Goal: Task Accomplishment & Management: Manage account settings

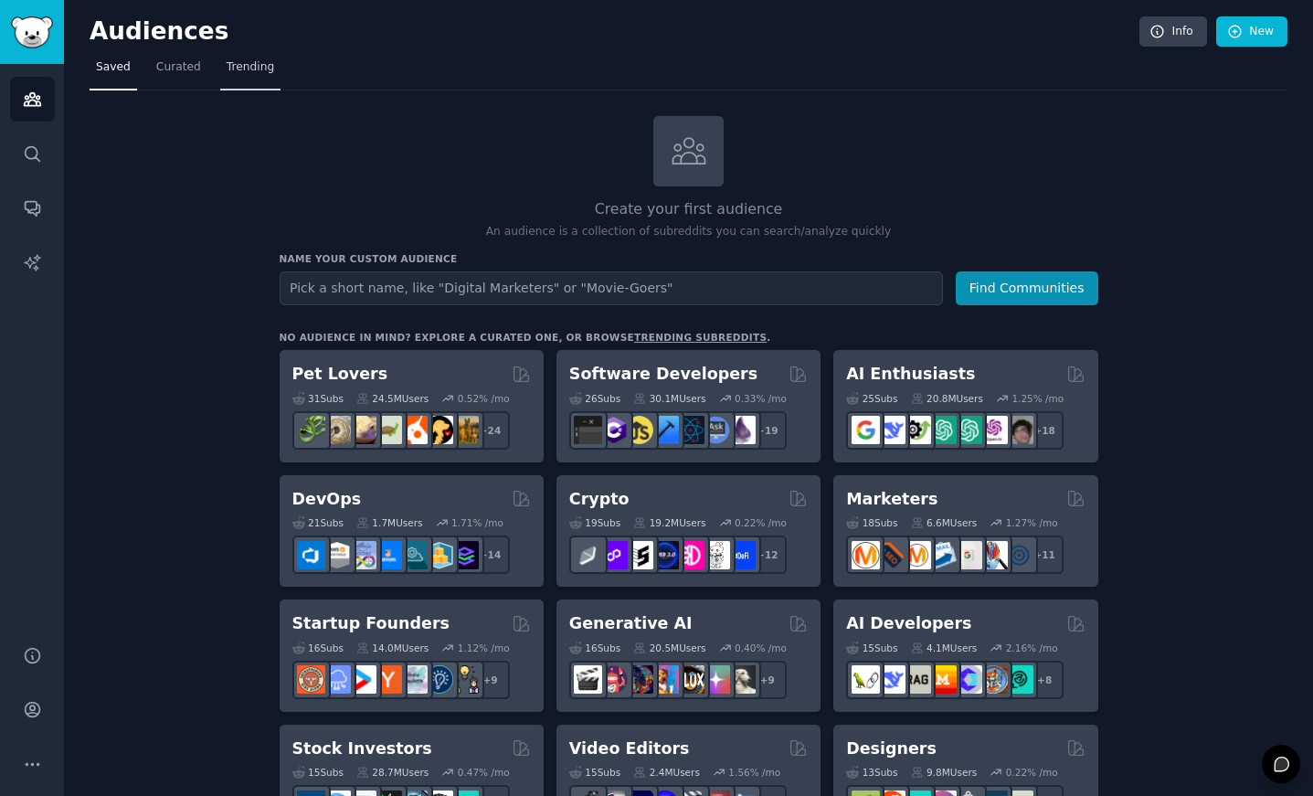
click at [236, 79] on link "Trending" at bounding box center [250, 71] width 60 height 37
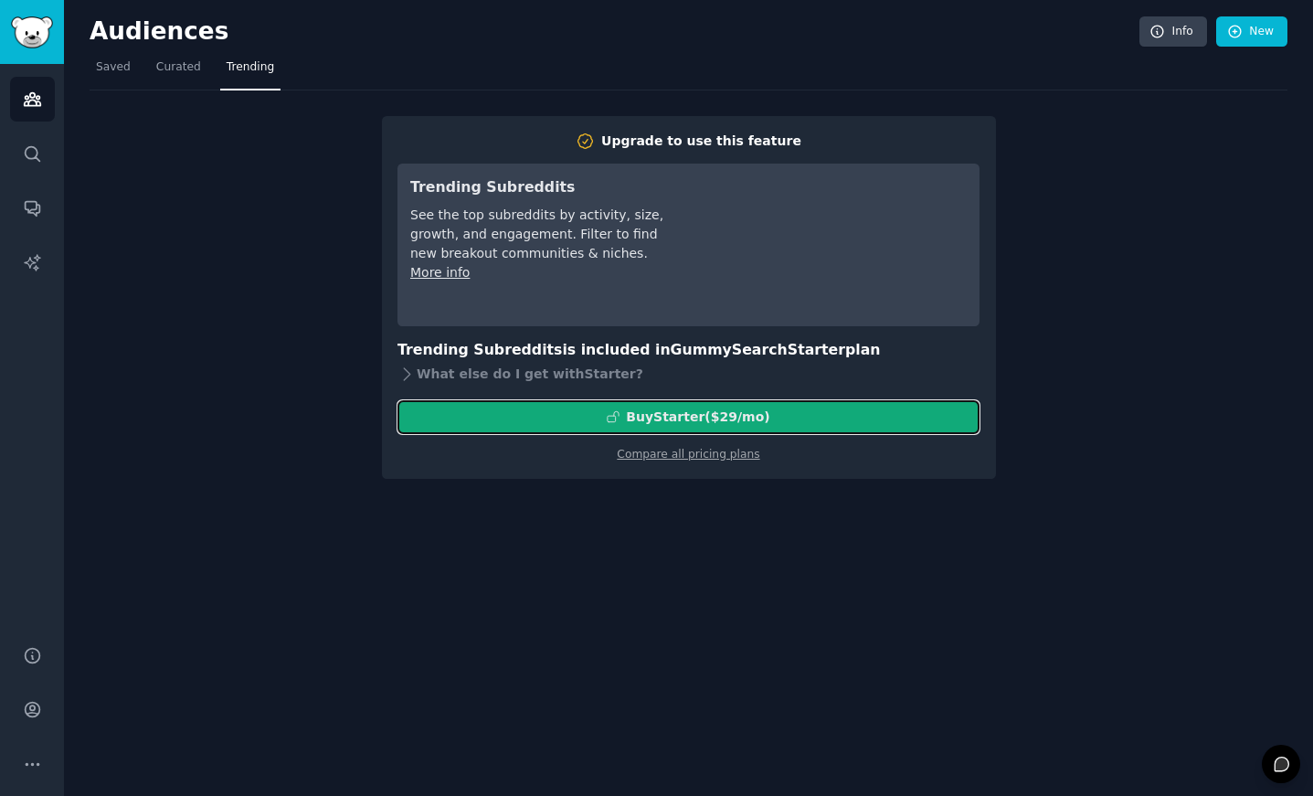
click at [721, 418] on div "Buy Starter ($ 29 /mo )" at bounding box center [697, 416] width 143 height 19
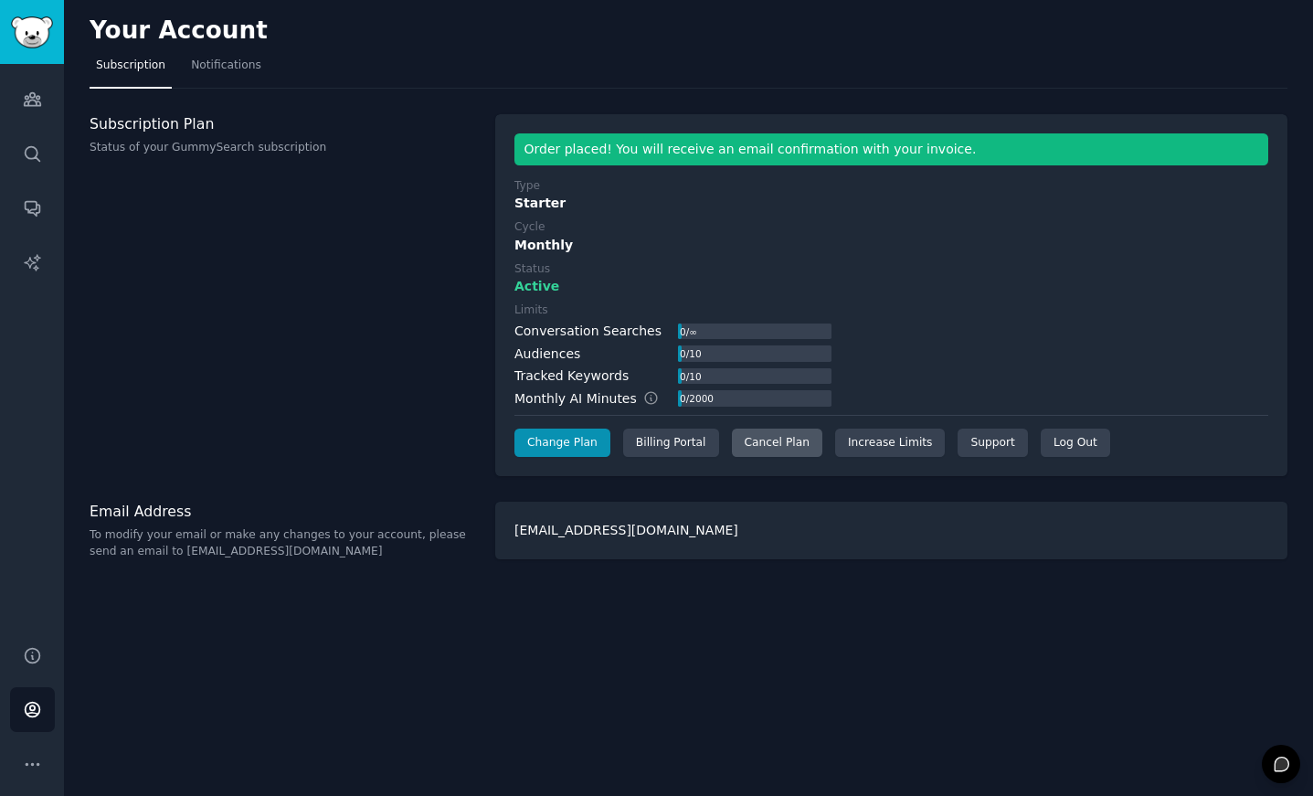
click at [764, 448] on div "Cancel Plan" at bounding box center [777, 442] width 90 height 29
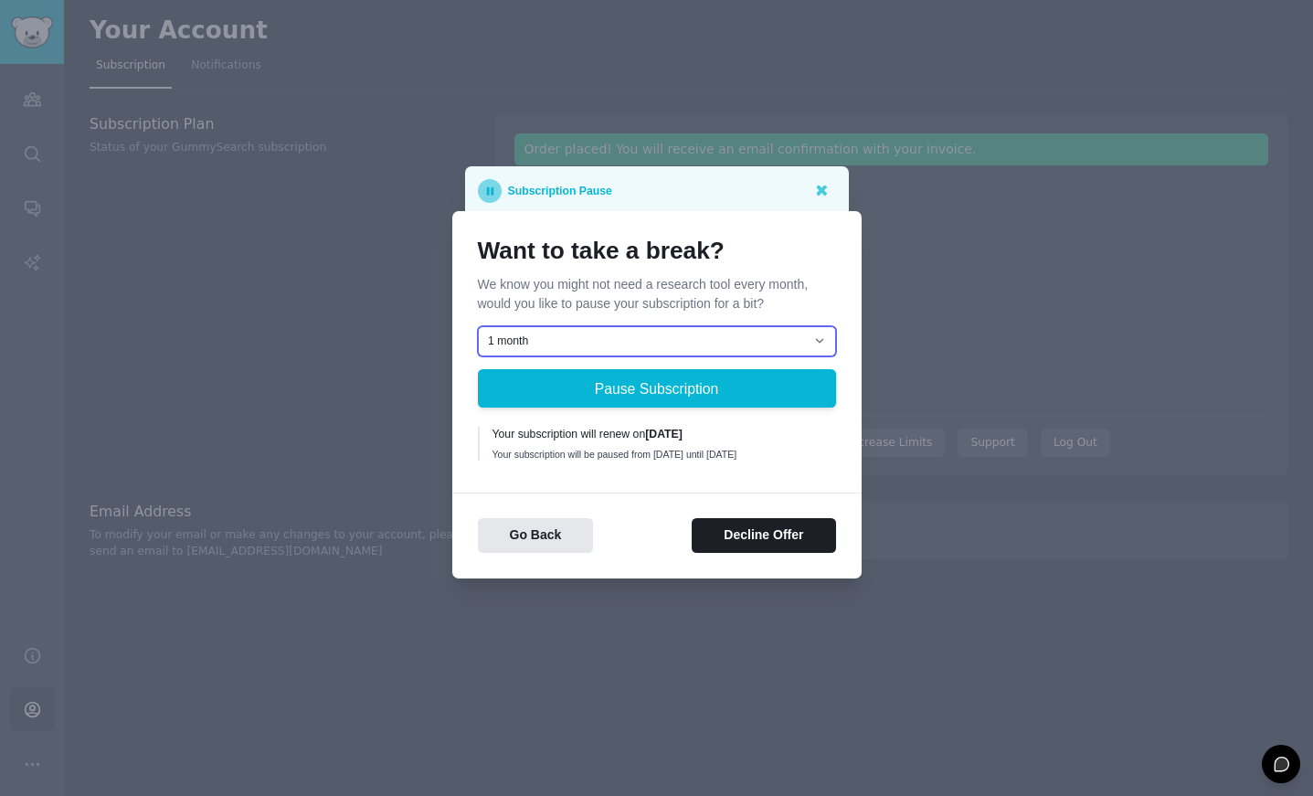
click at [747, 336] on select "1 month 2 months 3 months Choose a custom date to resume" at bounding box center [657, 341] width 358 height 31
click at [759, 531] on button "Decline Offer" at bounding box center [762, 536] width 143 height 36
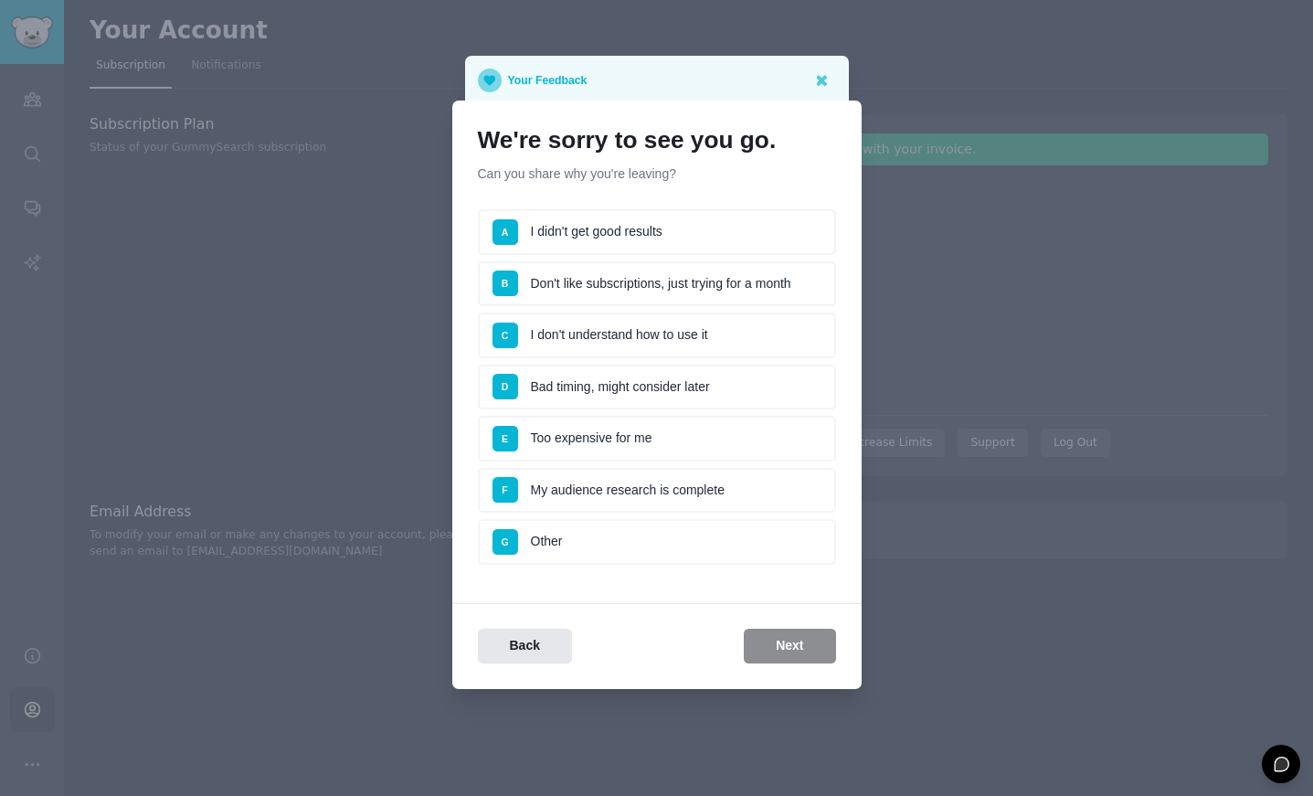
click at [616, 441] on li "E Too expensive for me" at bounding box center [657, 439] width 358 height 46
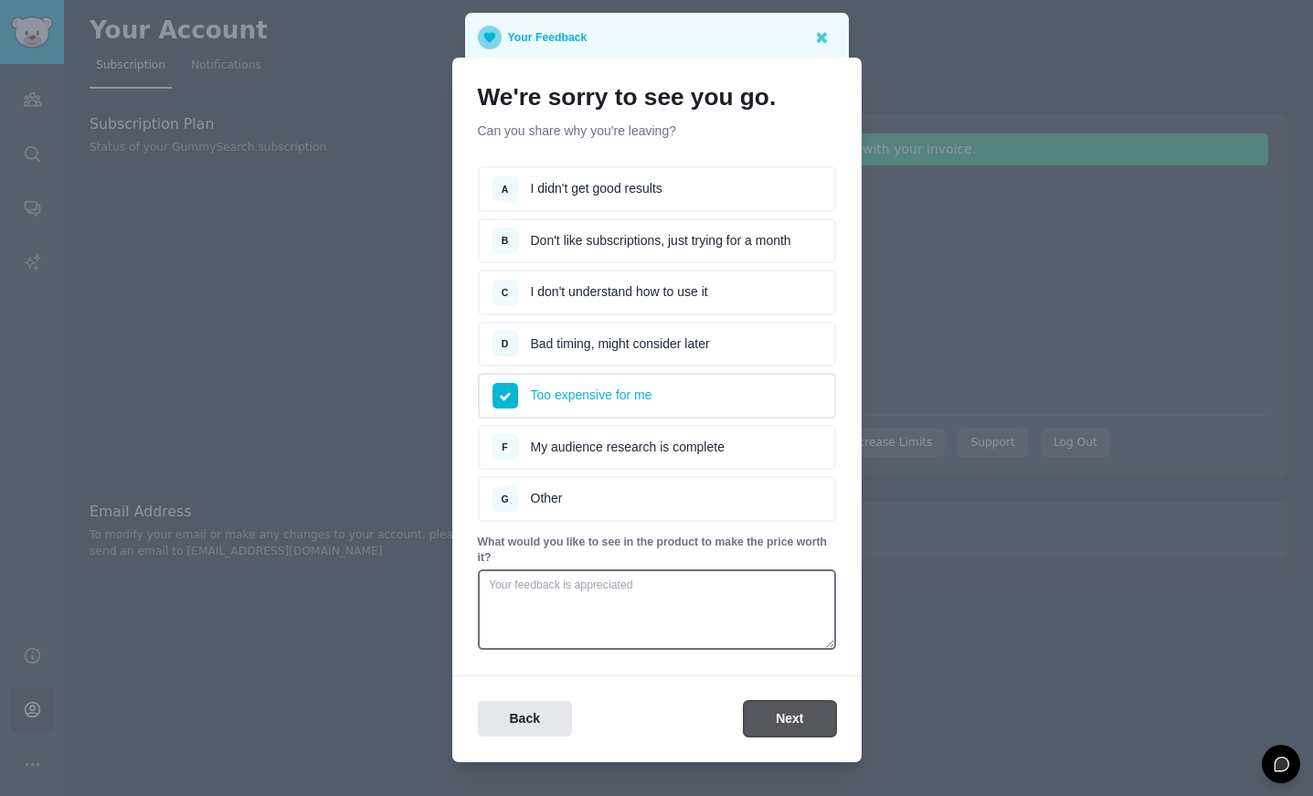
click at [762, 726] on button "Next" at bounding box center [789, 719] width 91 height 36
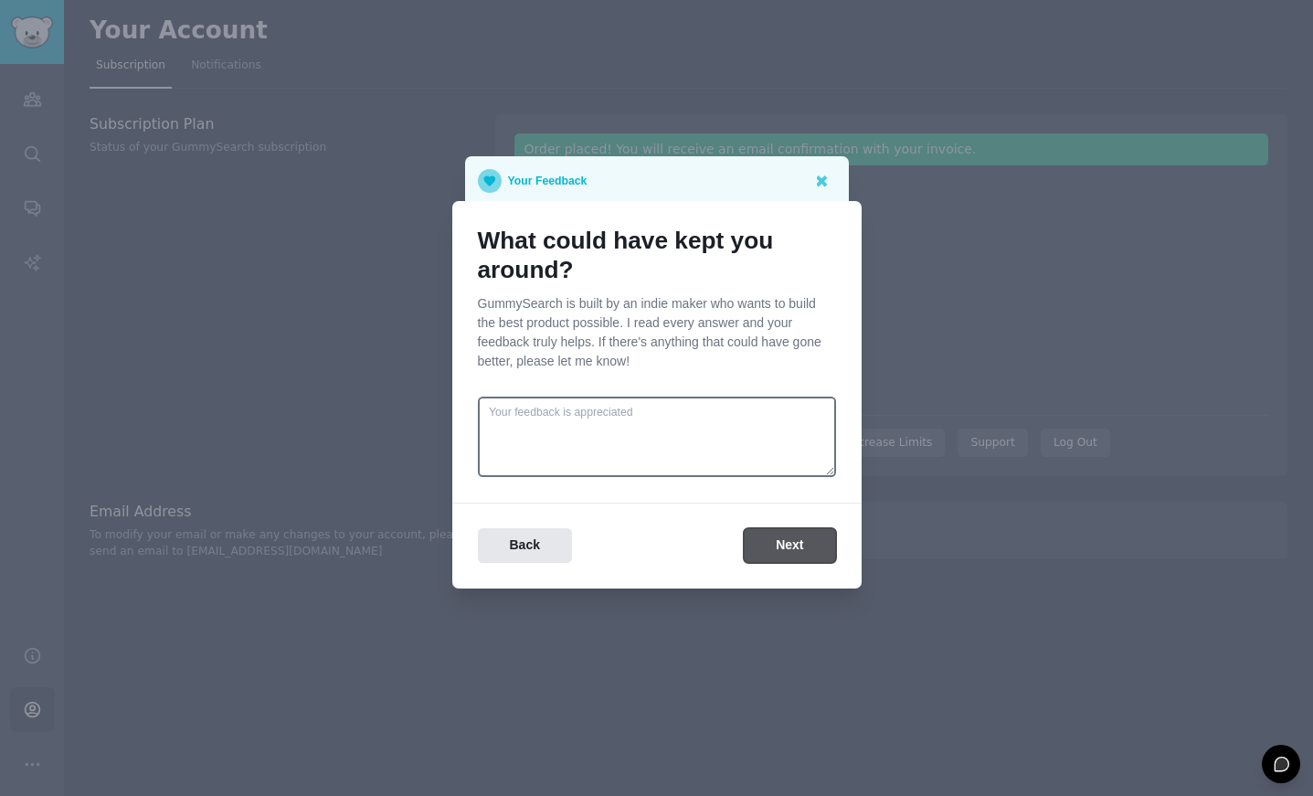
click at [771, 547] on button "Next" at bounding box center [789, 546] width 91 height 36
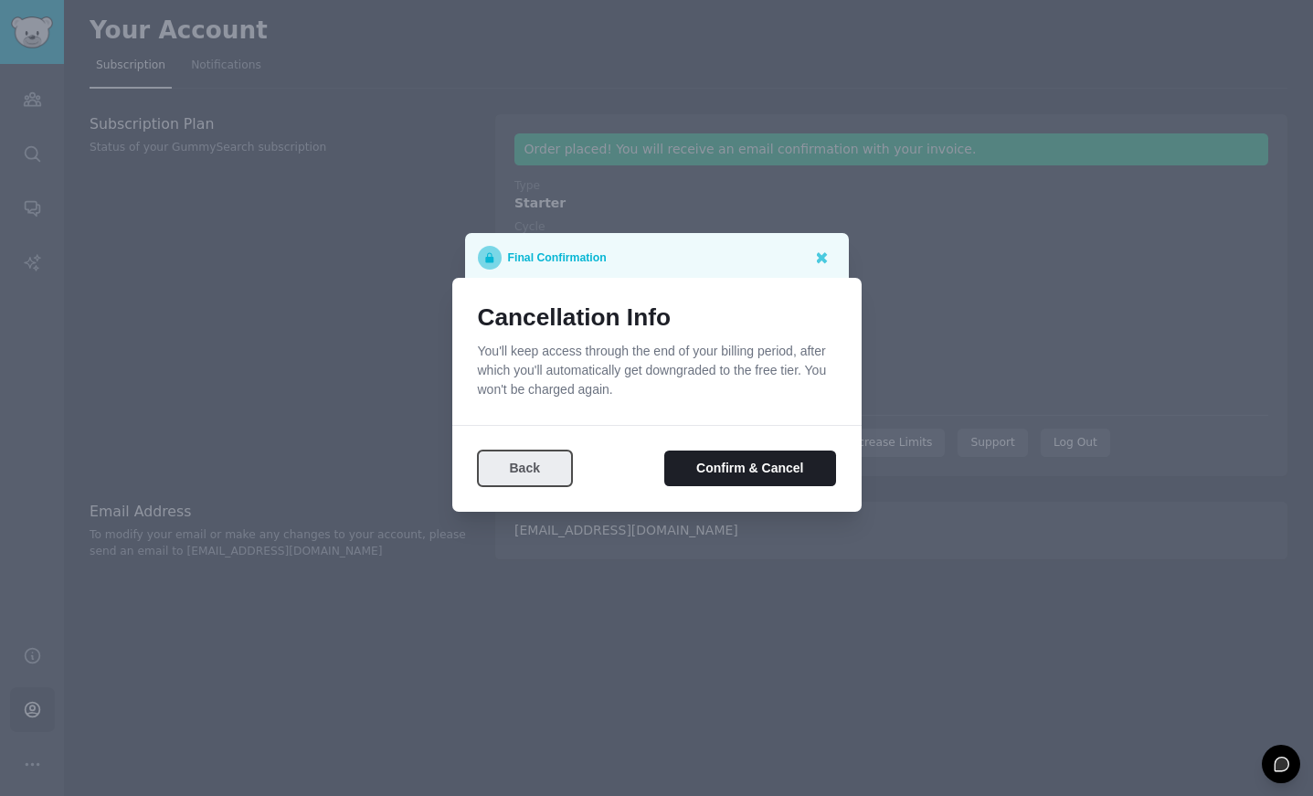
click at [530, 477] on button "Back" at bounding box center [525, 468] width 94 height 36
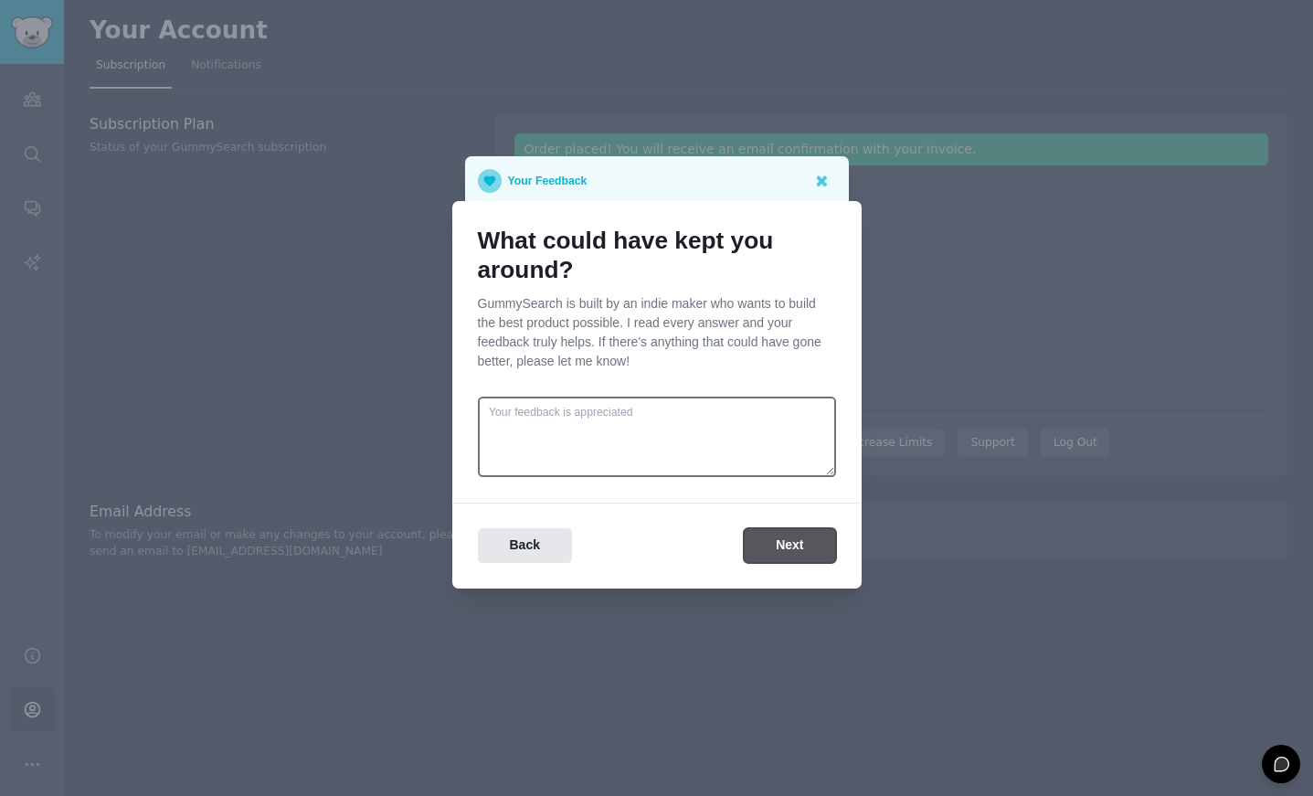
click at [762, 545] on button "Next" at bounding box center [789, 546] width 91 height 36
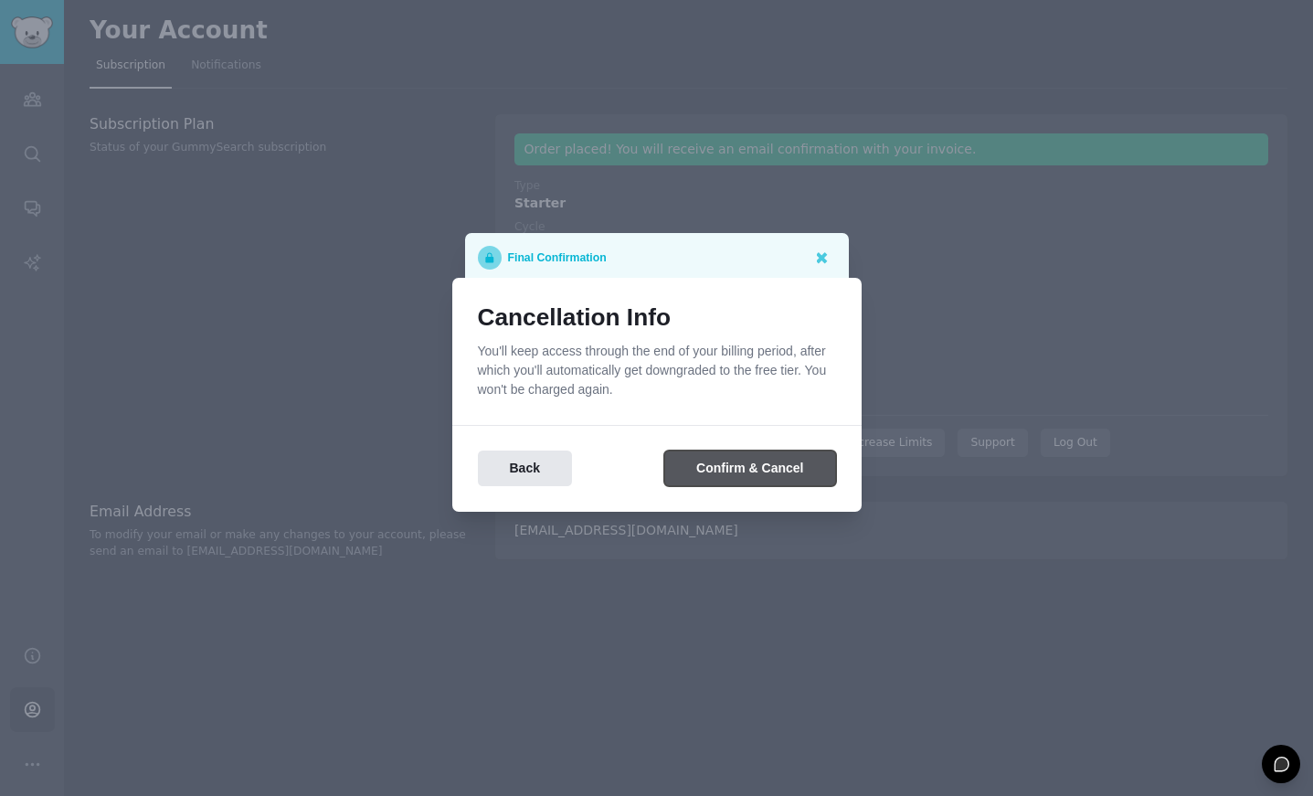
click at [746, 464] on button "Confirm & Cancel" at bounding box center [749, 468] width 171 height 36
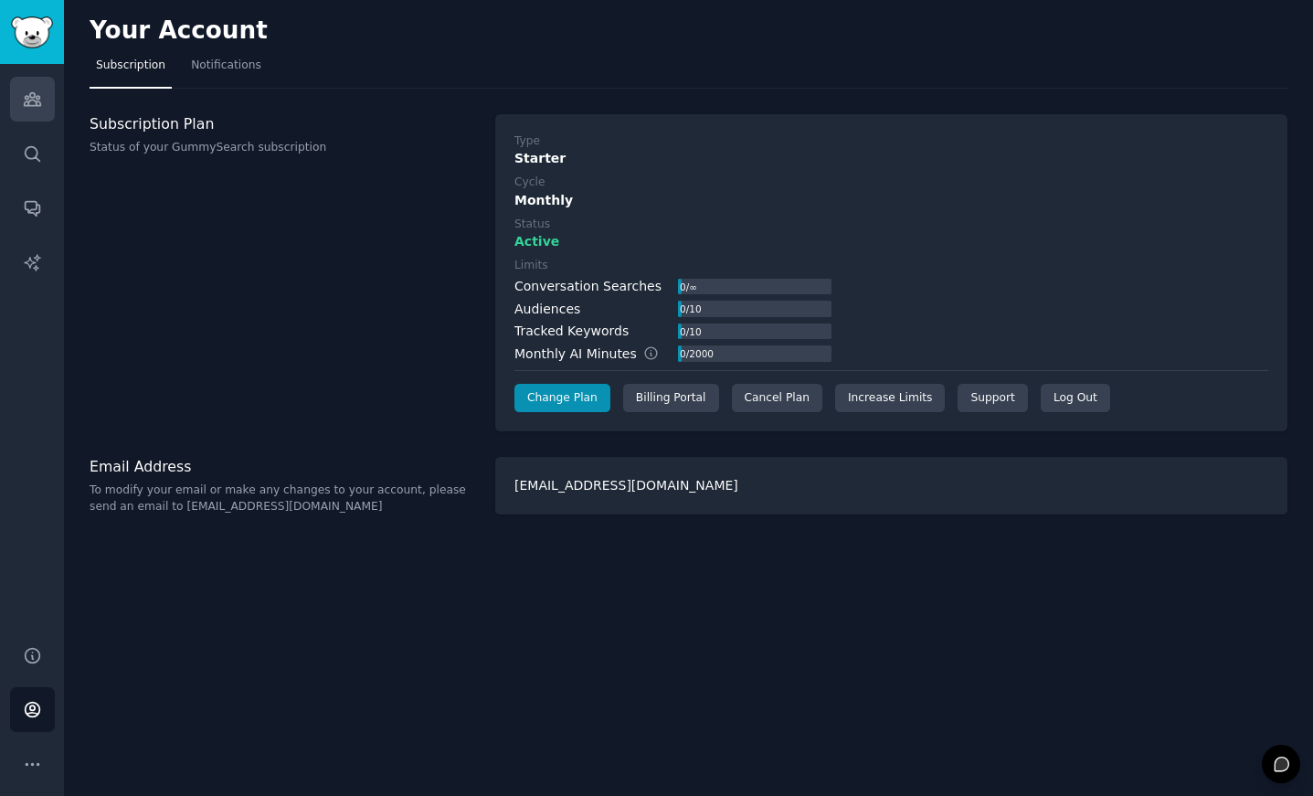
click at [42, 86] on link "Audiences" at bounding box center [32, 99] width 45 height 45
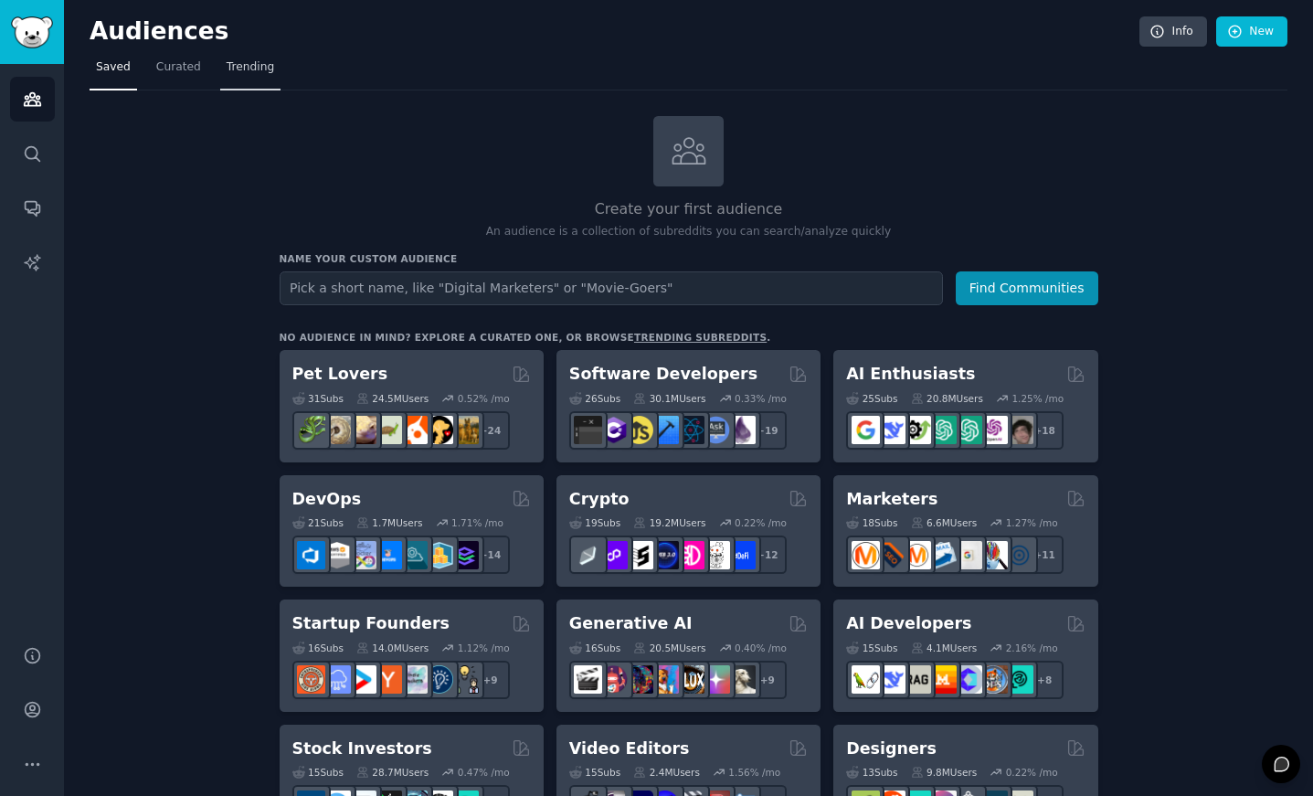
click at [249, 67] on span "Trending" at bounding box center [250, 67] width 47 height 16
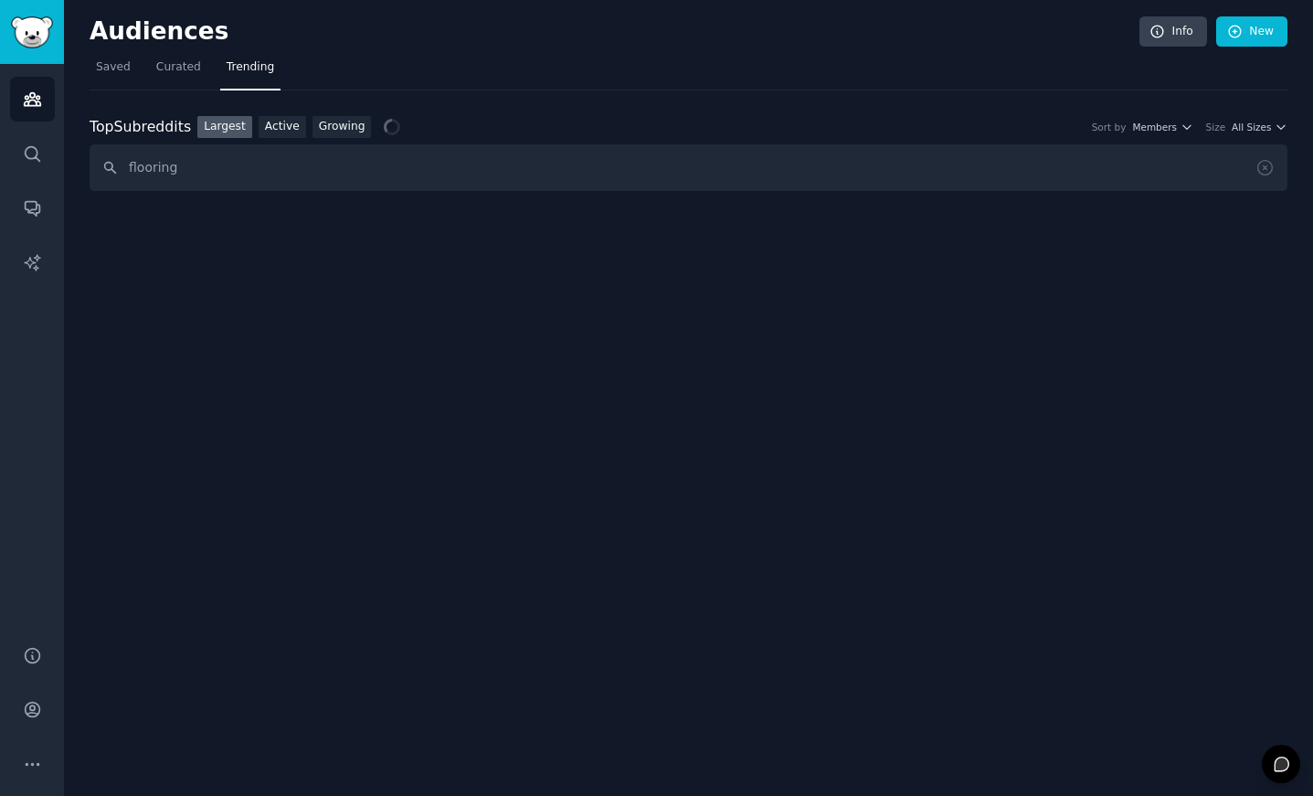
click at [664, 147] on input "flooring" at bounding box center [688, 167] width 1197 height 47
type input "flooring"
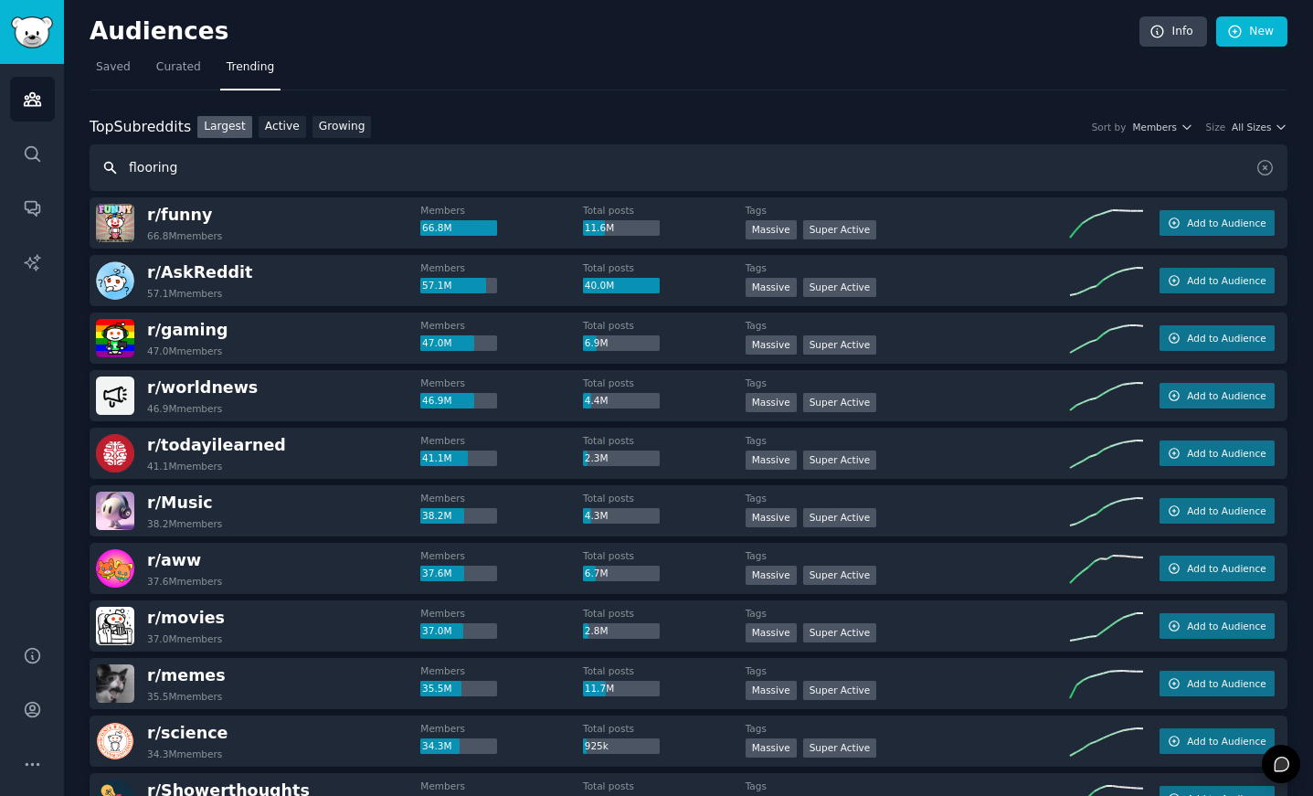
click at [261, 156] on input "flooring" at bounding box center [688, 167] width 1197 height 47
click at [256, 164] on input "flooring" at bounding box center [688, 167] width 1197 height 47
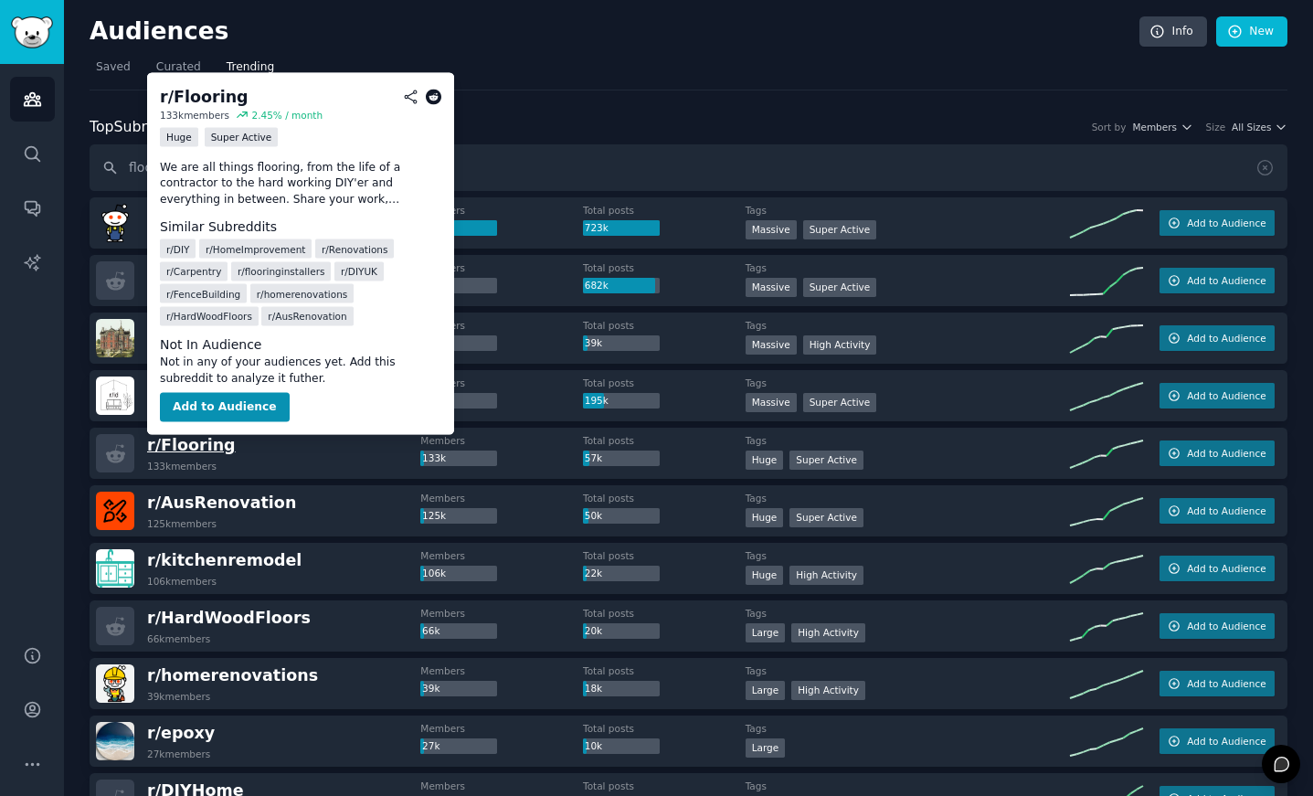
click at [203, 439] on span "r/ Flooring" at bounding box center [191, 445] width 89 height 18
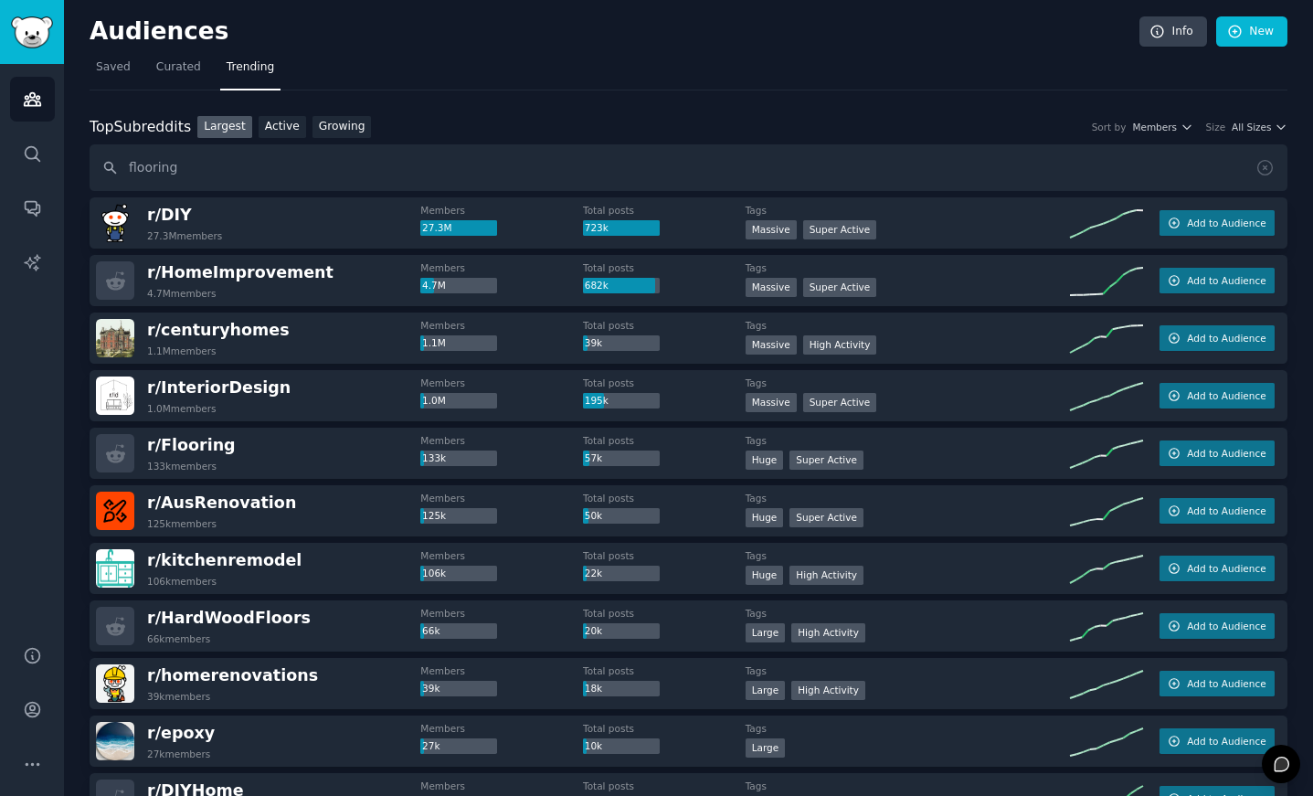
click at [1260, 132] on div "Top Subreddits Top Subreddits Largest Active Growing Sort by Members Size All S…" at bounding box center [688, 127] width 1197 height 23
click at [1250, 135] on div "Top Subreddits Top Subreddits Largest Active Growing Sort by Members Size All S…" at bounding box center [688, 127] width 1197 height 23
click at [1250, 133] on div "Top Subreddits Top Subreddits Largest Active Growing Sort by Members Size All S…" at bounding box center [688, 127] width 1197 height 23
click at [1257, 123] on span "All Sizes" at bounding box center [1250, 127] width 39 height 13
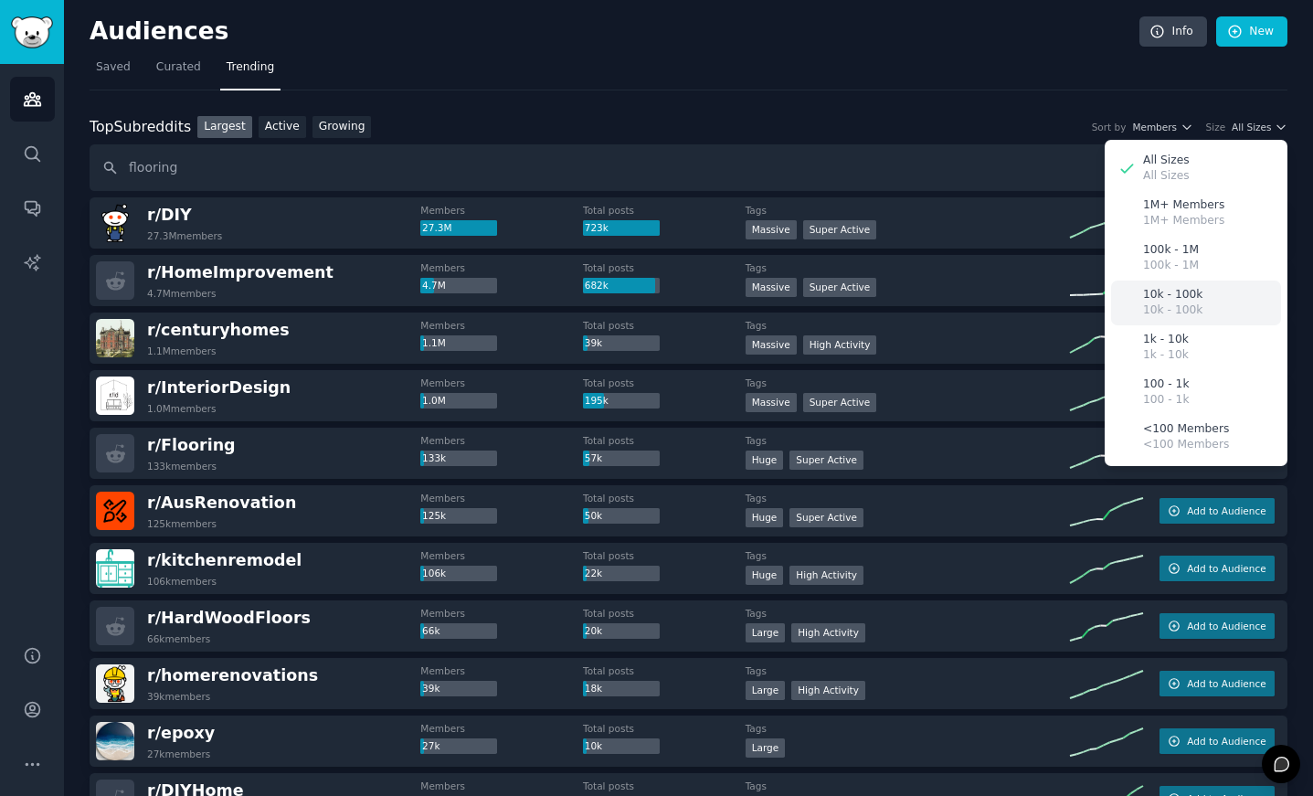
click at [1151, 307] on p "10k - 100k" at bounding box center [1172, 310] width 59 height 16
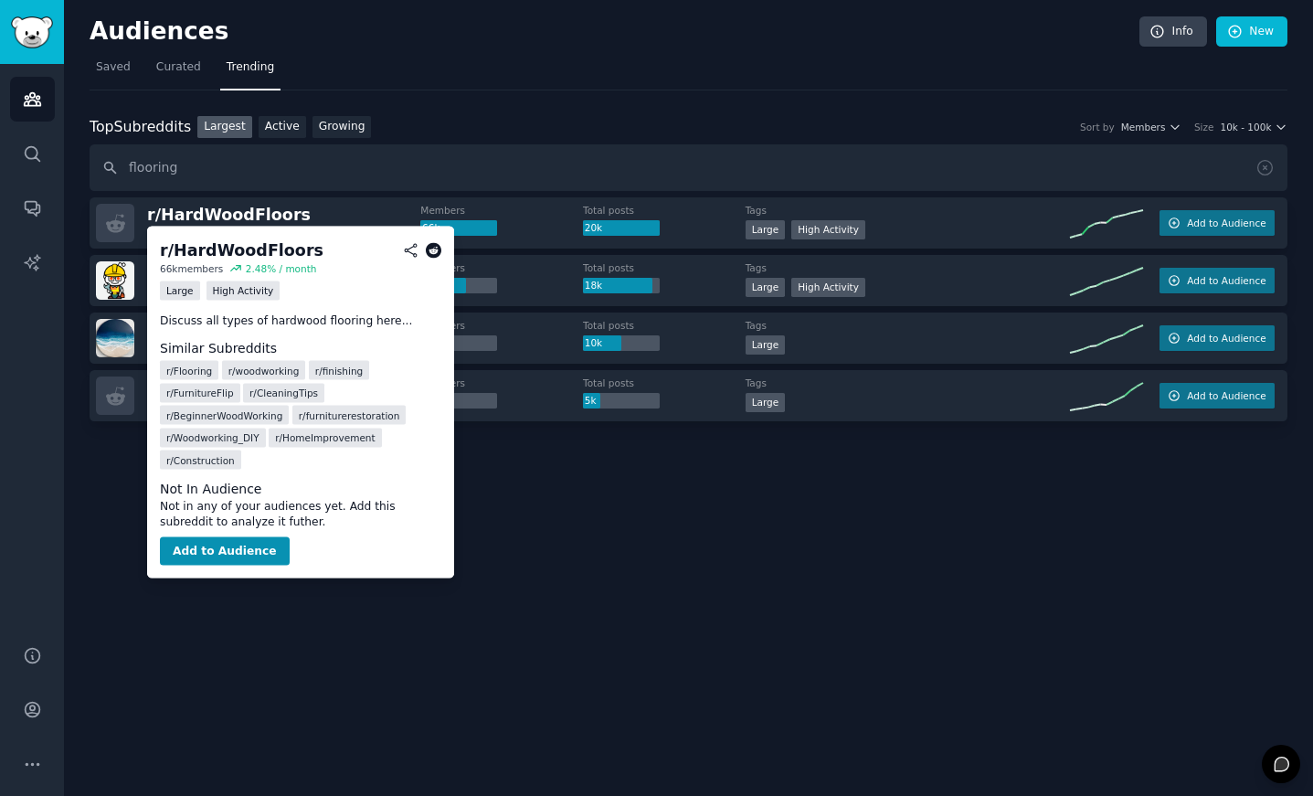
click at [245, 264] on div "2.48 % / month" at bounding box center [272, 267] width 87 height 13
click at [262, 269] on div "2.48 % / month" at bounding box center [281, 267] width 71 height 13
click at [176, 269] on div "66k members" at bounding box center [191, 267] width 63 height 13
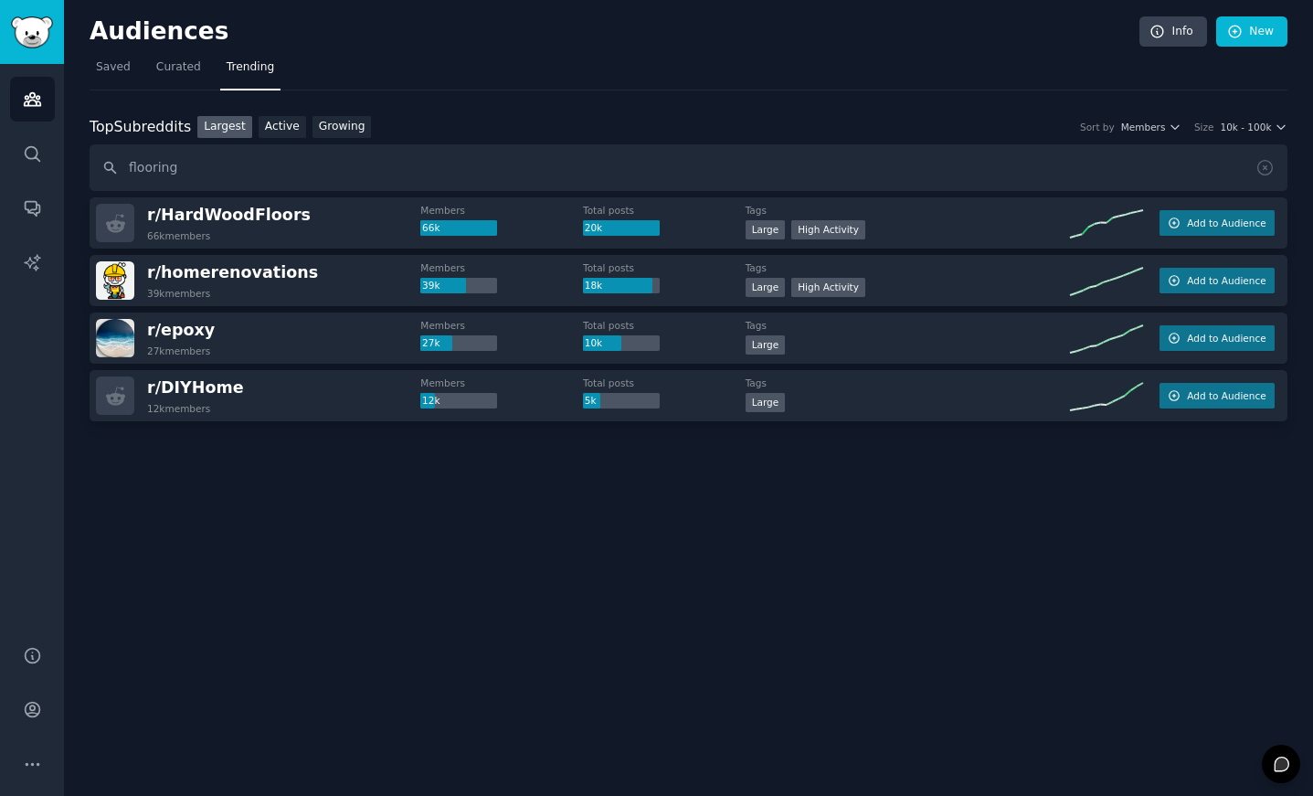
click at [480, 619] on div "Audiences Info New Saved Curated Trending Top Subreddits Top Subreddits Largest…" at bounding box center [688, 398] width 1249 height 796
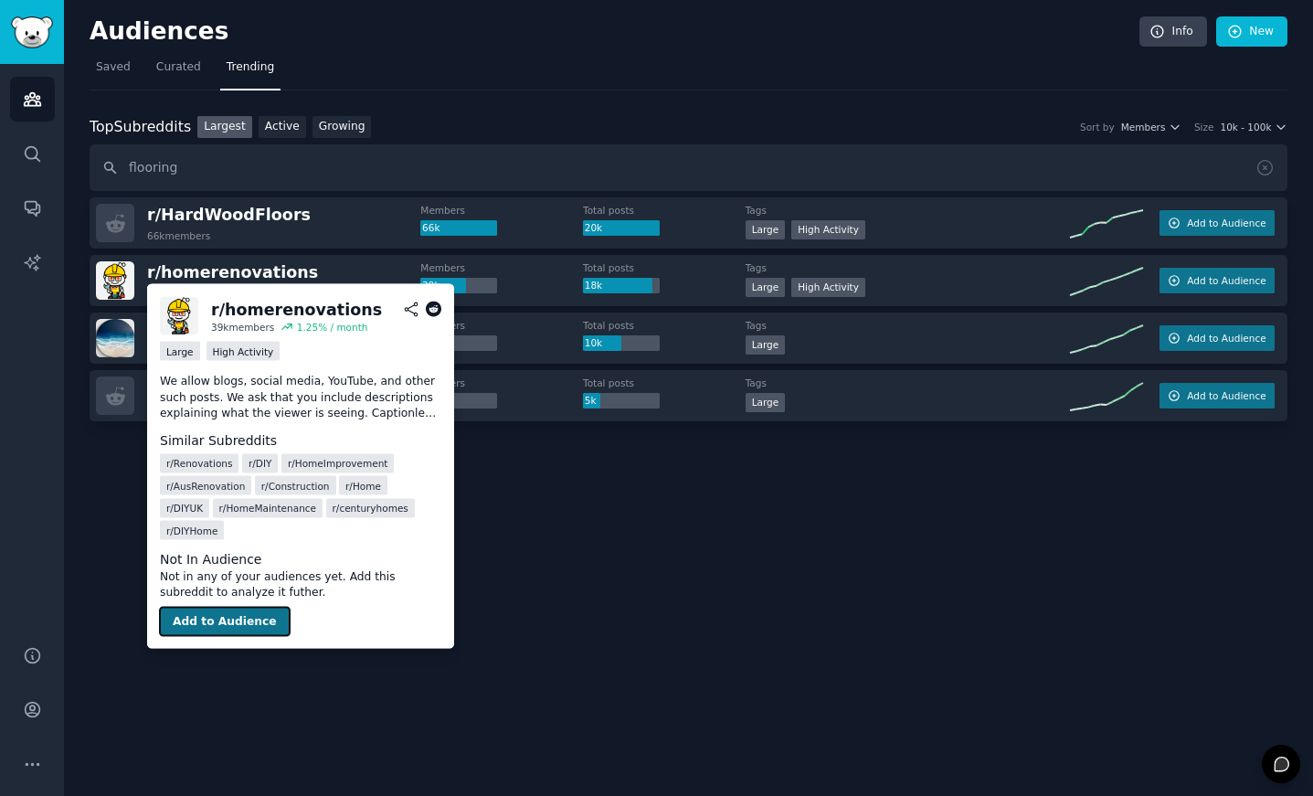
click at [219, 607] on button "Add to Audience" at bounding box center [225, 621] width 130 height 29
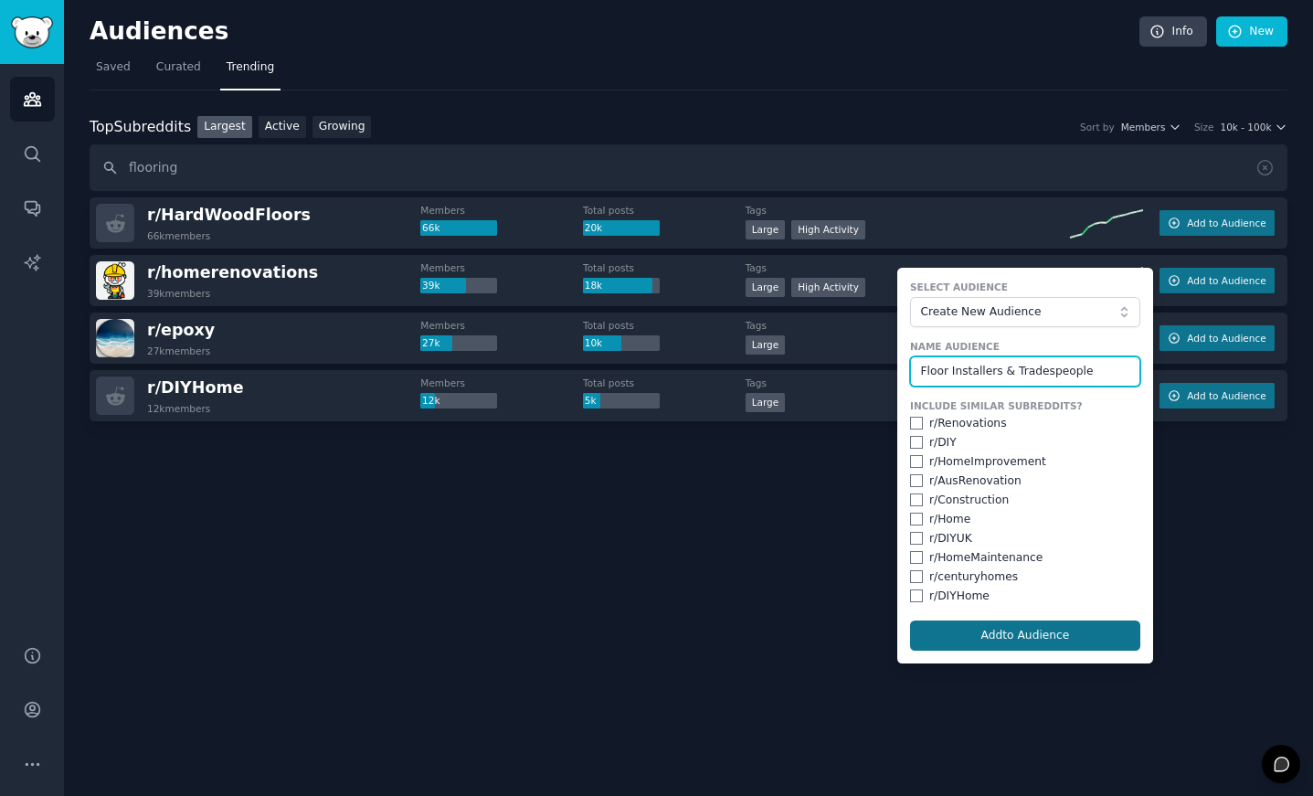
type input "Floor Installers & Tradespeople"
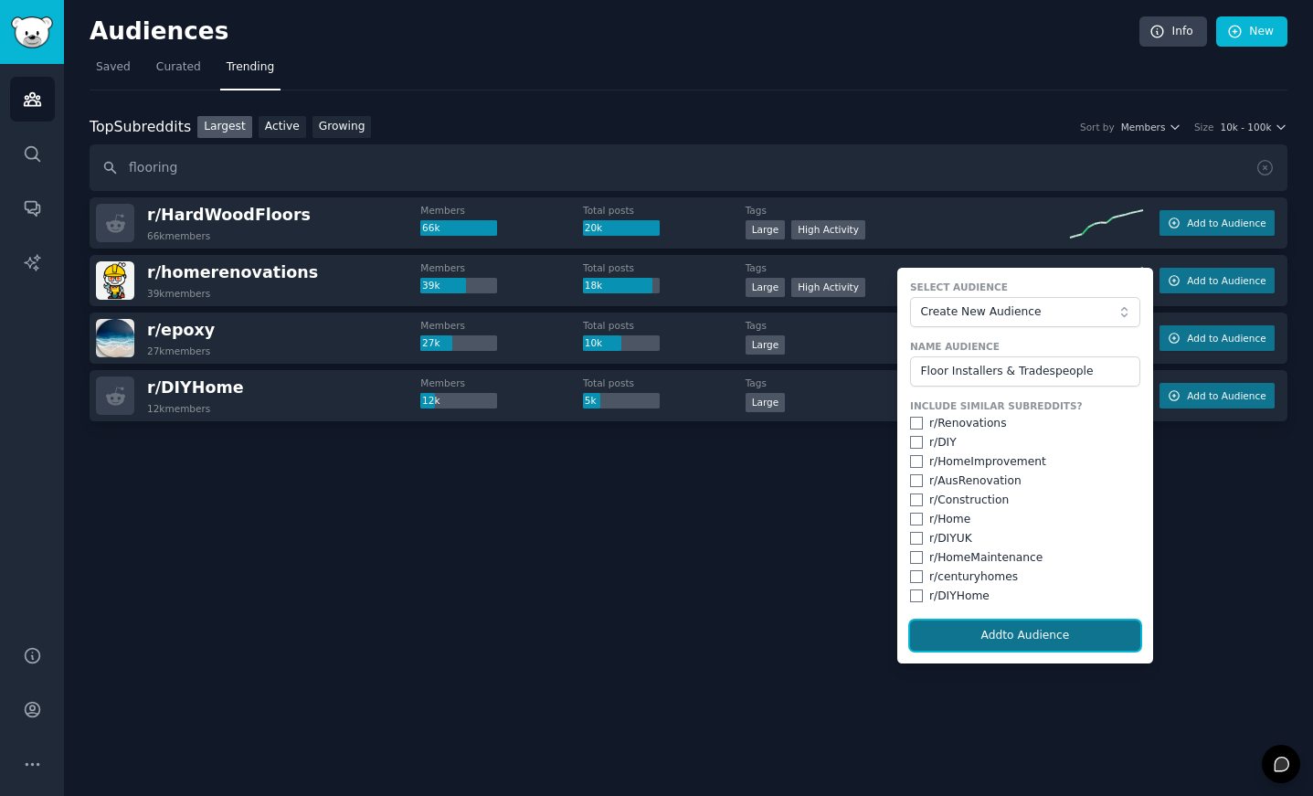
click at [999, 638] on button "Add to Audience" at bounding box center [1025, 635] width 230 height 31
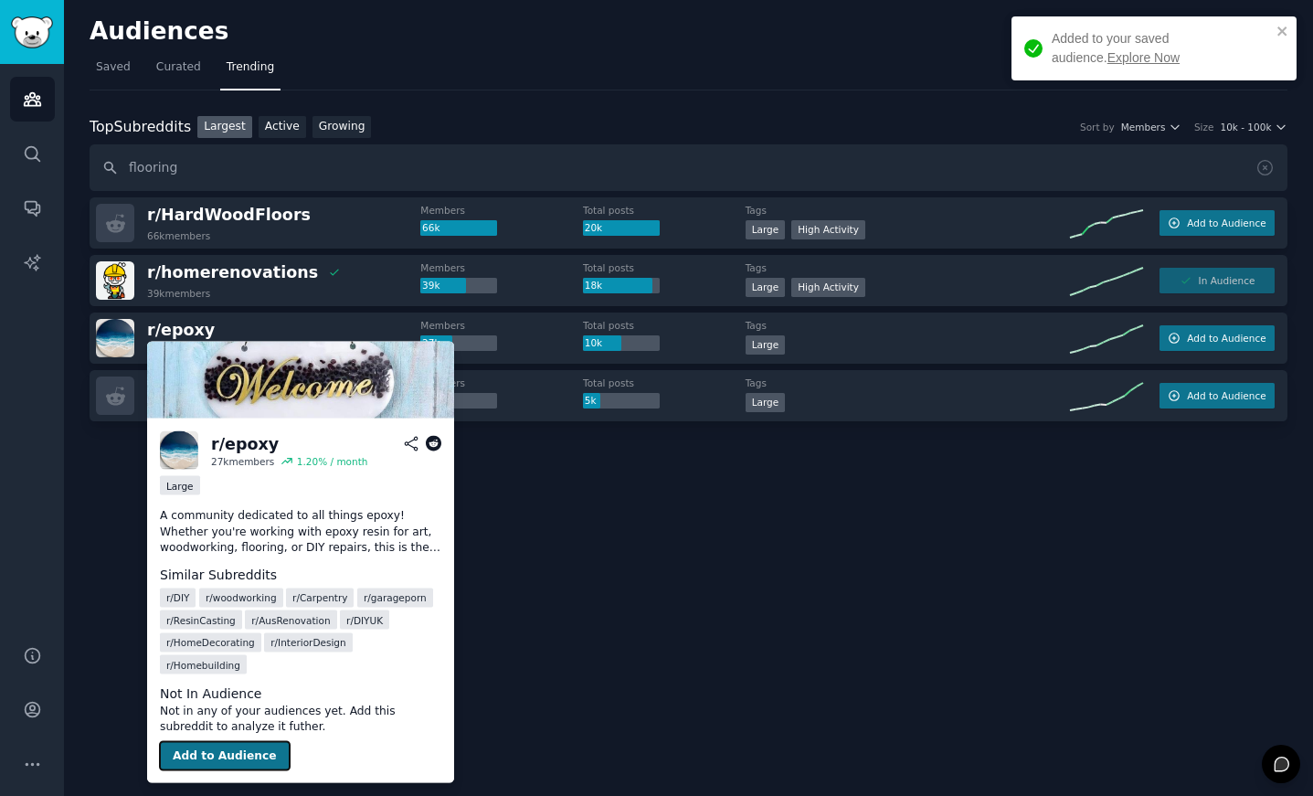
click at [223, 741] on button "Add to Audience" at bounding box center [225, 755] width 130 height 29
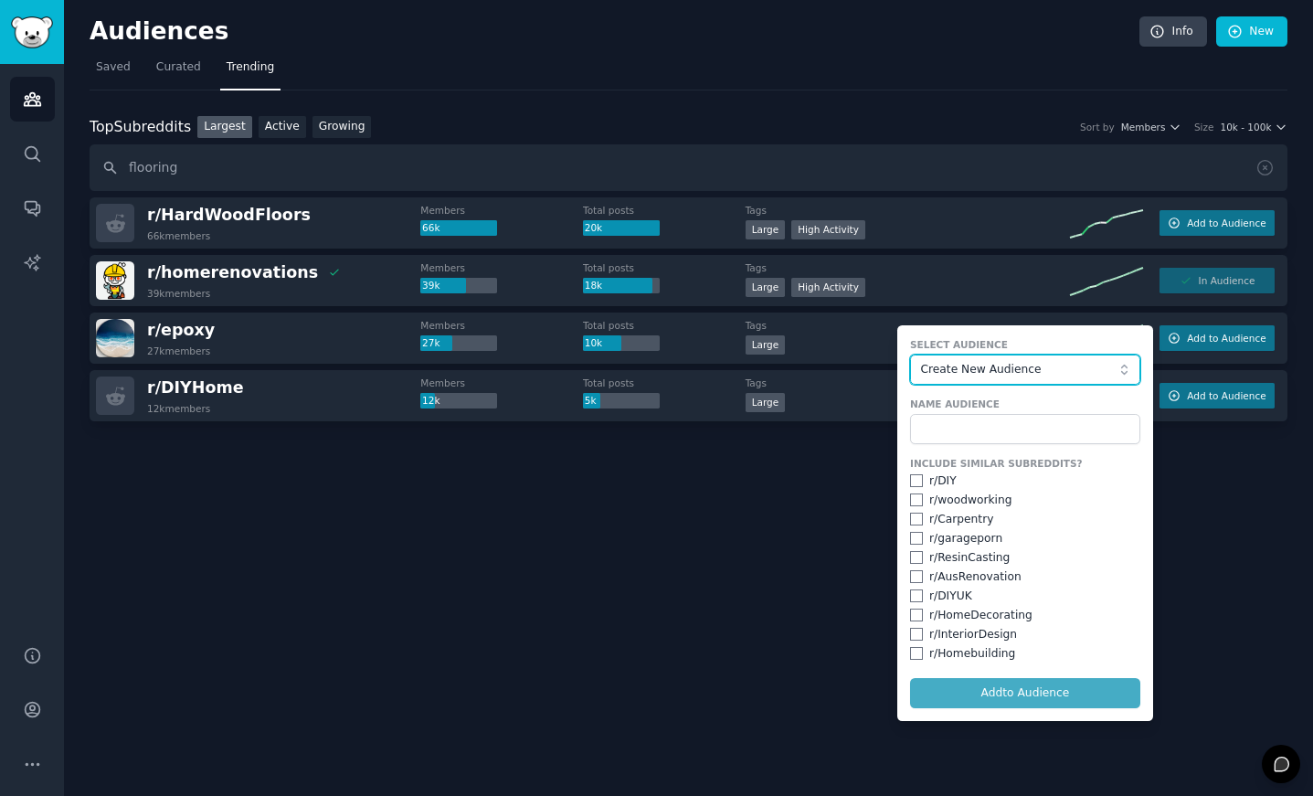
click at [987, 370] on span "Create New Audience" at bounding box center [1020, 370] width 200 height 16
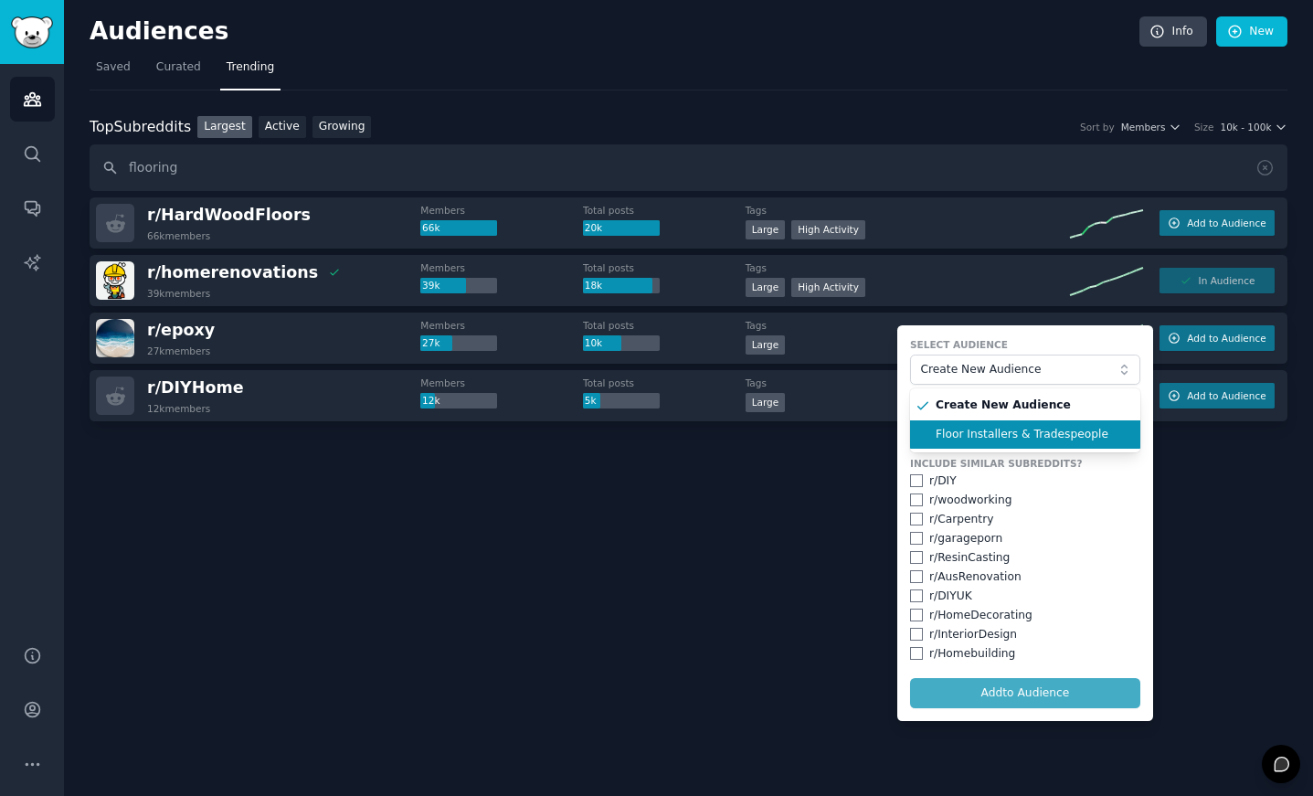
click at [964, 433] on span "Floor Installers & Tradespeople" at bounding box center [1031, 435] width 192 height 16
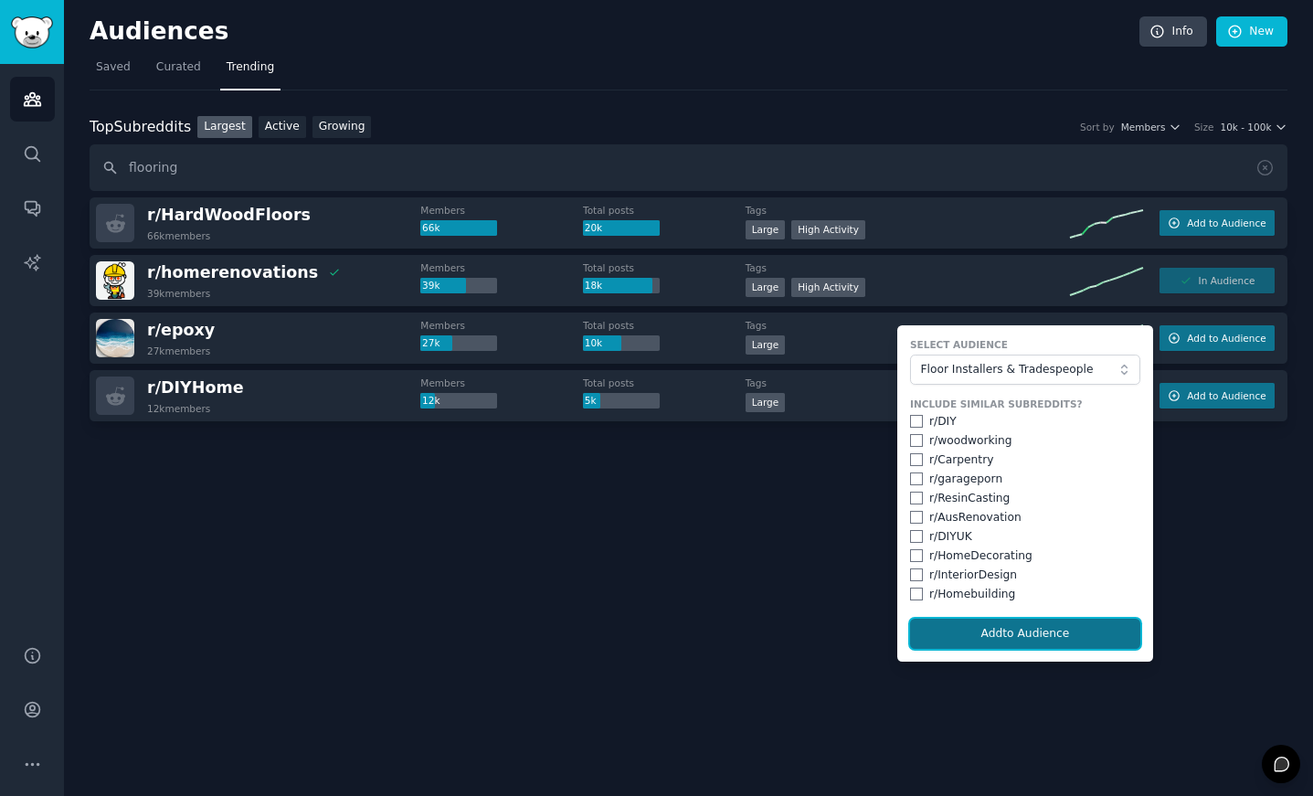
click at [999, 643] on button "Add to Audience" at bounding box center [1025, 633] width 230 height 31
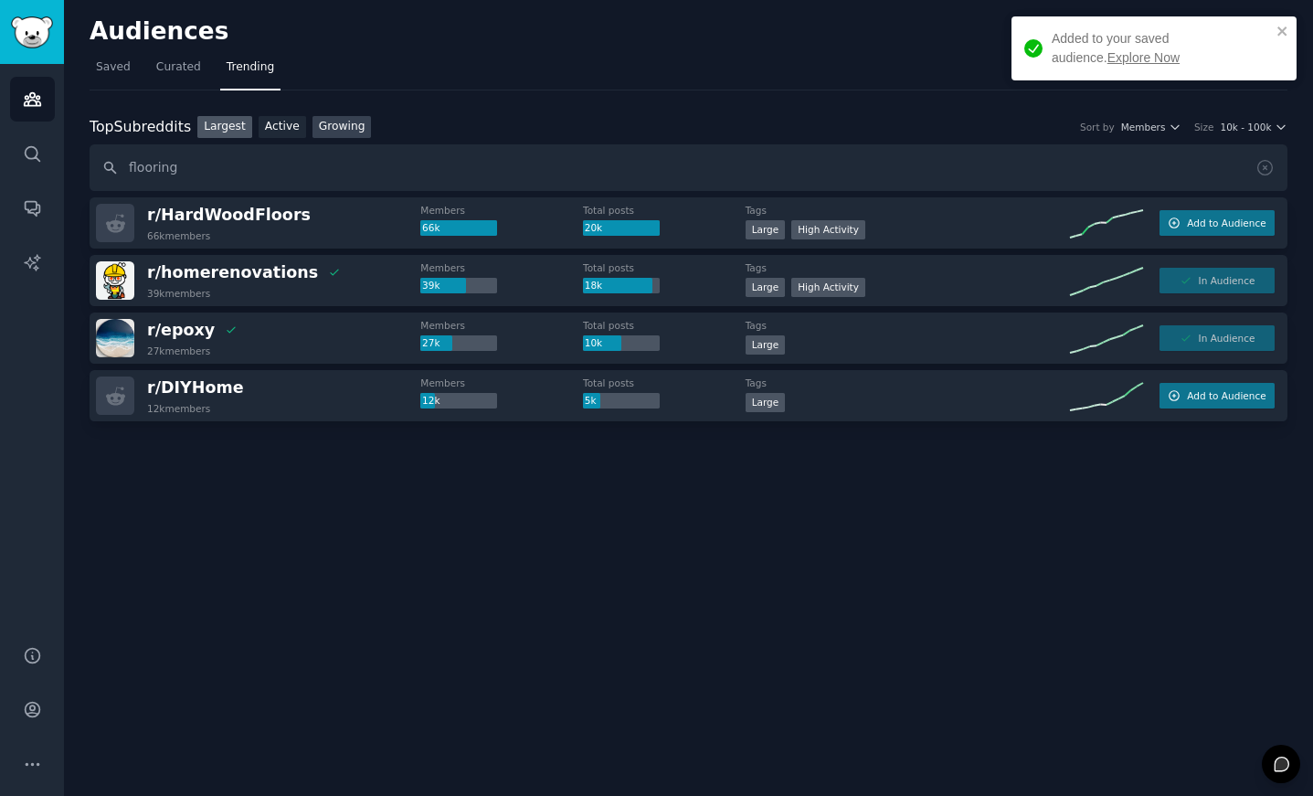
click at [341, 122] on link "Growing" at bounding box center [341, 127] width 59 height 23
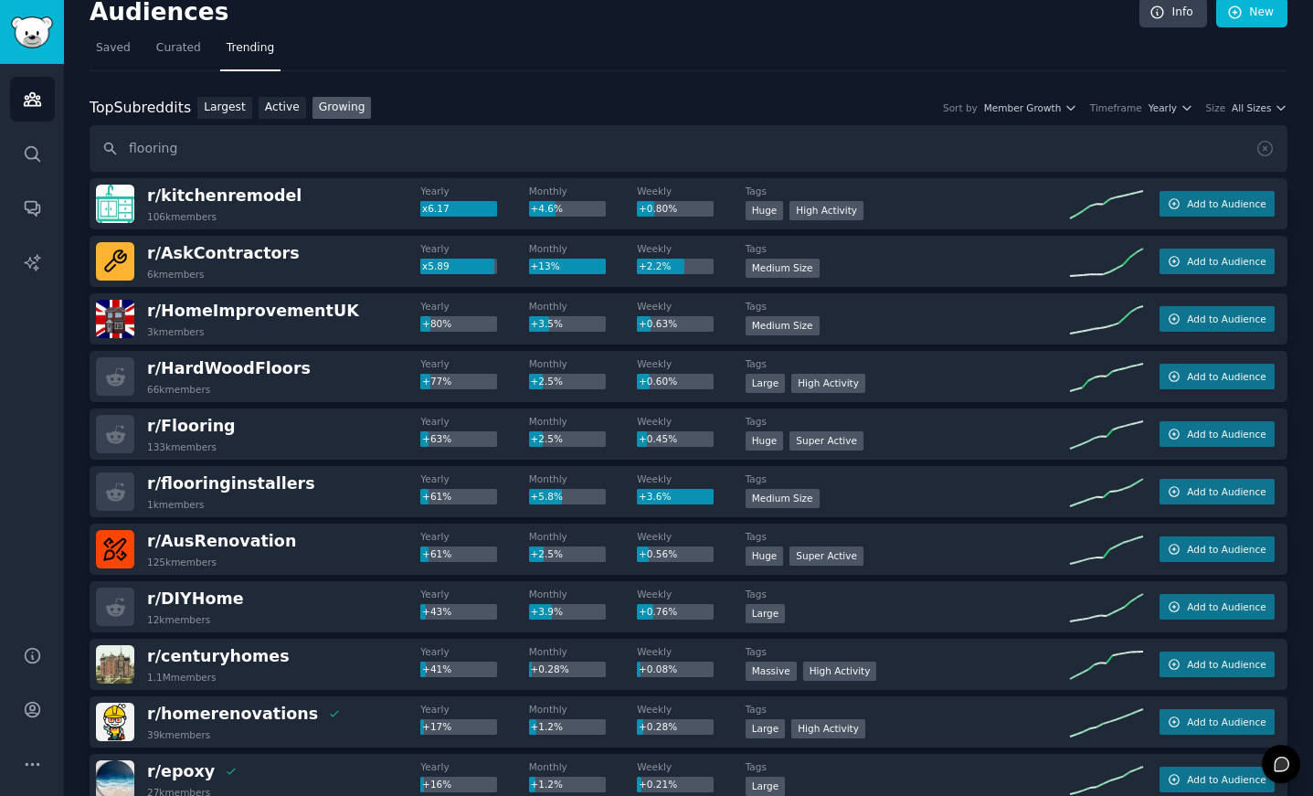
scroll to position [14, 0]
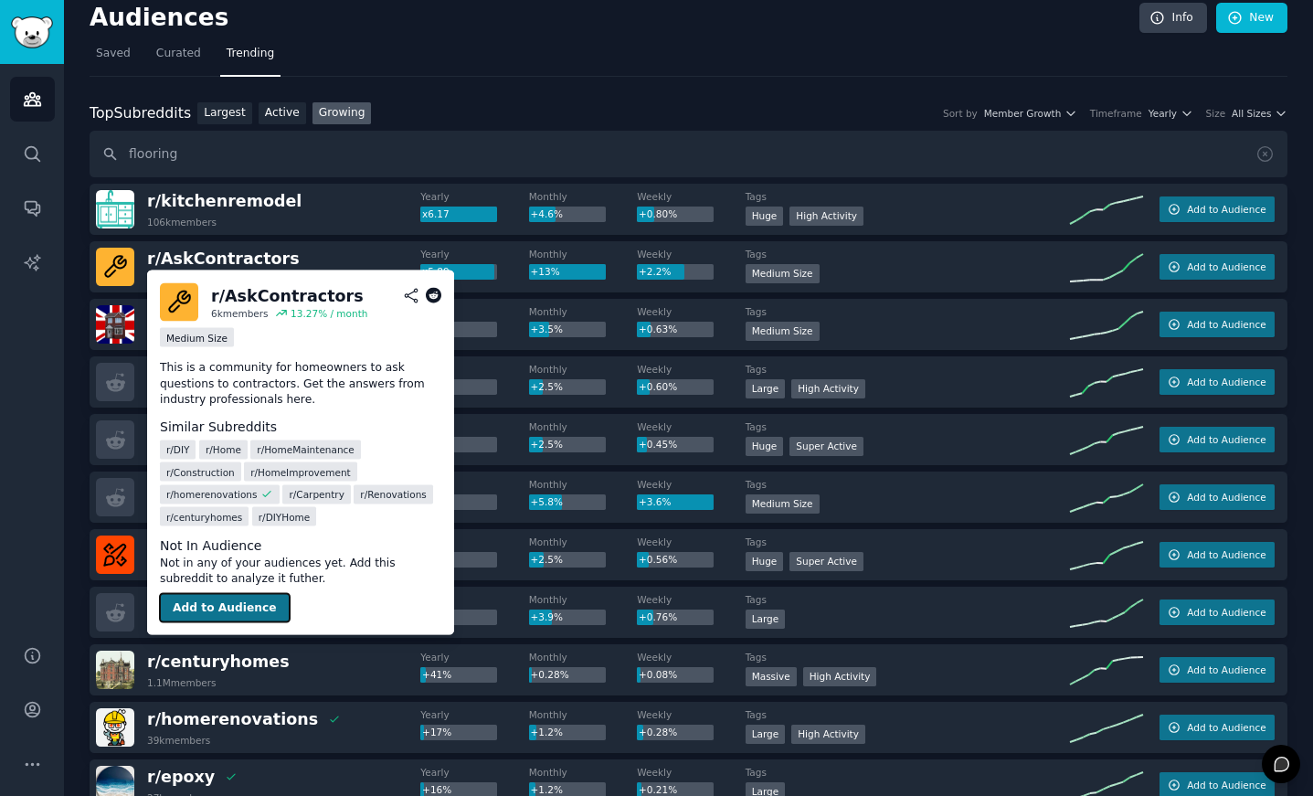
click at [245, 606] on button "Add to Audience" at bounding box center [225, 607] width 130 height 29
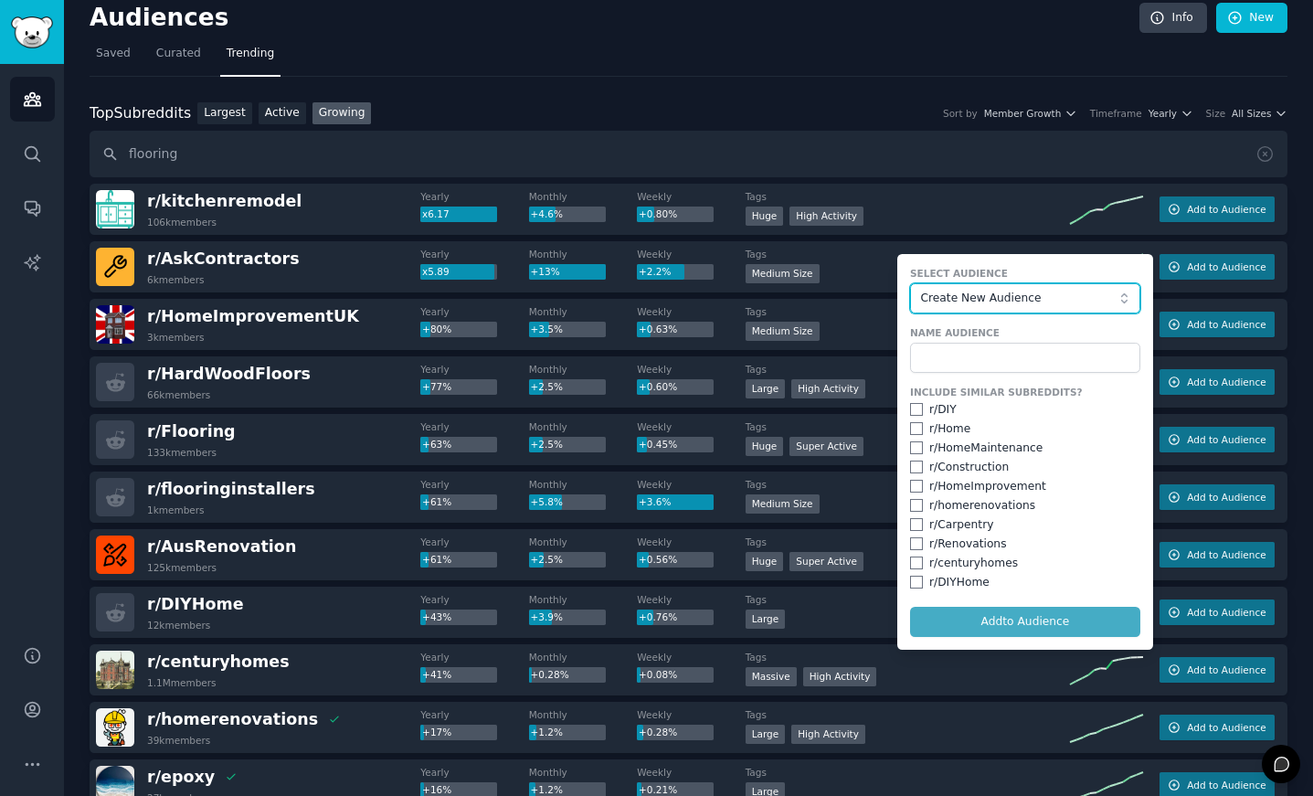
click at [980, 293] on span "Create New Audience" at bounding box center [1020, 298] width 200 height 16
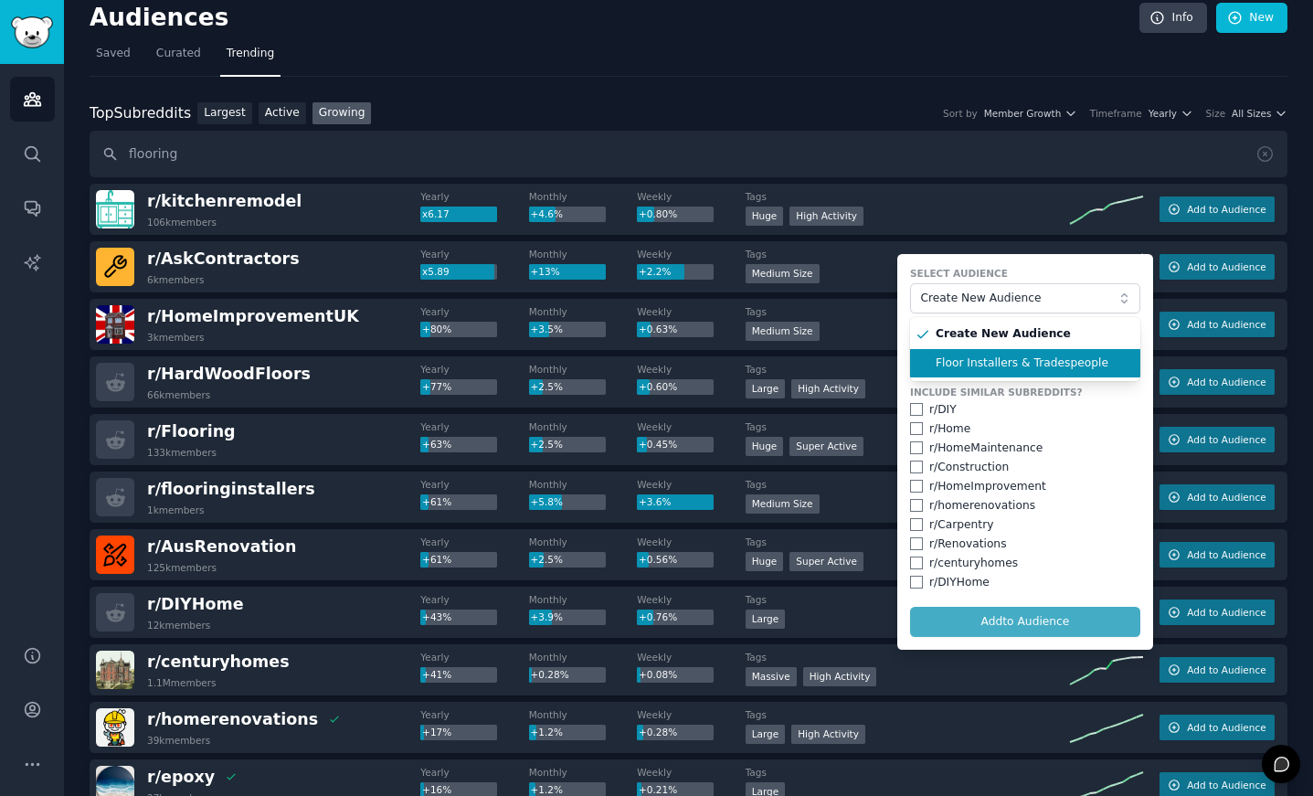
click at [957, 360] on span "Floor Installers & Tradespeople" at bounding box center [1031, 363] width 192 height 16
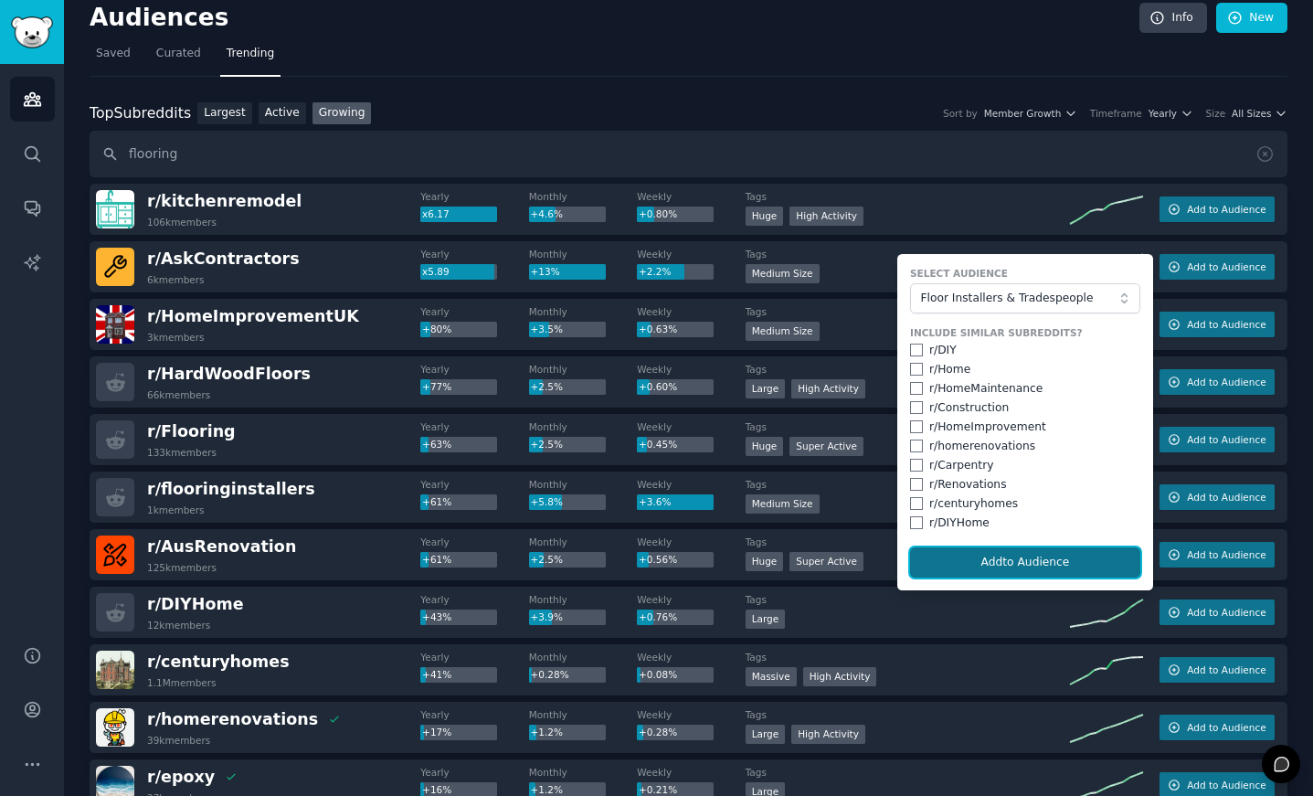
click at [957, 564] on button "Add to Audience" at bounding box center [1025, 562] width 230 height 31
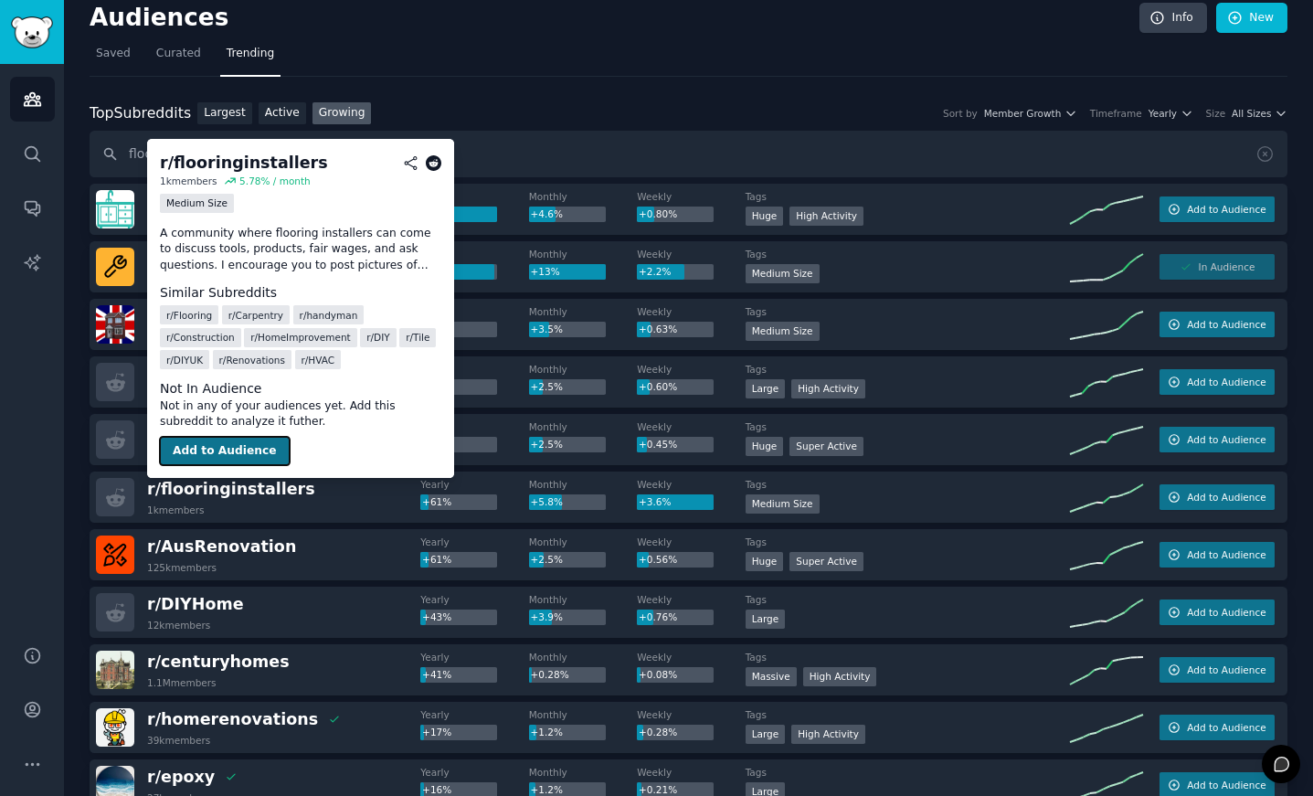
click at [221, 446] on button "Add to Audience" at bounding box center [225, 451] width 130 height 29
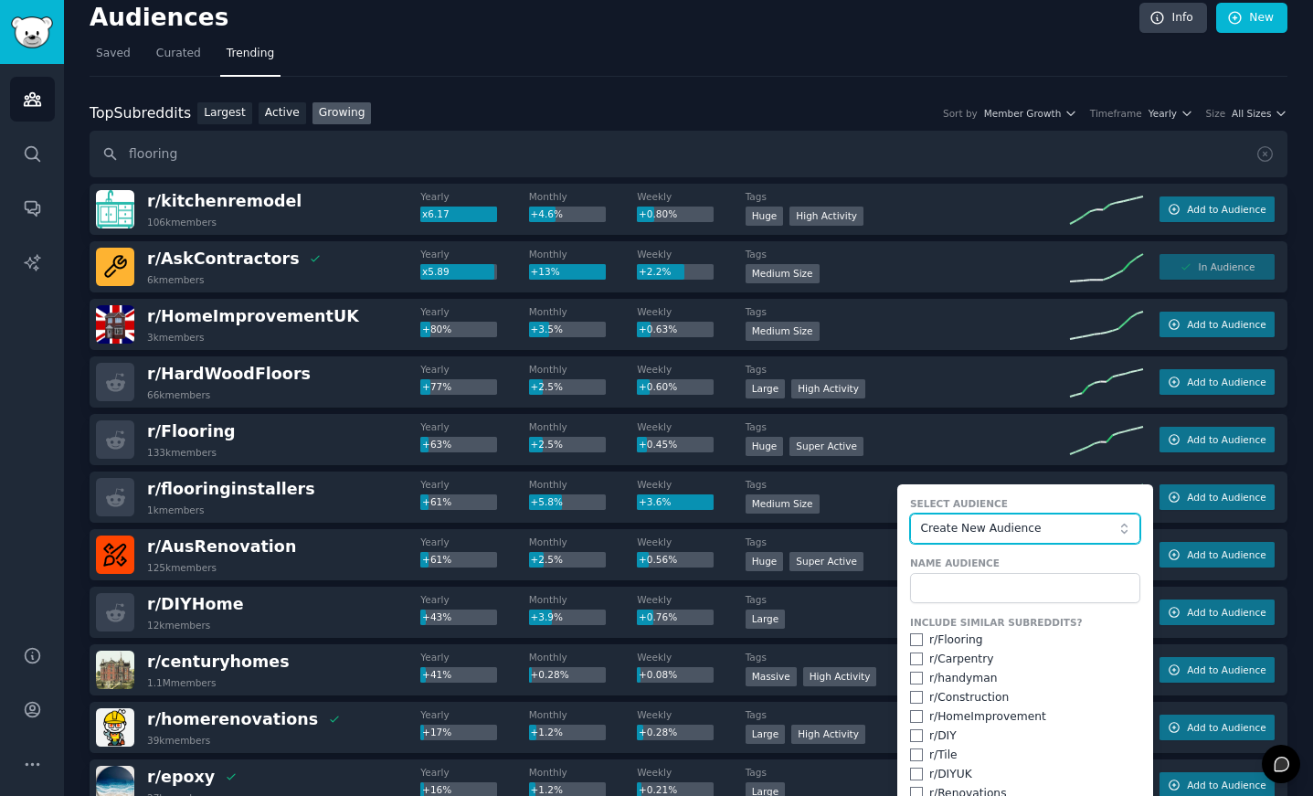
click at [955, 538] on button "Create New Audience" at bounding box center [1025, 528] width 230 height 31
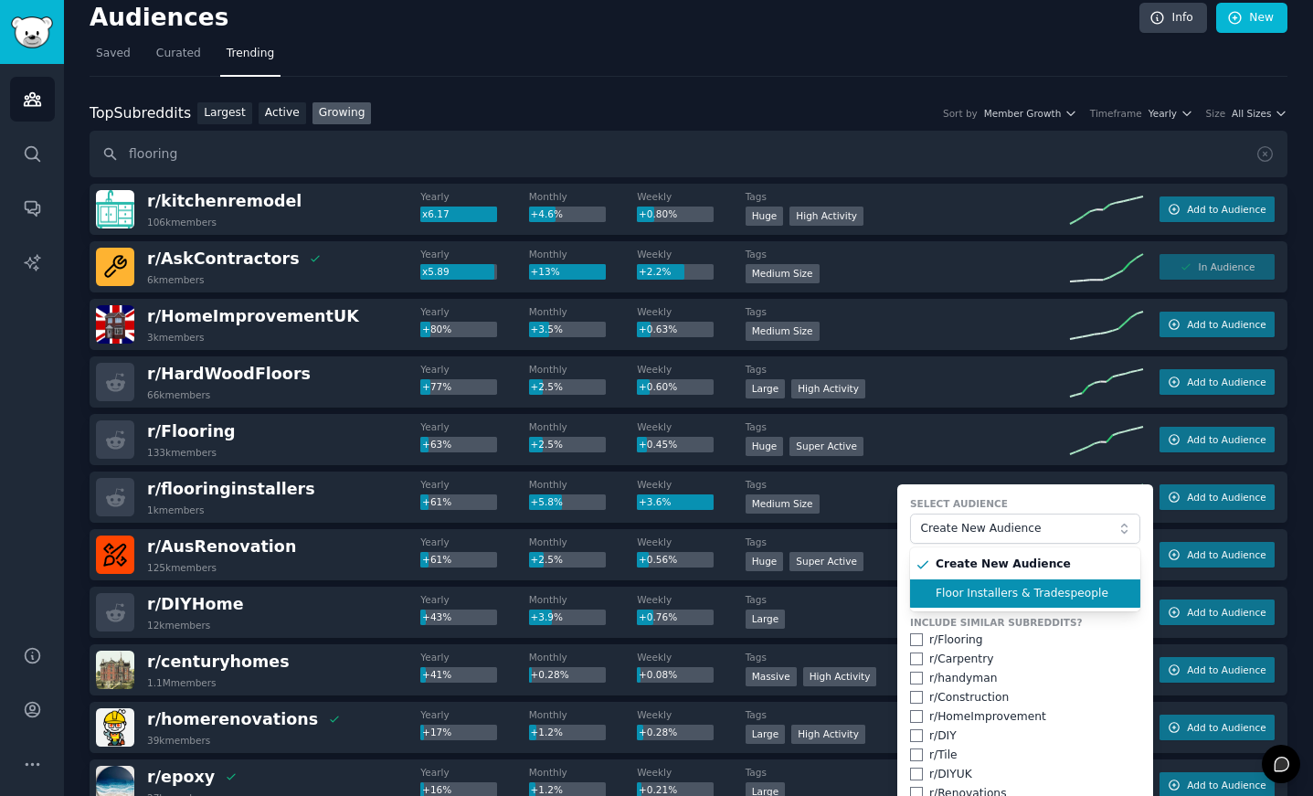
click at [1028, 594] on span "Floor Installers & Tradespeople" at bounding box center [1031, 593] width 192 height 16
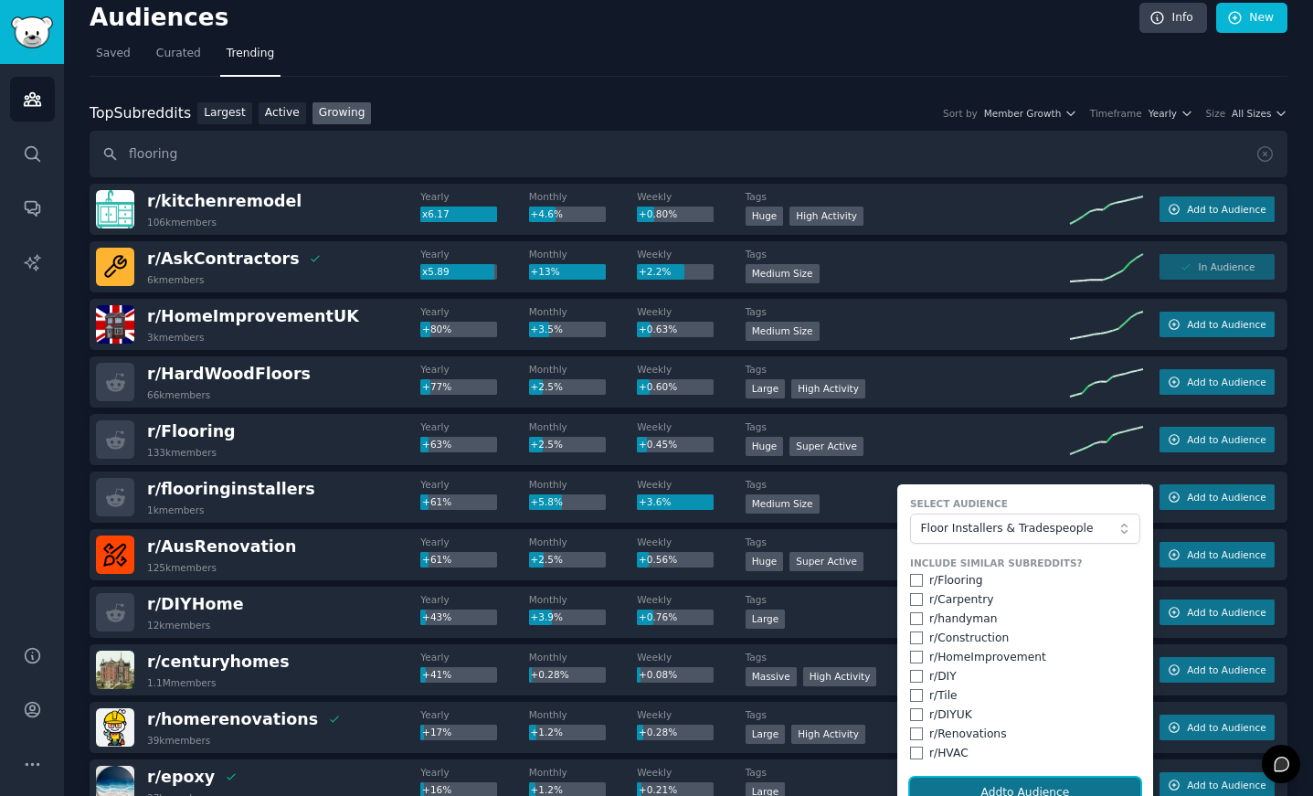
click at [995, 780] on button "Add to Audience" at bounding box center [1025, 792] width 230 height 31
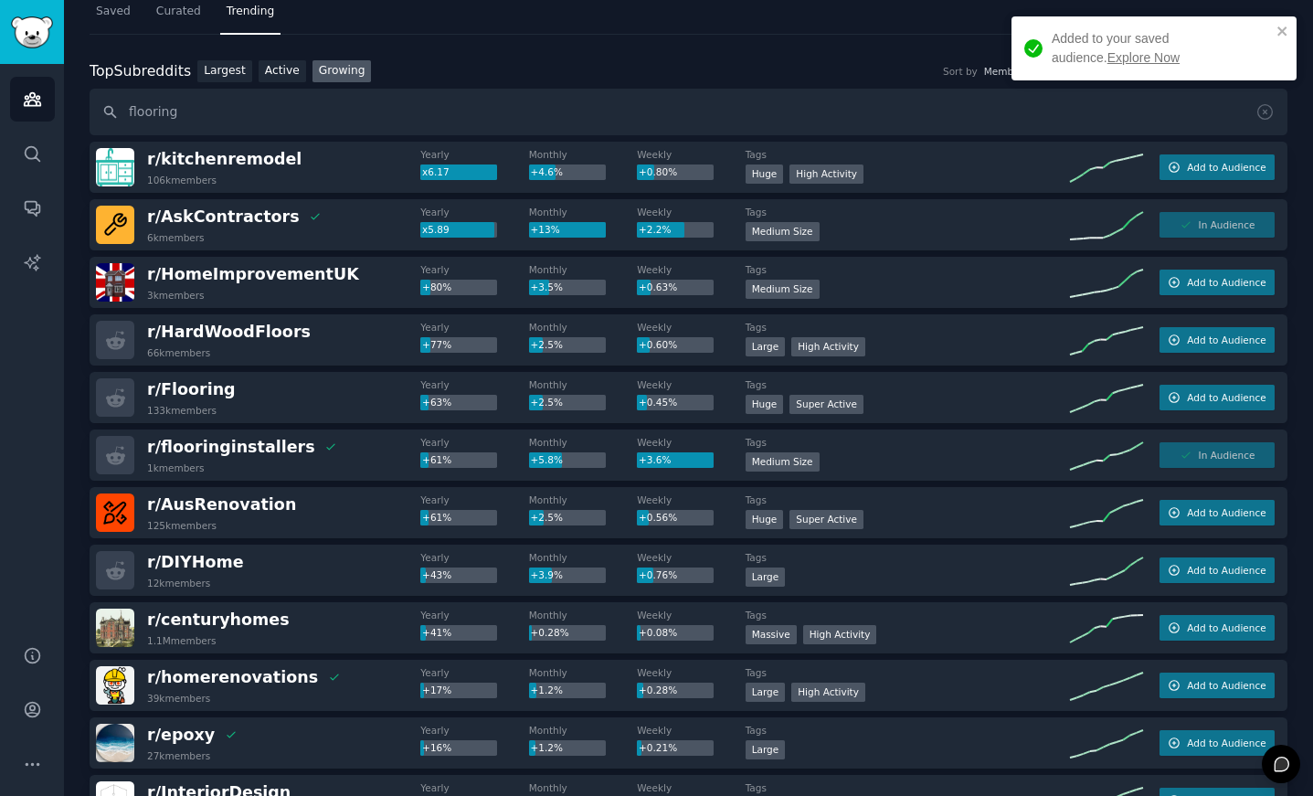
scroll to position [0, 0]
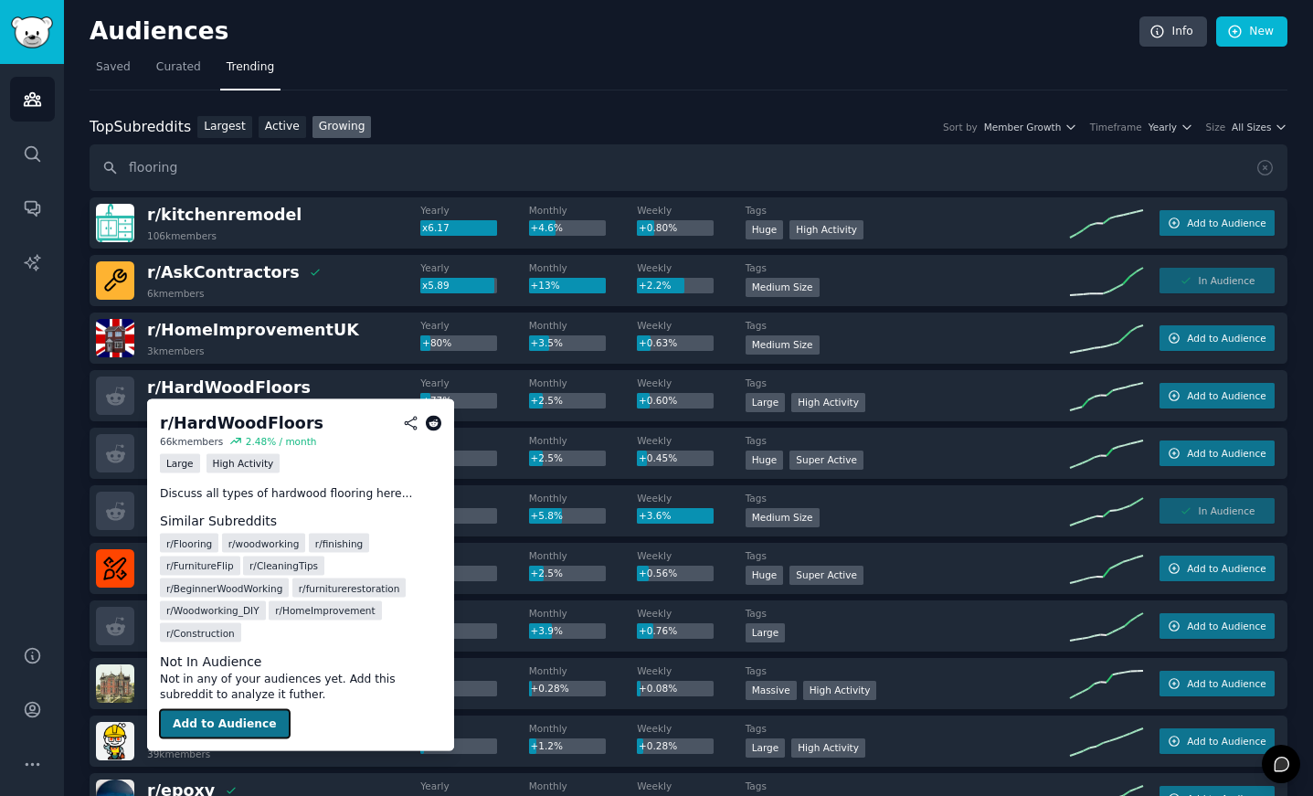
click at [221, 732] on button "Add to Audience" at bounding box center [225, 723] width 130 height 29
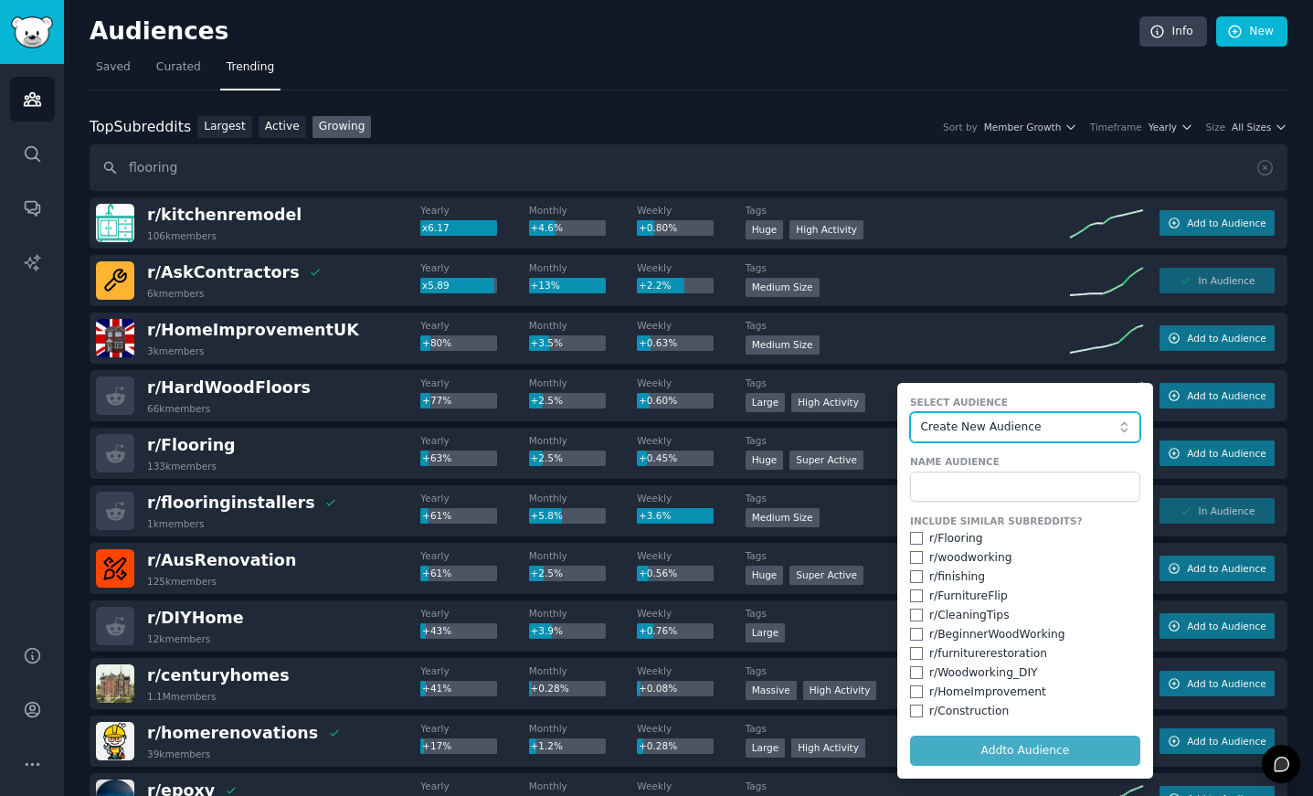
click at [1011, 427] on span "Create New Audience" at bounding box center [1020, 427] width 200 height 16
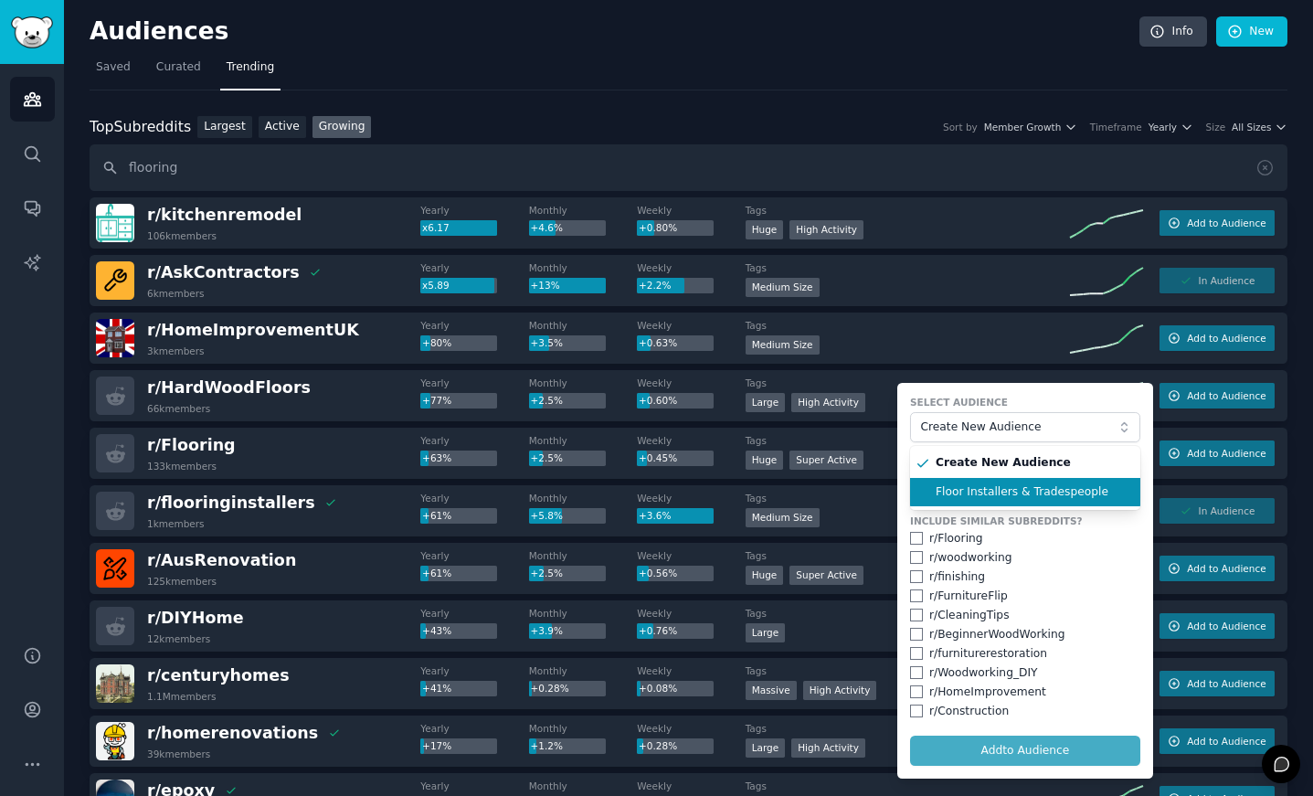
click at [972, 493] on span "Floor Installers & Tradespeople" at bounding box center [1031, 492] width 192 height 16
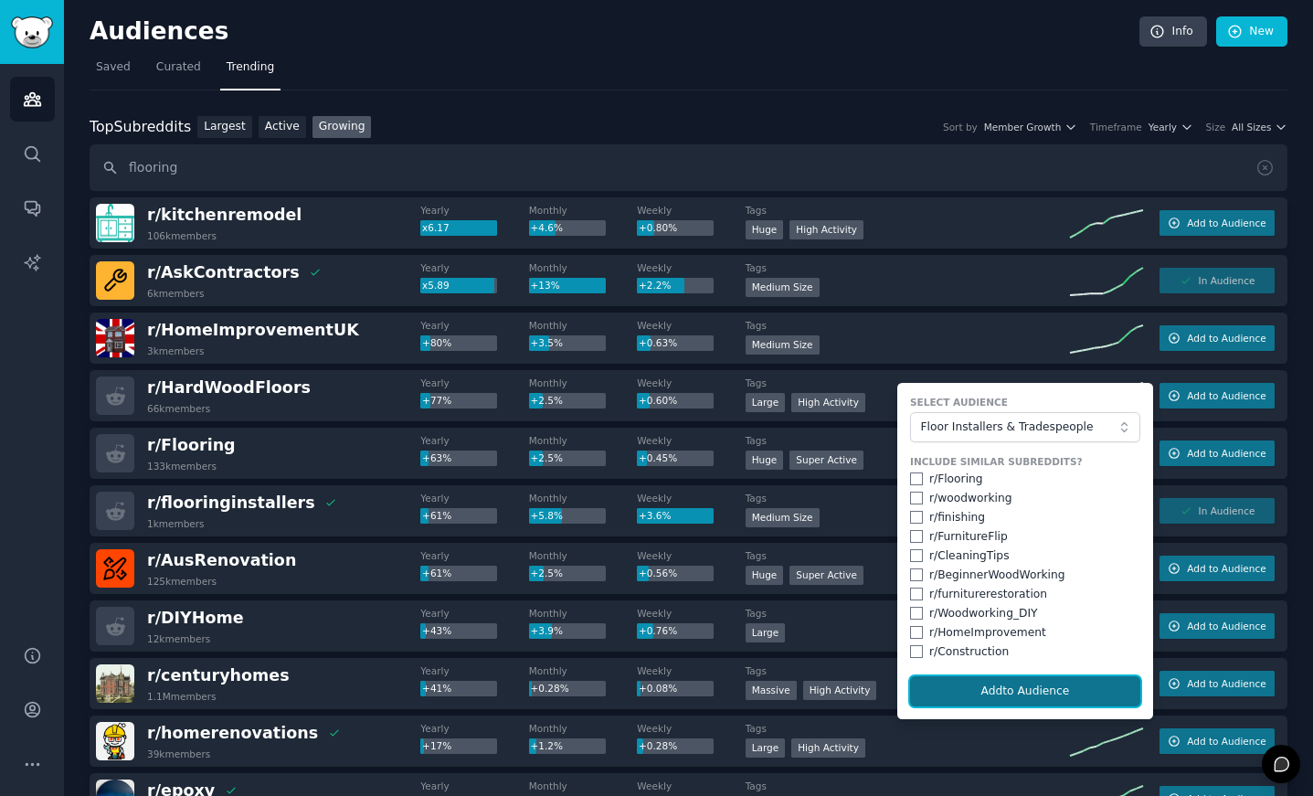
click at [1006, 693] on button "Add to Audience" at bounding box center [1025, 691] width 230 height 31
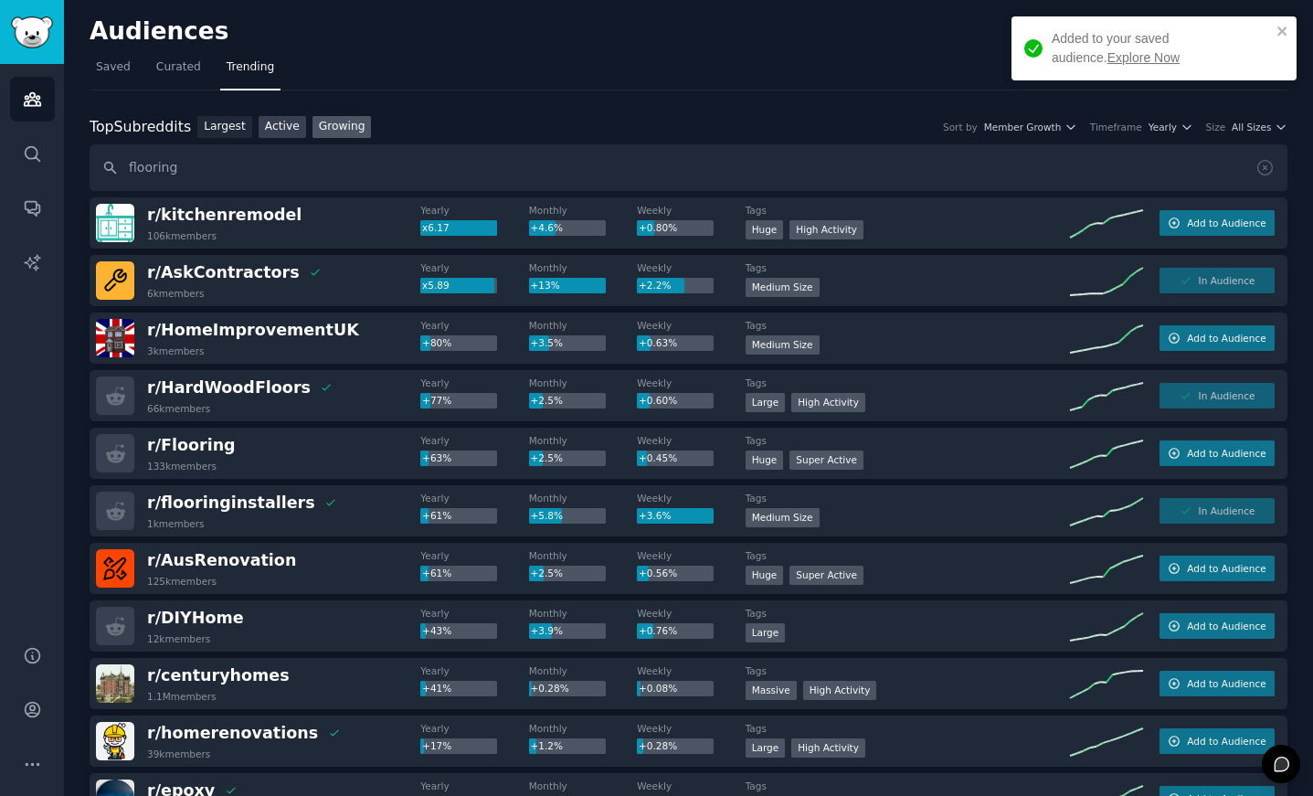
click at [276, 128] on link "Active" at bounding box center [281, 127] width 47 height 23
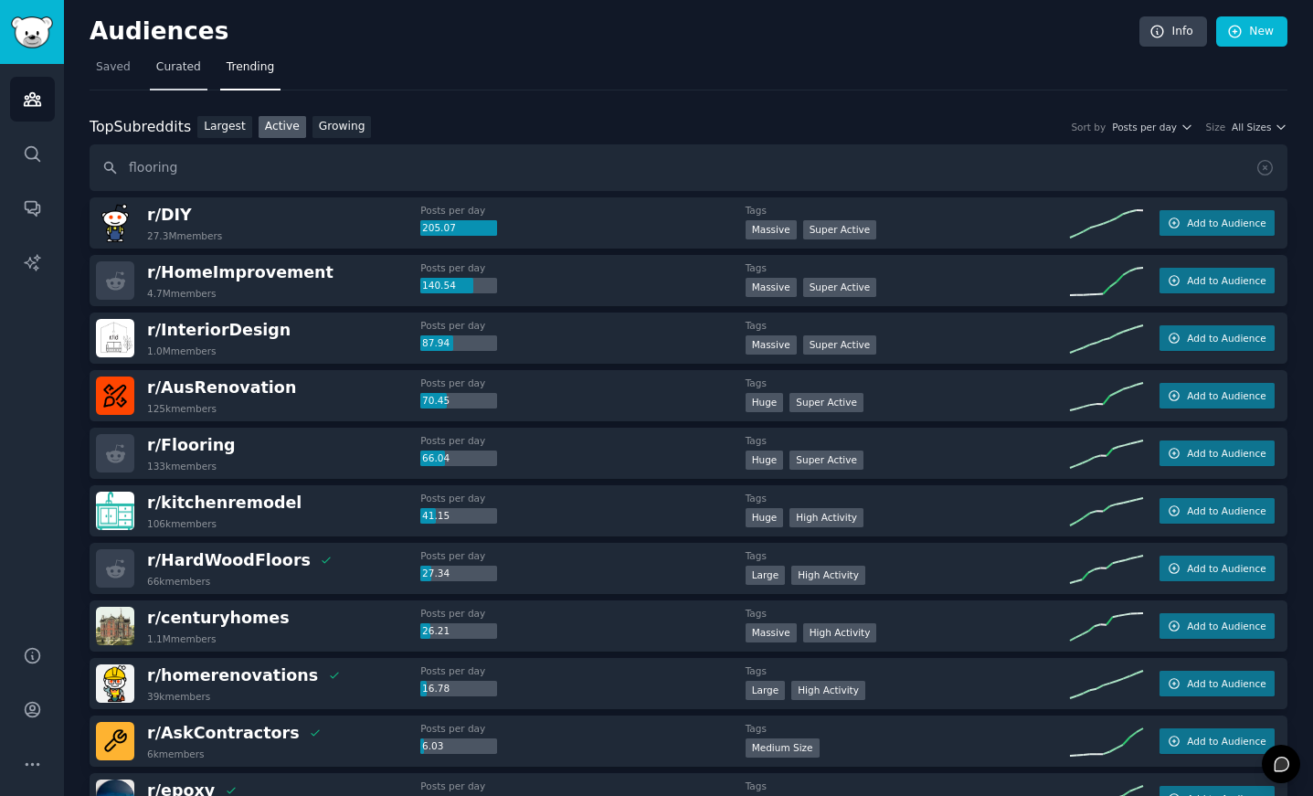
click at [162, 83] on link "Curated" at bounding box center [179, 71] width 58 height 37
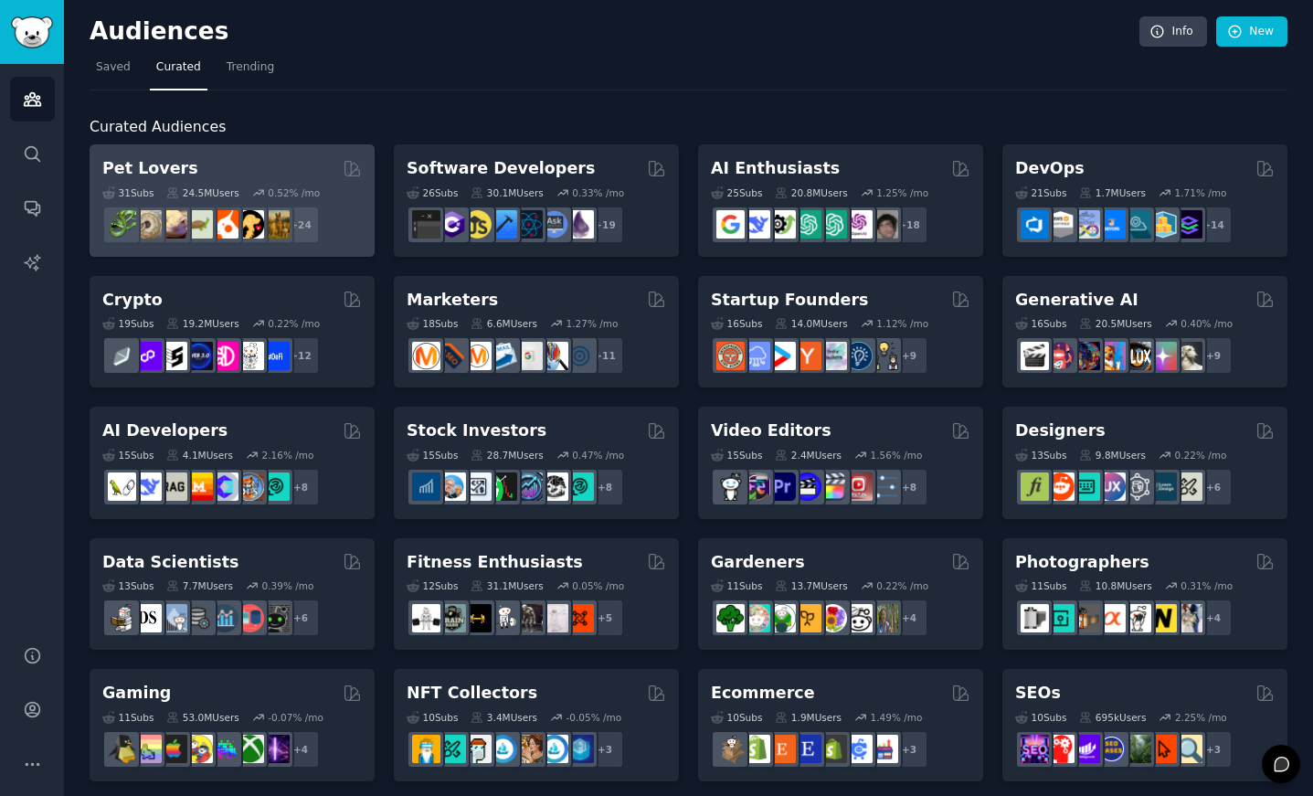
click at [220, 170] on div "Pet Lovers" at bounding box center [231, 168] width 259 height 23
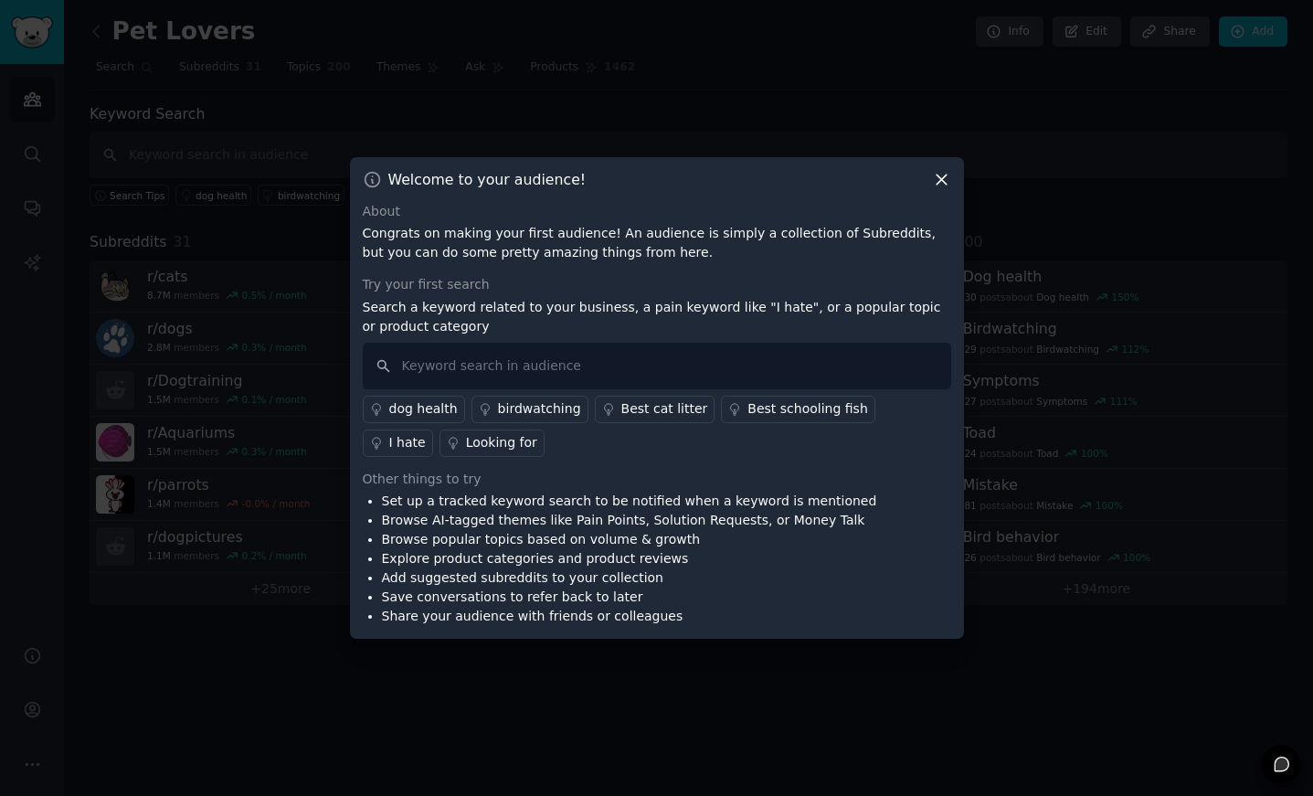
click at [939, 179] on icon at bounding box center [941, 179] width 19 height 19
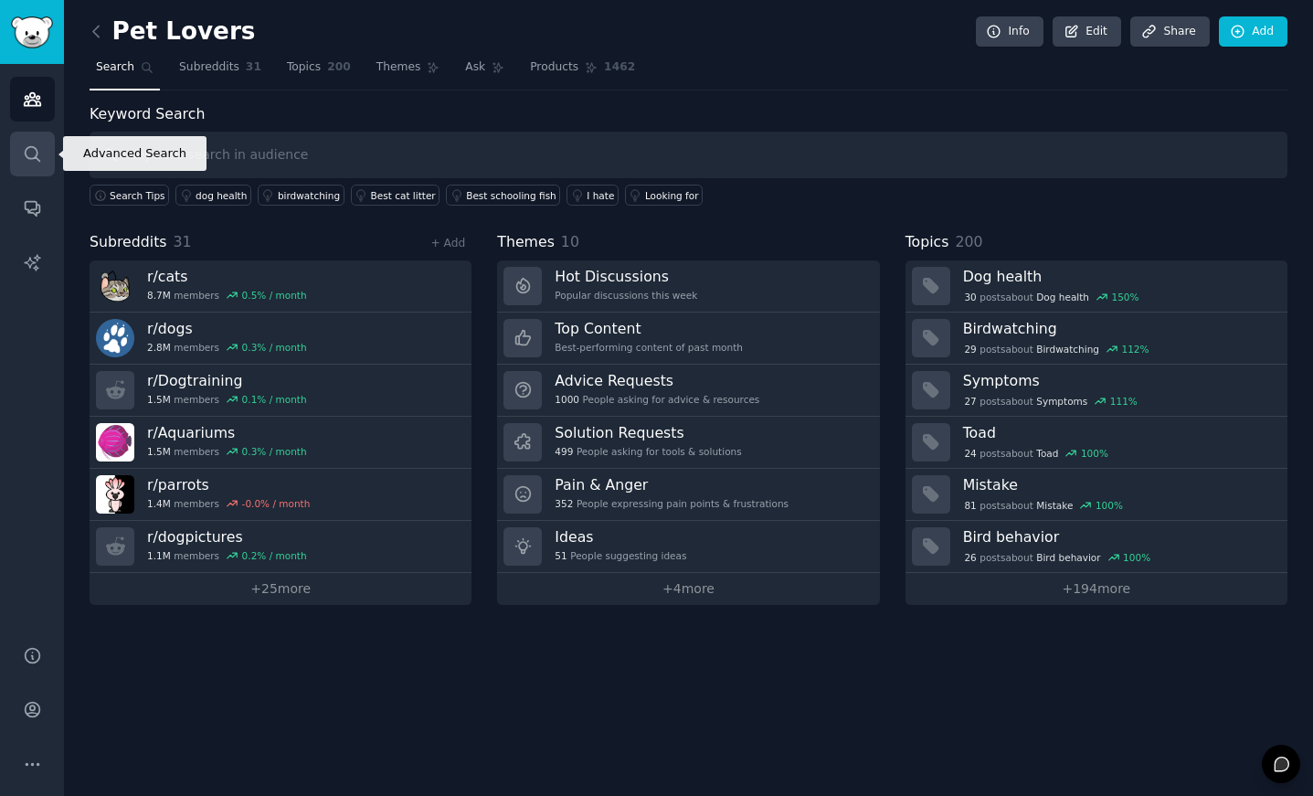
click at [35, 151] on icon "Sidebar" at bounding box center [32, 153] width 19 height 19
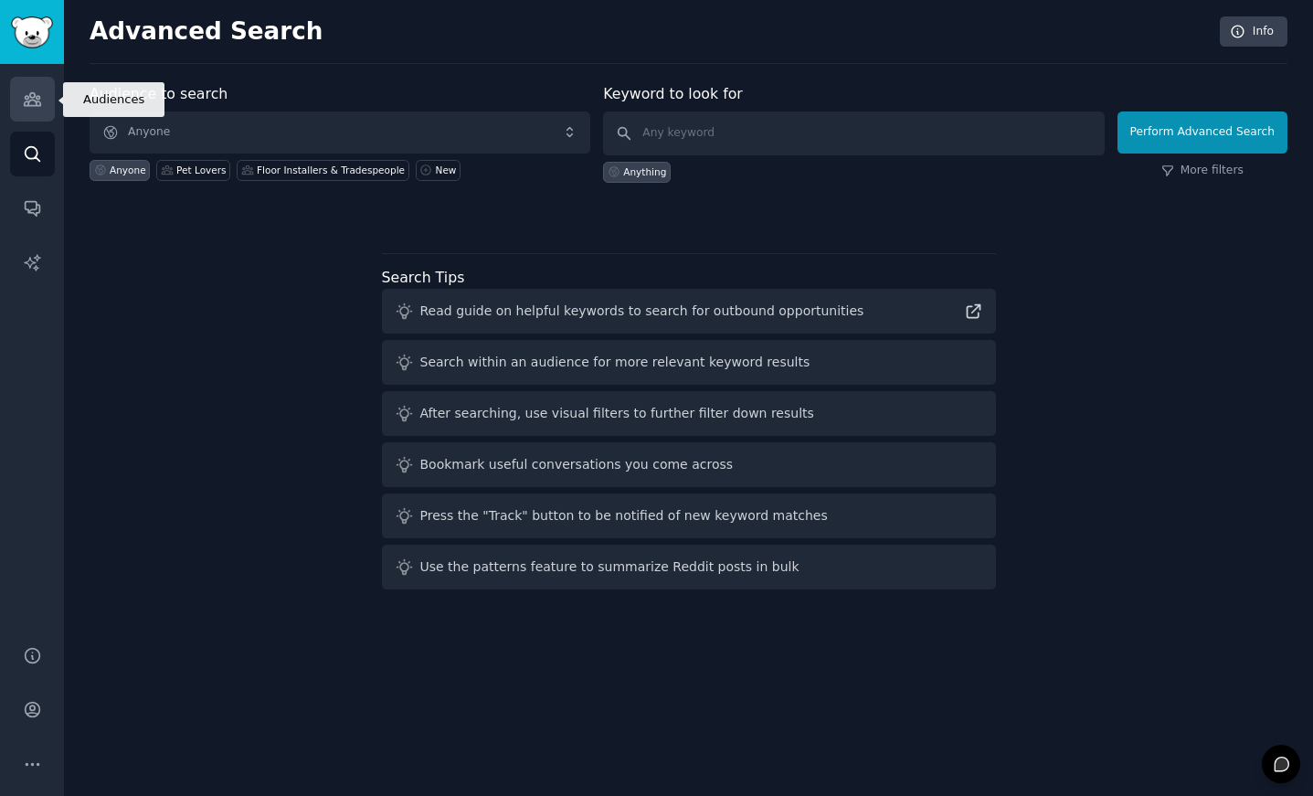
click at [35, 90] on icon "Sidebar" at bounding box center [32, 99] width 19 height 19
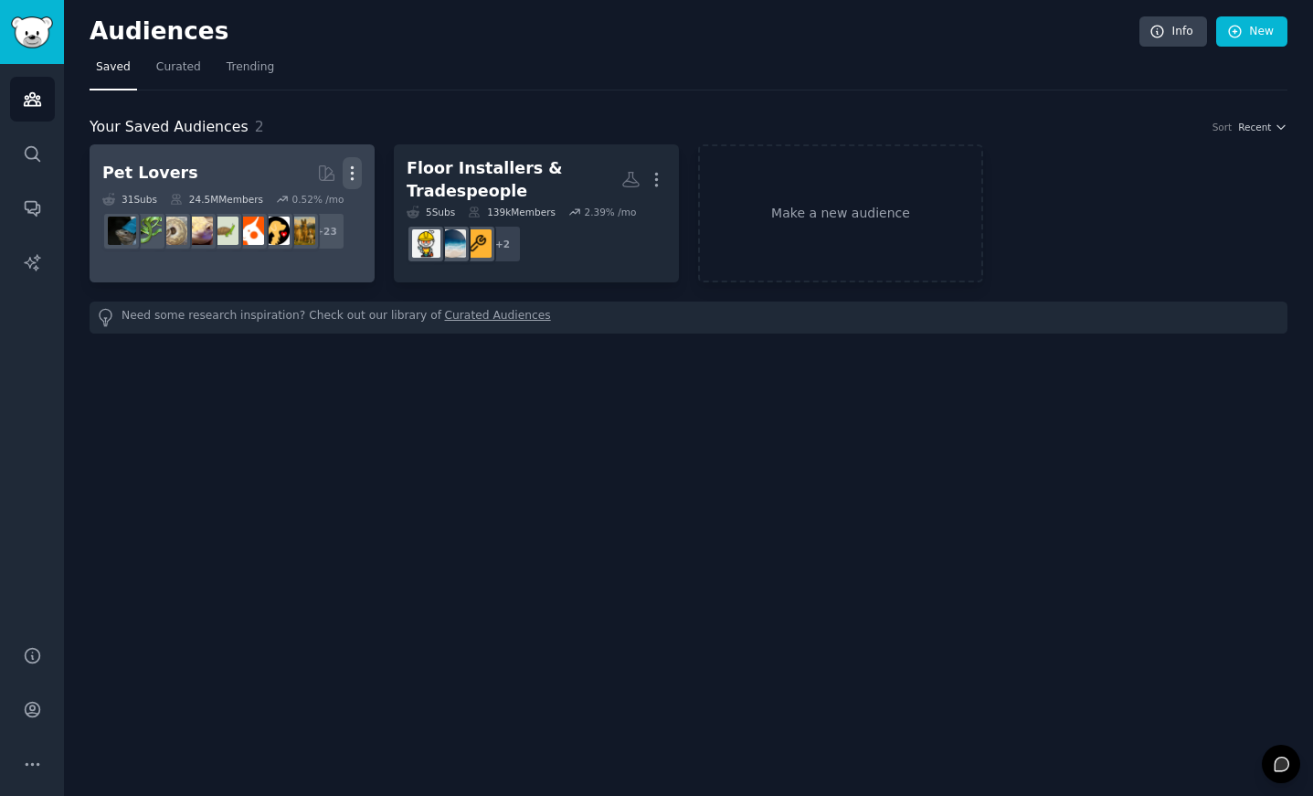
click at [354, 164] on icon "button" at bounding box center [352, 172] width 19 height 19
click at [294, 215] on p "Delete" at bounding box center [302, 211] width 42 height 19
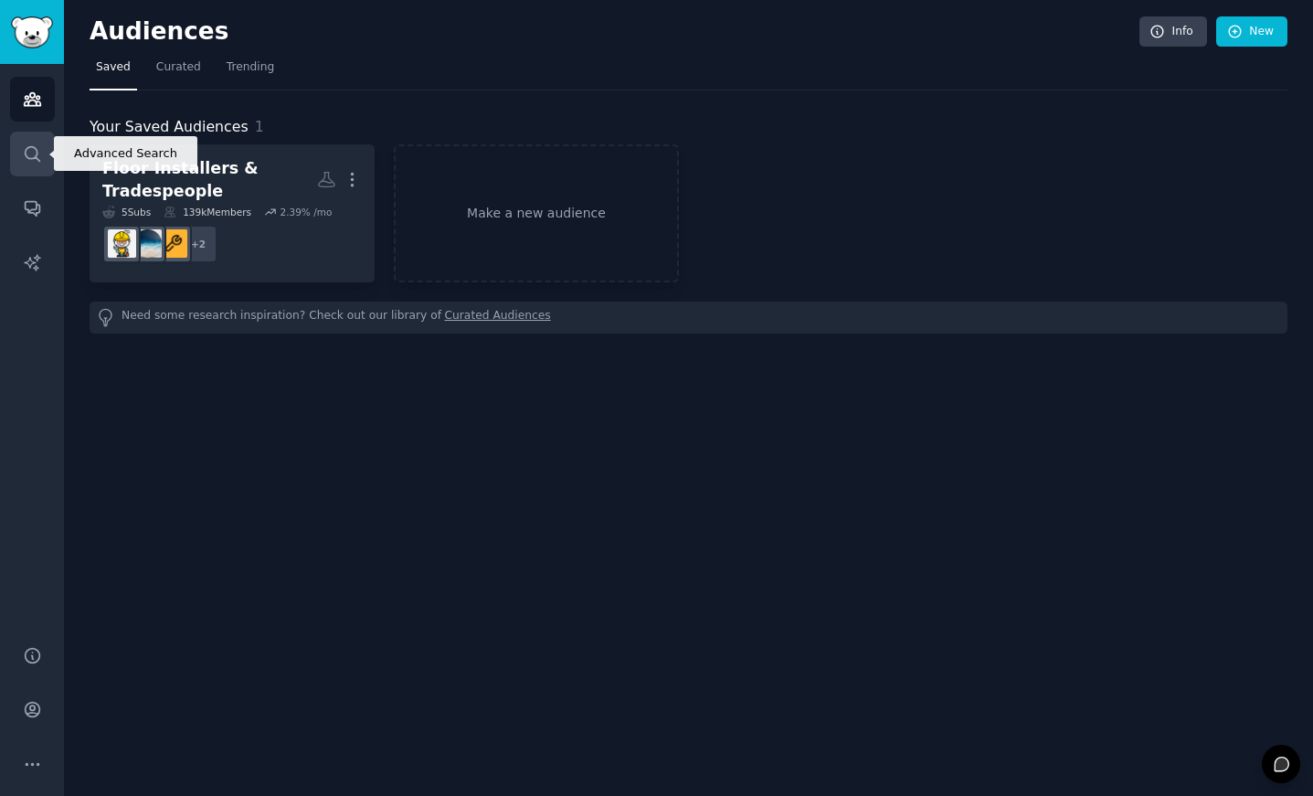
click at [31, 150] on icon "Sidebar" at bounding box center [32, 153] width 19 height 19
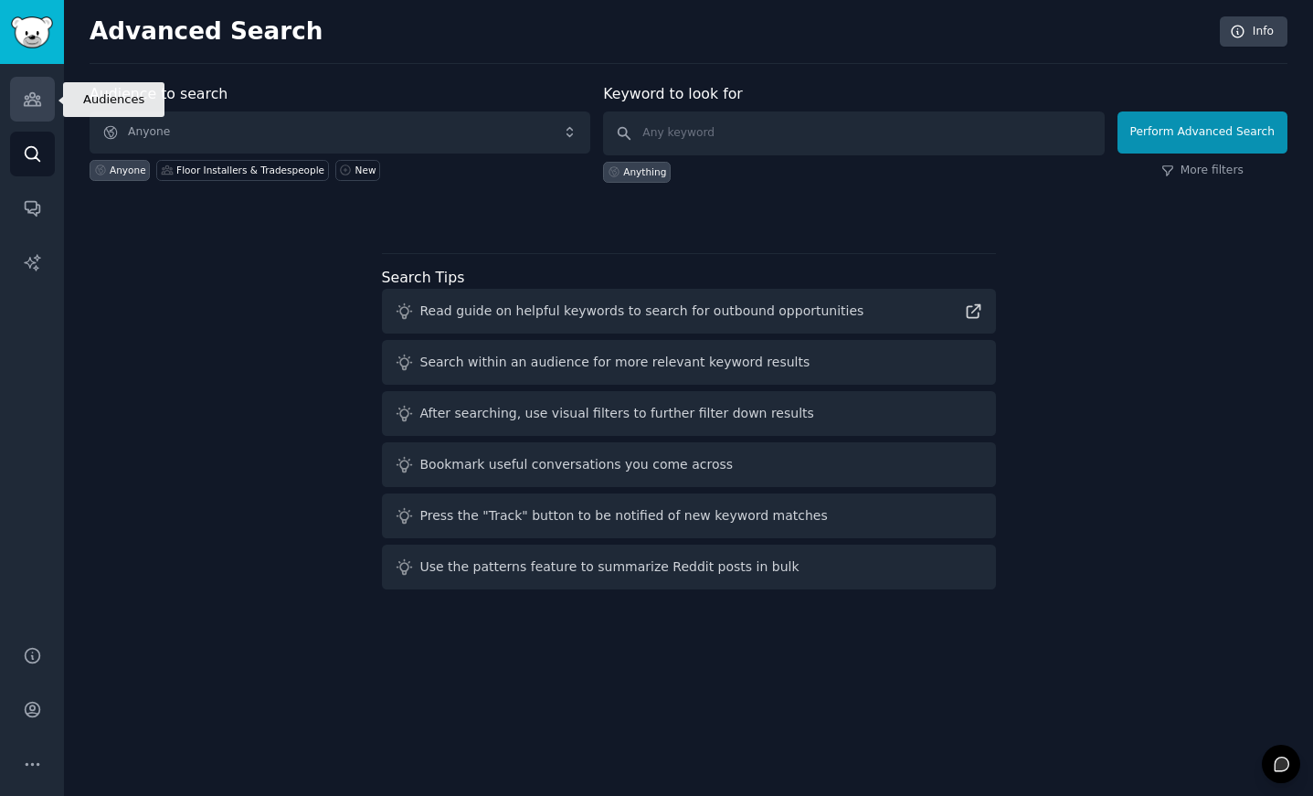
click at [17, 87] on link "Audiences" at bounding box center [32, 99] width 45 height 45
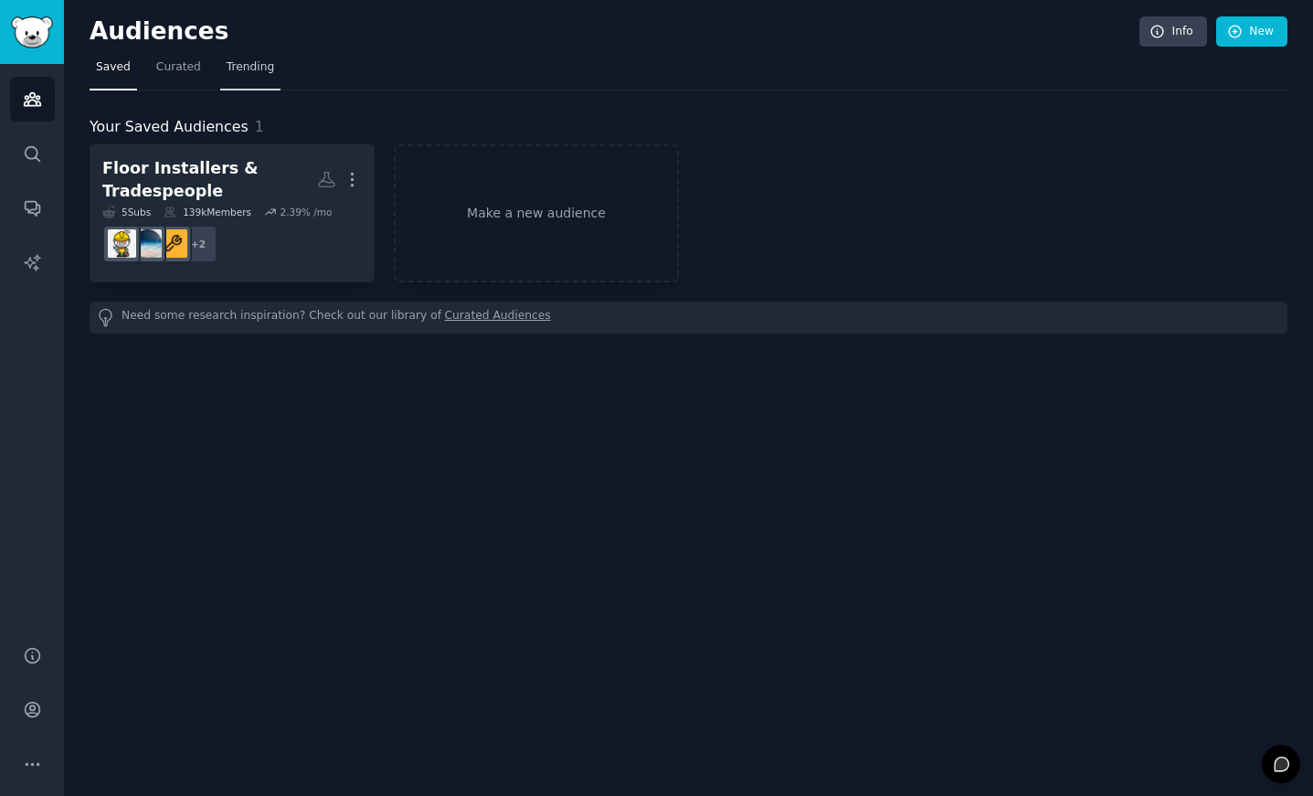
click at [238, 78] on link "Trending" at bounding box center [250, 71] width 60 height 37
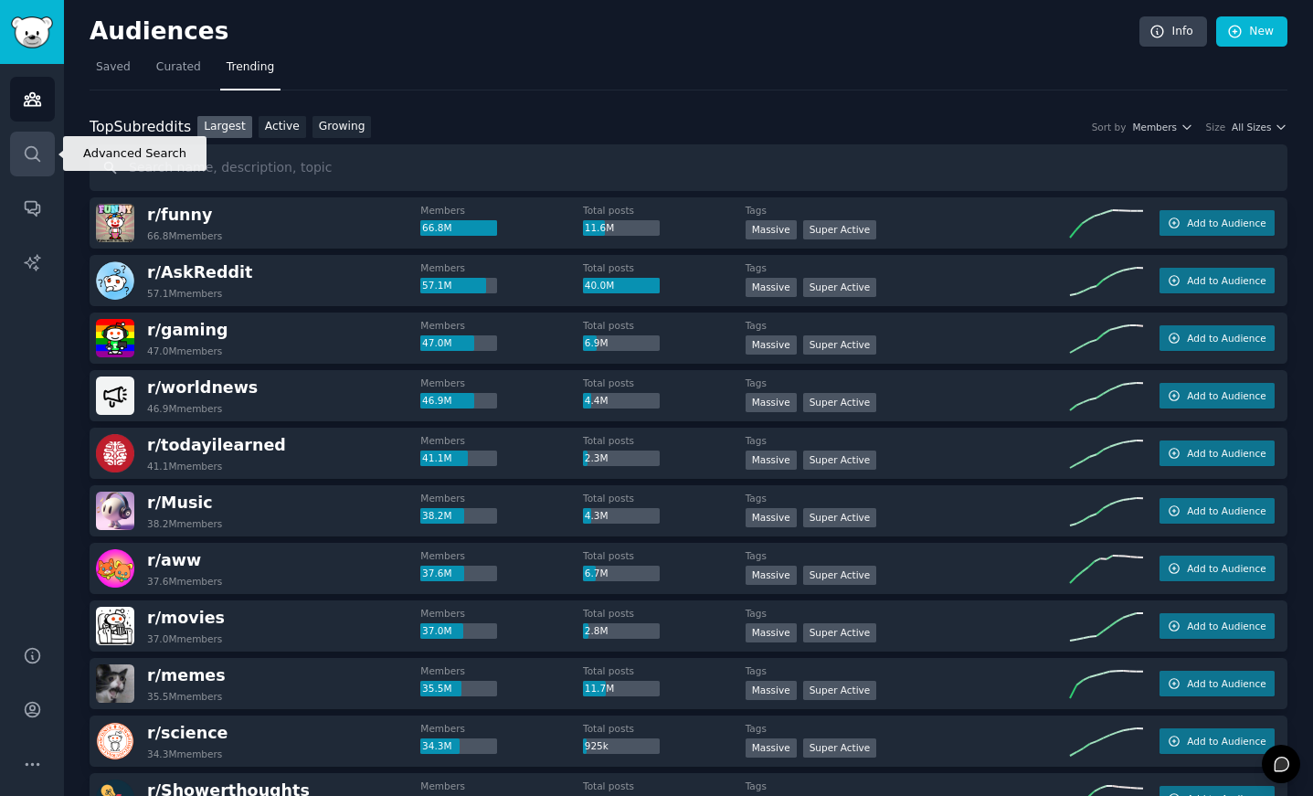
click at [29, 160] on icon "Sidebar" at bounding box center [32, 153] width 19 height 19
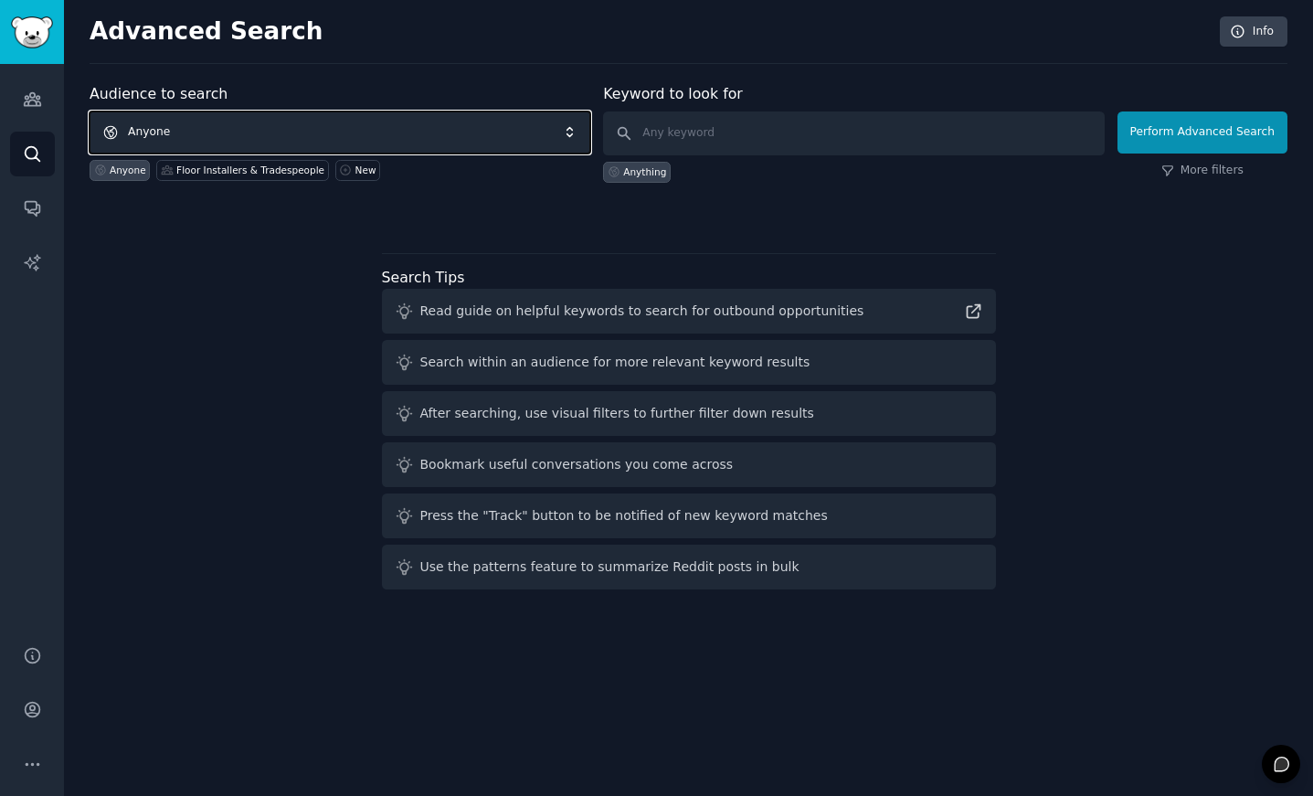
click at [250, 122] on span "Anyone" at bounding box center [340, 132] width 501 height 42
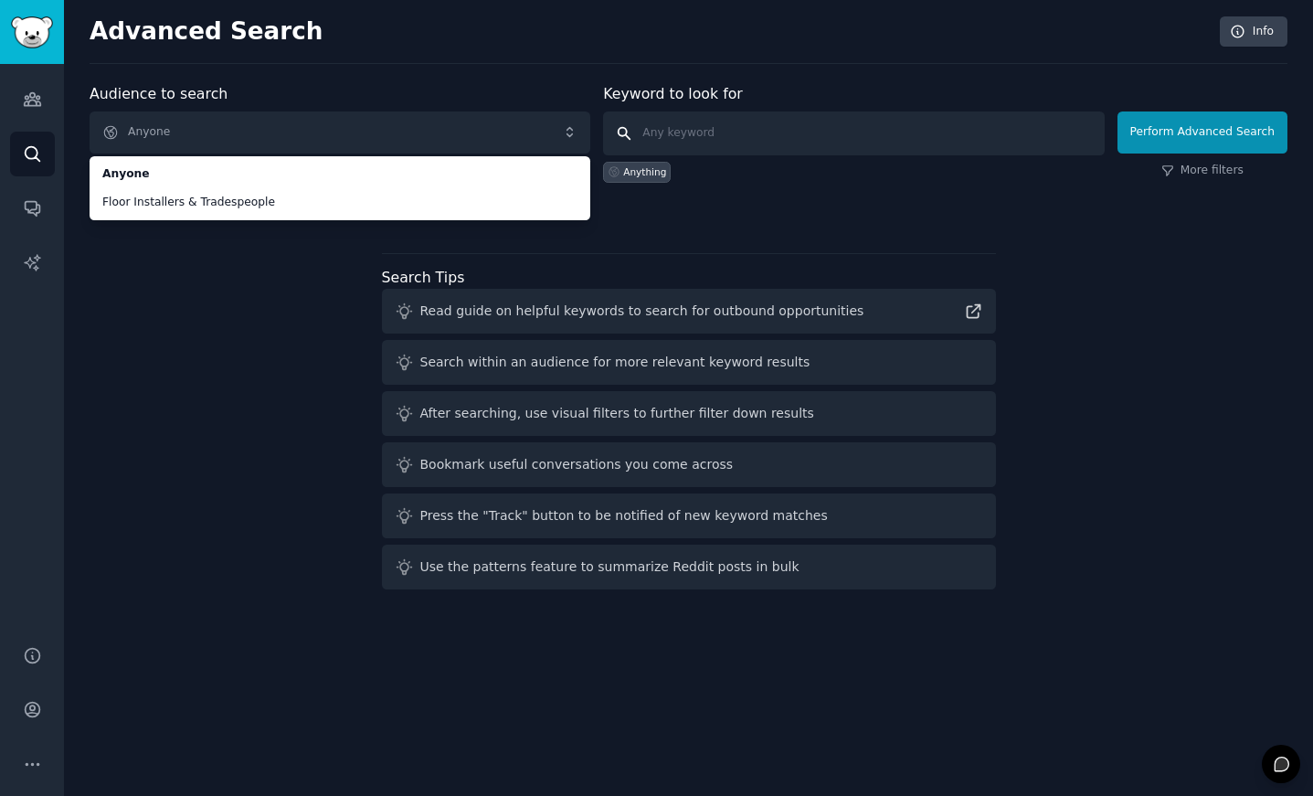
click at [683, 136] on input "text" at bounding box center [853, 133] width 501 height 44
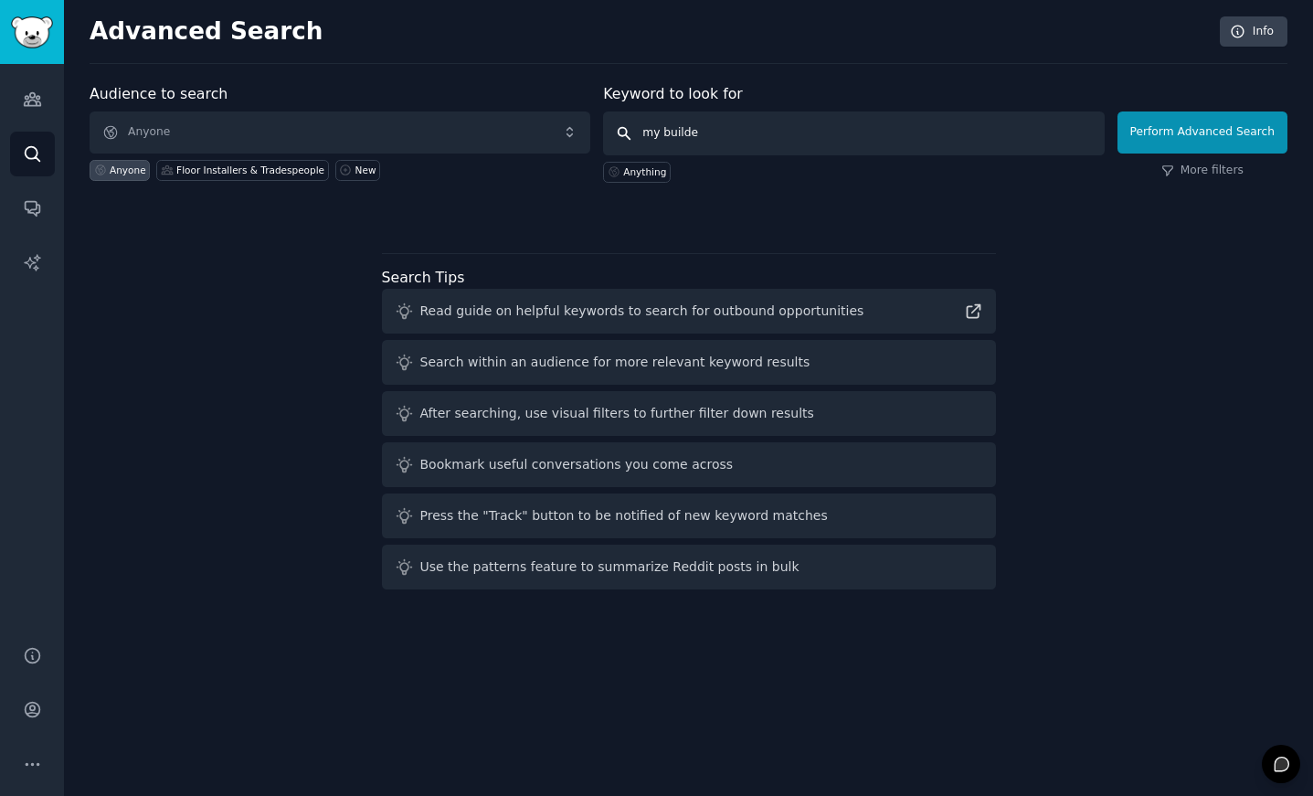
type input "my builder"
click button "Perform Advanced Search" at bounding box center [1202, 132] width 170 height 42
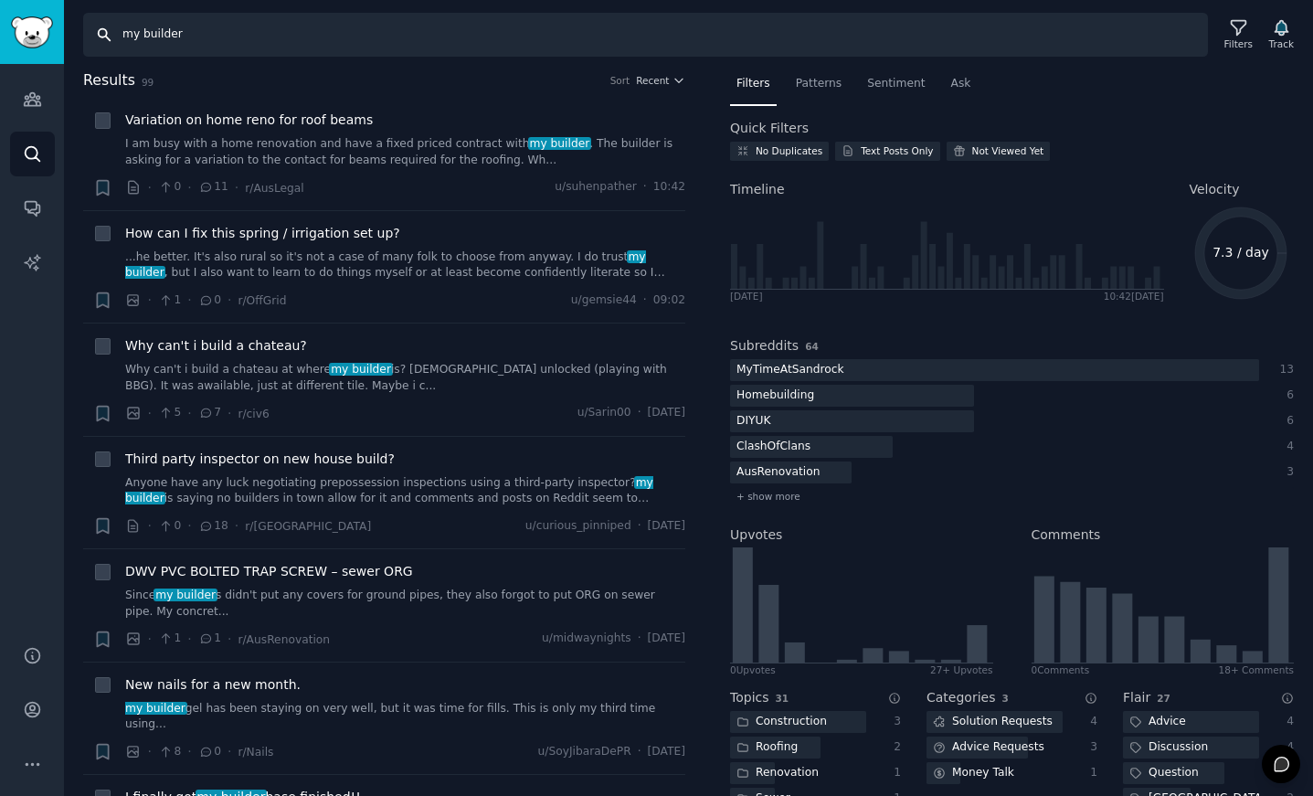
drag, startPoint x: 218, startPoint y: 21, endPoint x: 46, endPoint y: 37, distance: 173.4
click at [46, 37] on div "Audiences Search Conversations AI Reports Help Account More Search my builder F…" at bounding box center [656, 398] width 1313 height 796
type input "MyBuilder"
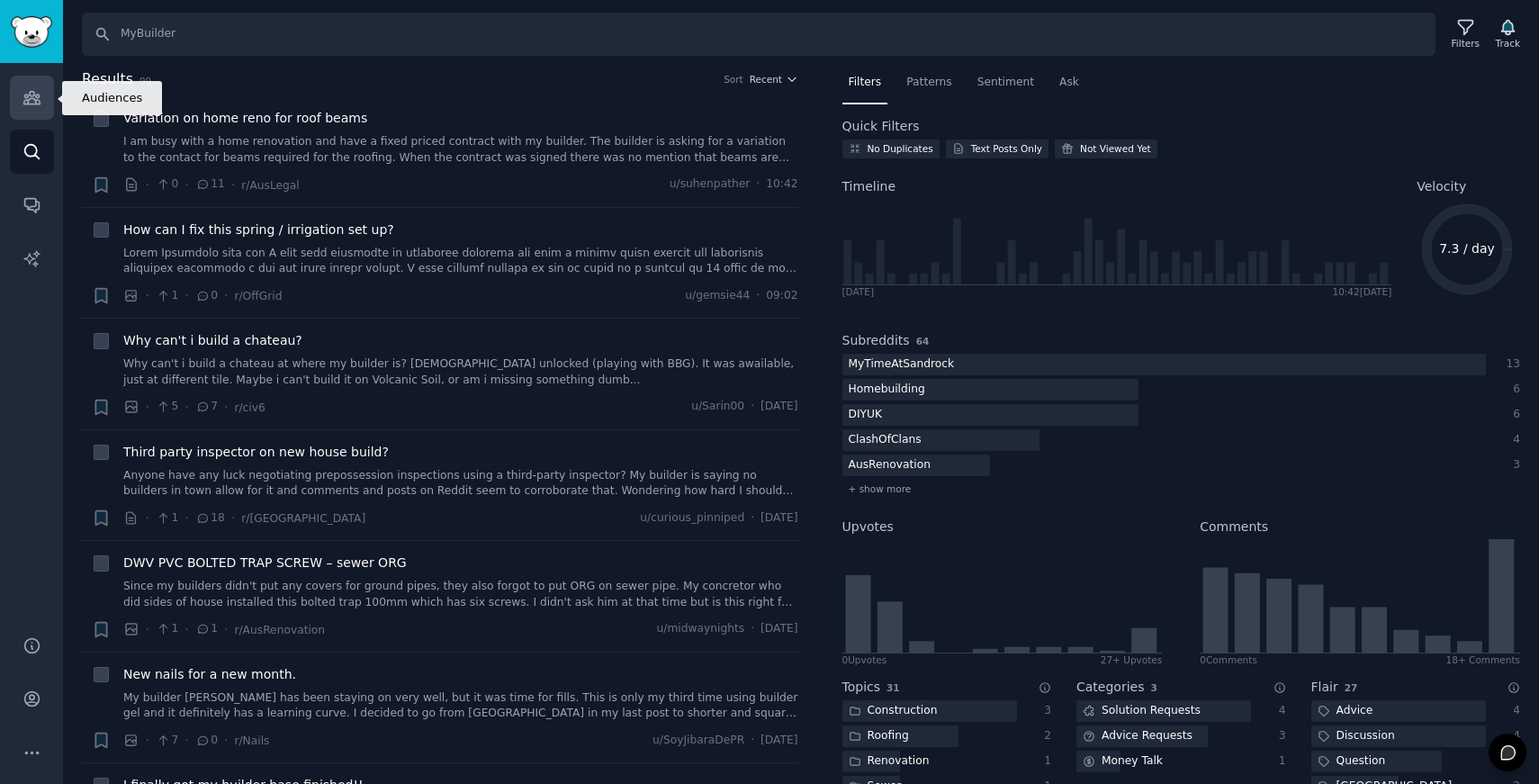
click at [30, 101] on icon "Sidebar" at bounding box center [32, 98] width 19 height 19
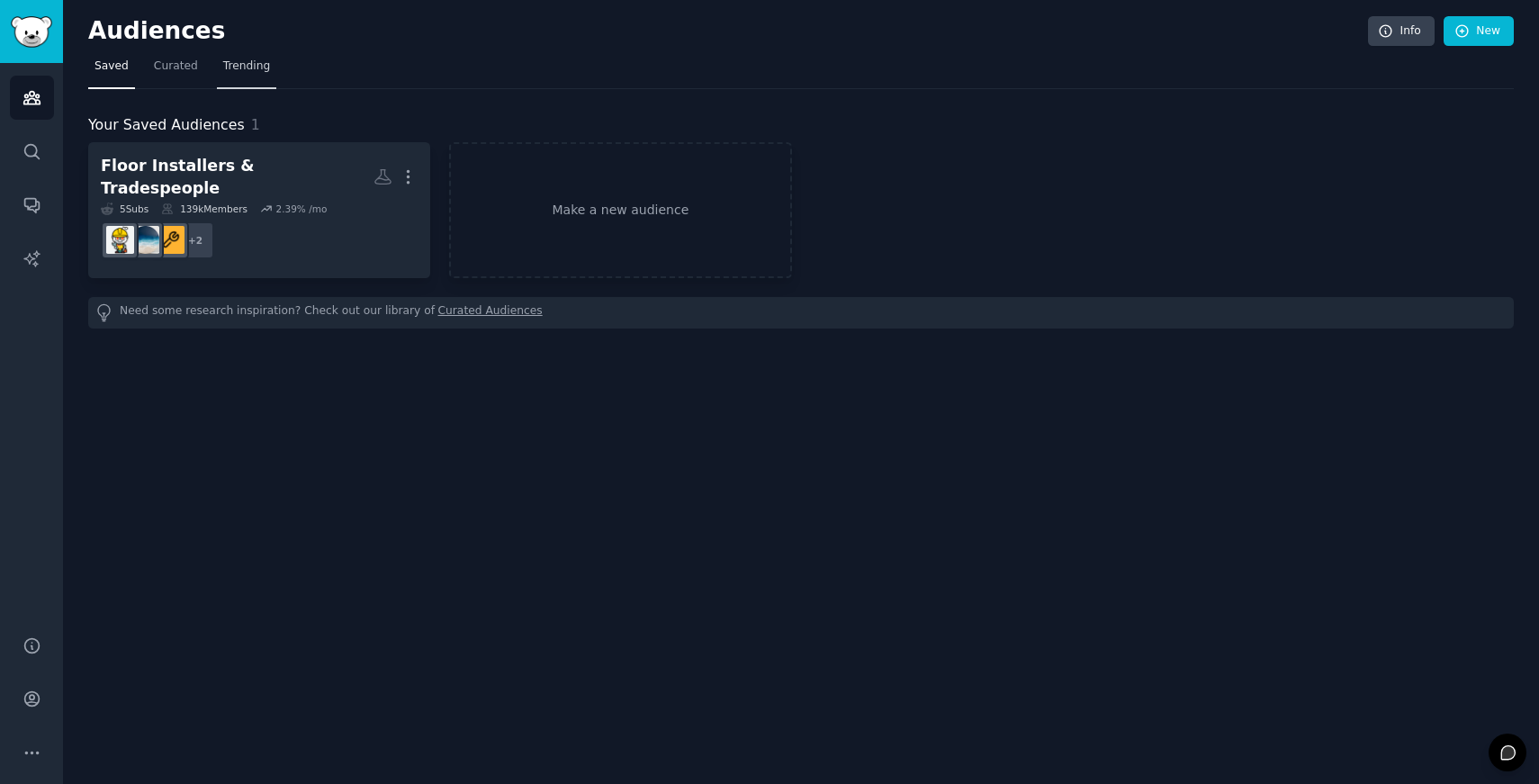
click at [236, 74] on link "Trending" at bounding box center [246, 70] width 59 height 36
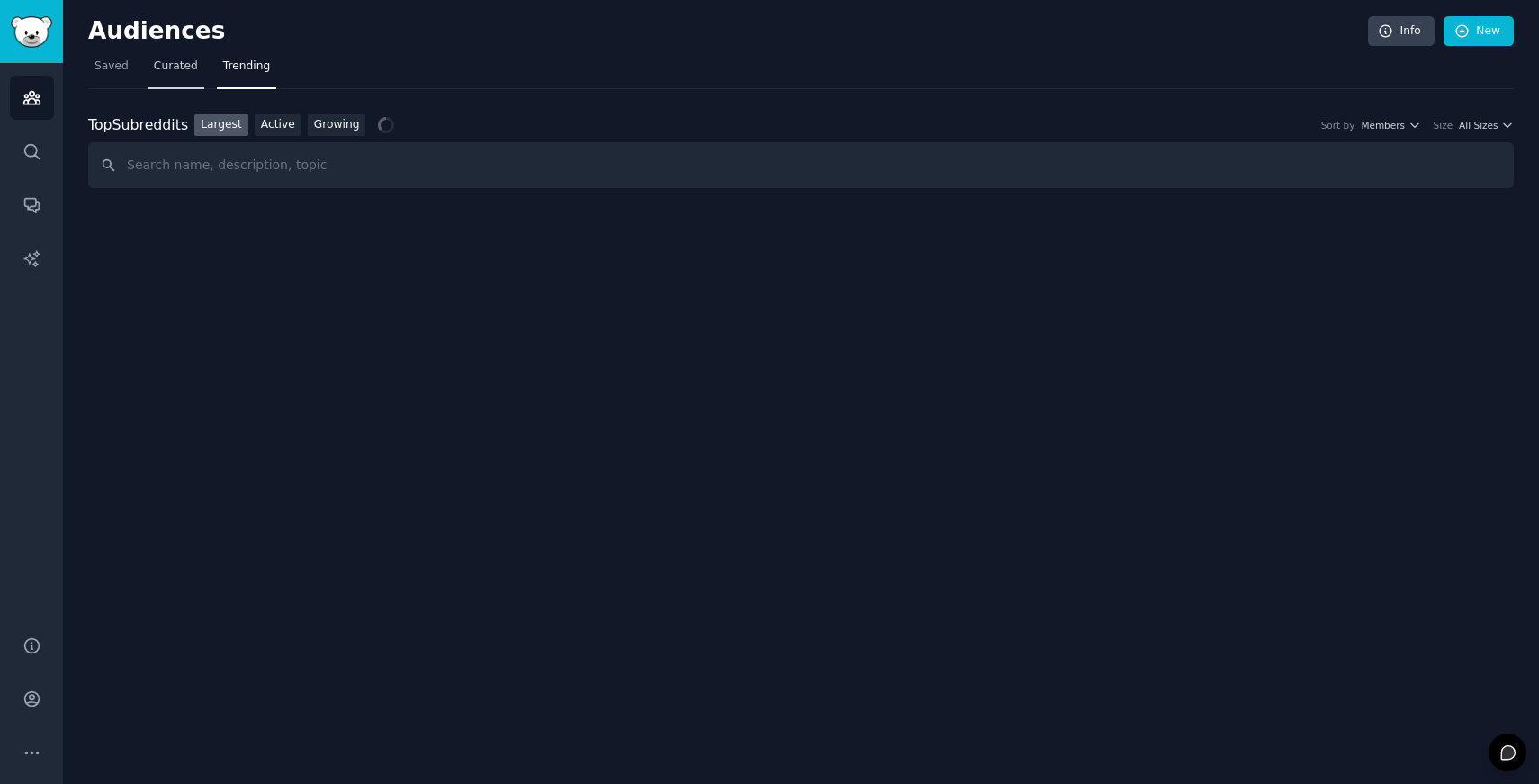
click at [171, 61] on span "Curated" at bounding box center [175, 66] width 44 height 16
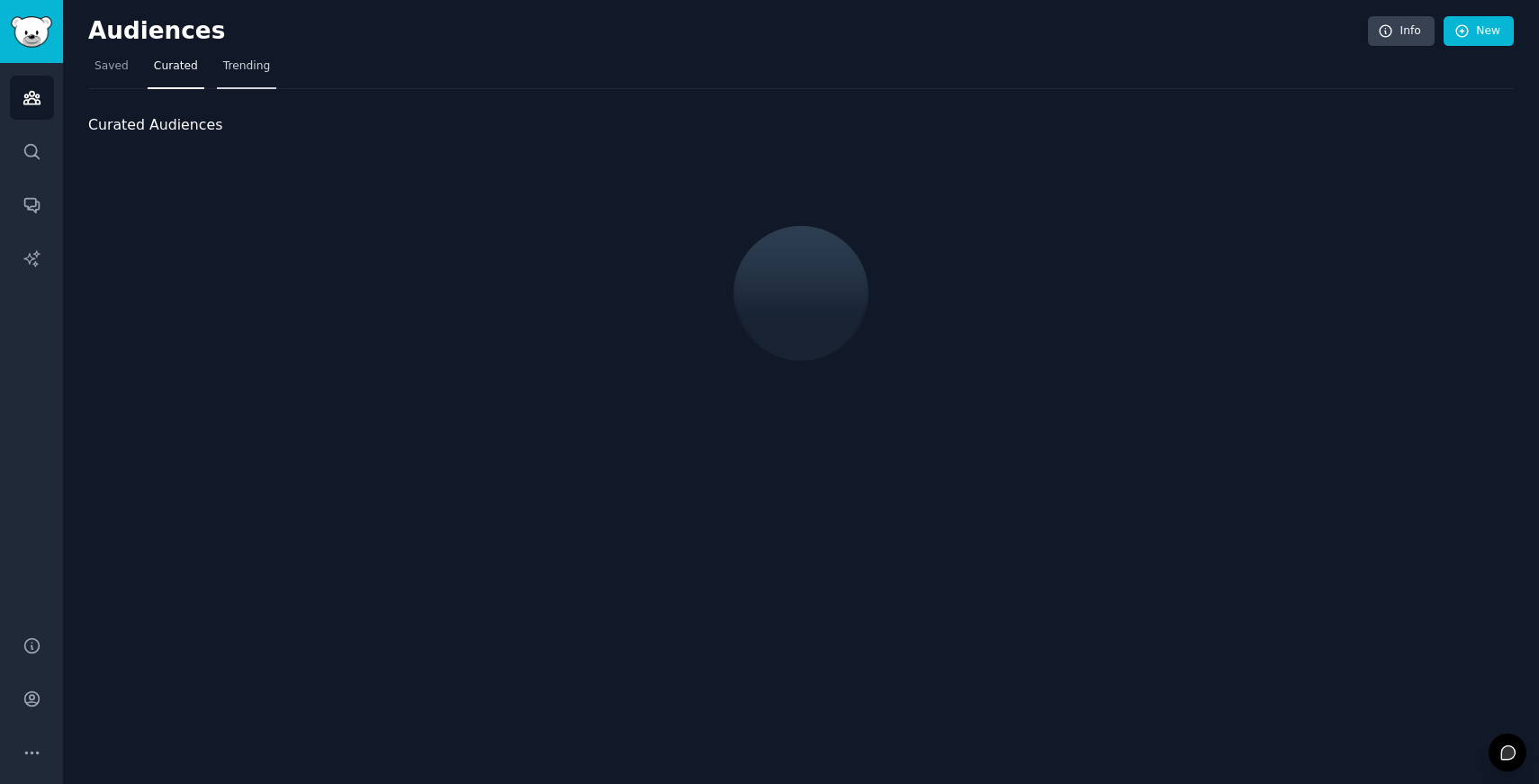
click at [245, 64] on span "Trending" at bounding box center [246, 66] width 46 height 16
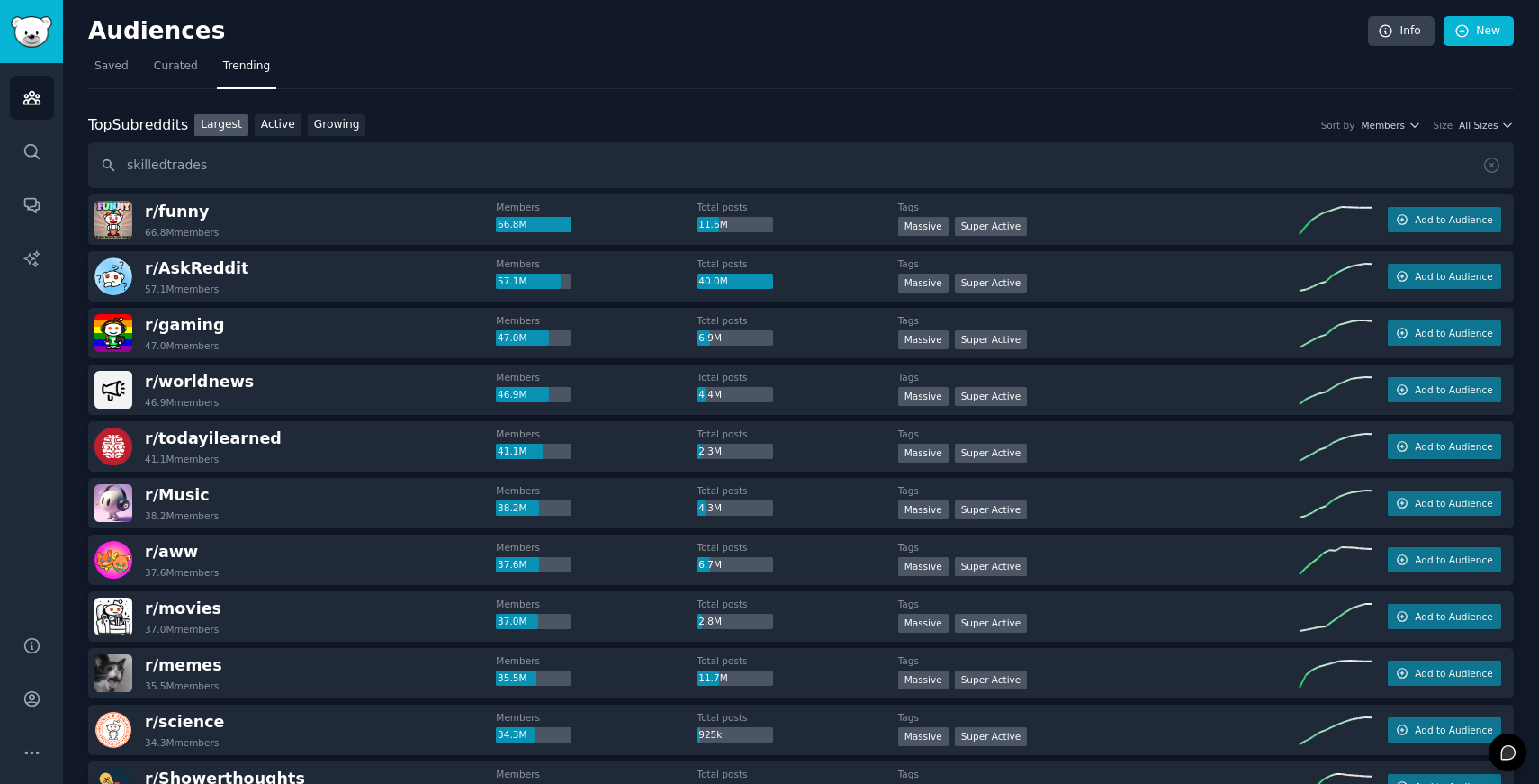
type input "skilledtrades"
drag, startPoint x: 221, startPoint y: 168, endPoint x: 19, endPoint y: 171, distance: 202.0
click at [18, 171] on div "Advanced Search Audiences Search Conversations AI Reports Help Account More Aud…" at bounding box center [770, 392] width 1539 height 784
click at [419, 71] on nav "Saved Curated Trending" at bounding box center [801, 70] width 1426 height 36
click at [43, 134] on link "Search" at bounding box center [32, 152] width 44 height 44
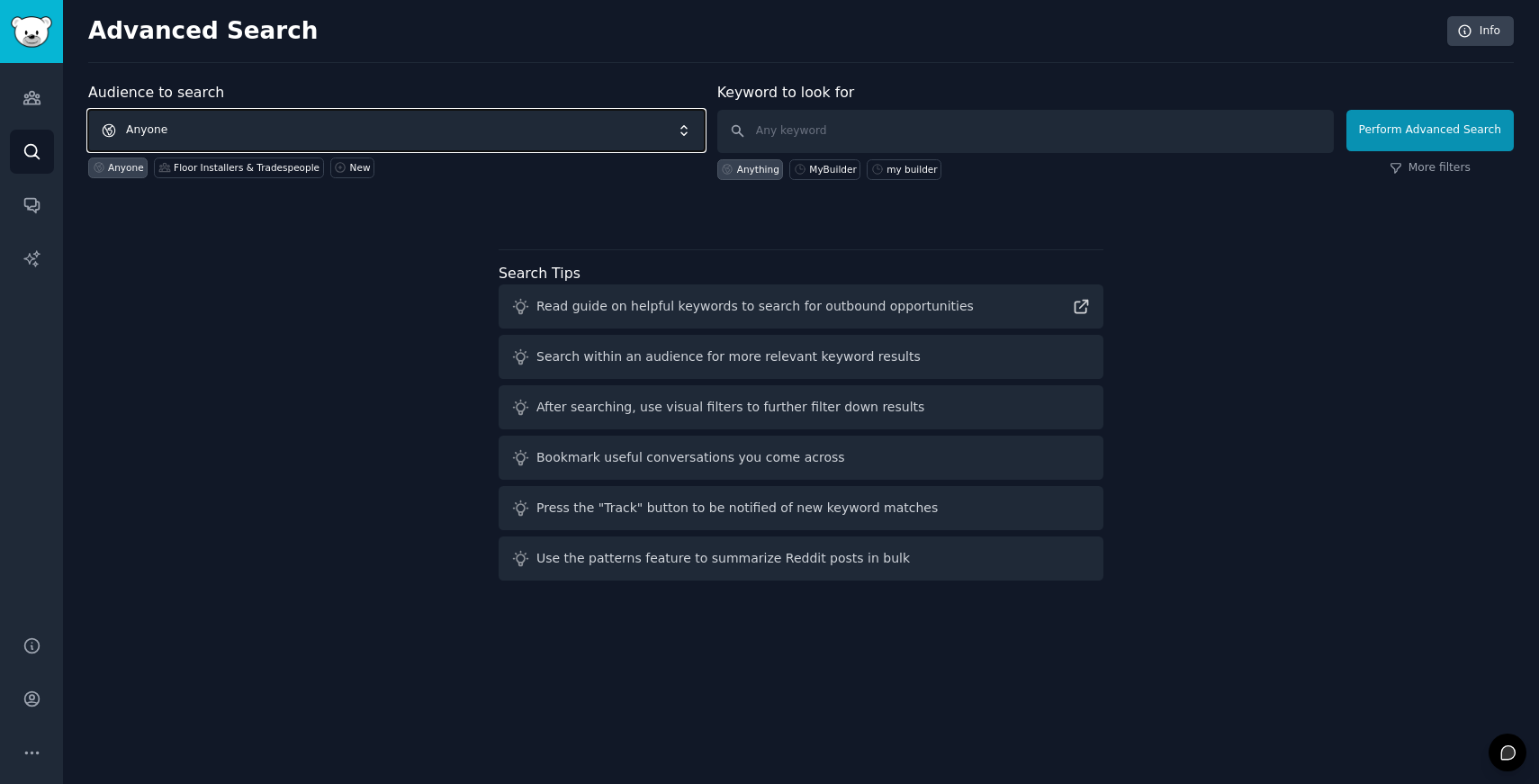
click at [213, 118] on span "Anyone" at bounding box center [397, 130] width 617 height 41
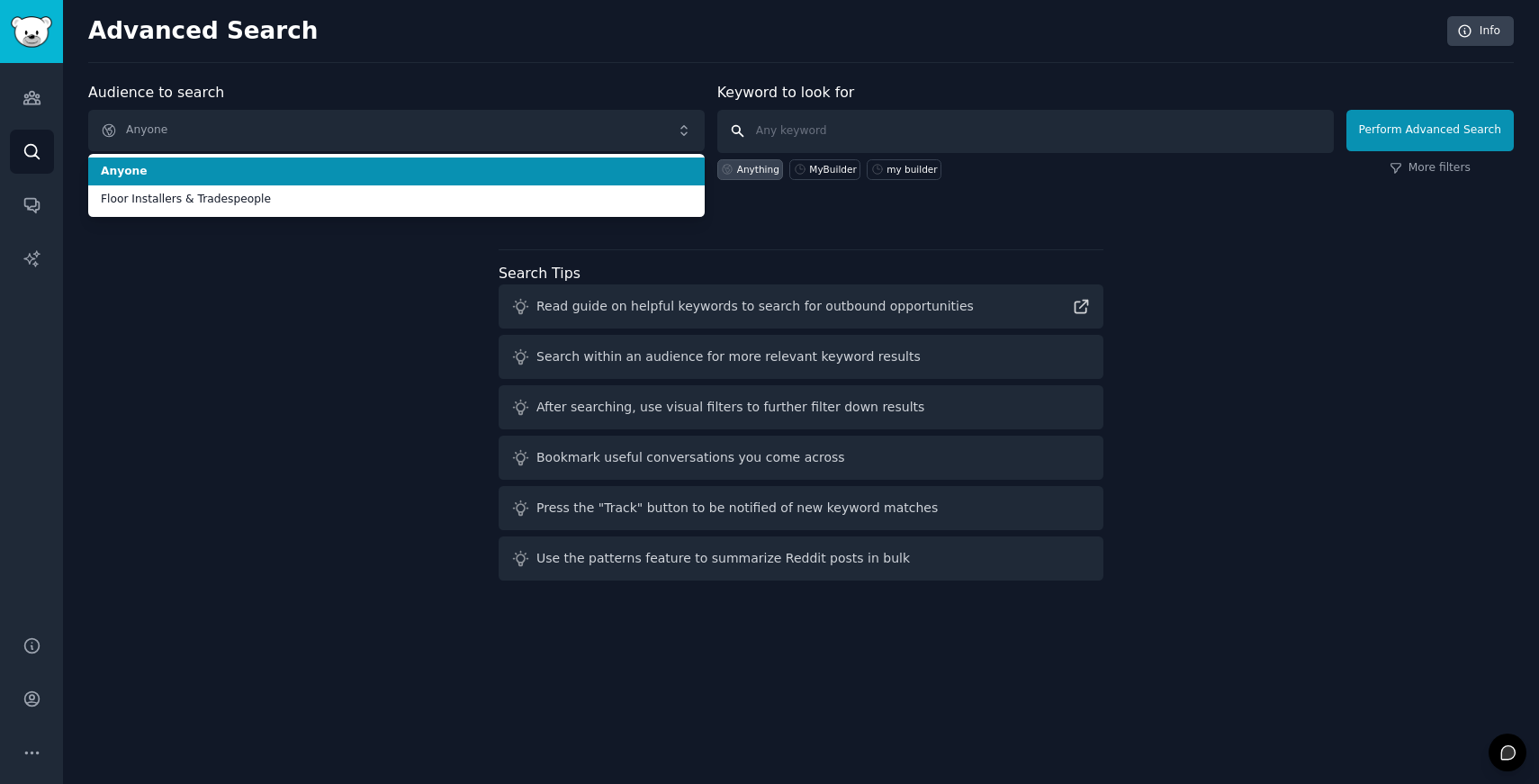
click at [805, 135] on input "text" at bounding box center [1026, 131] width 617 height 43
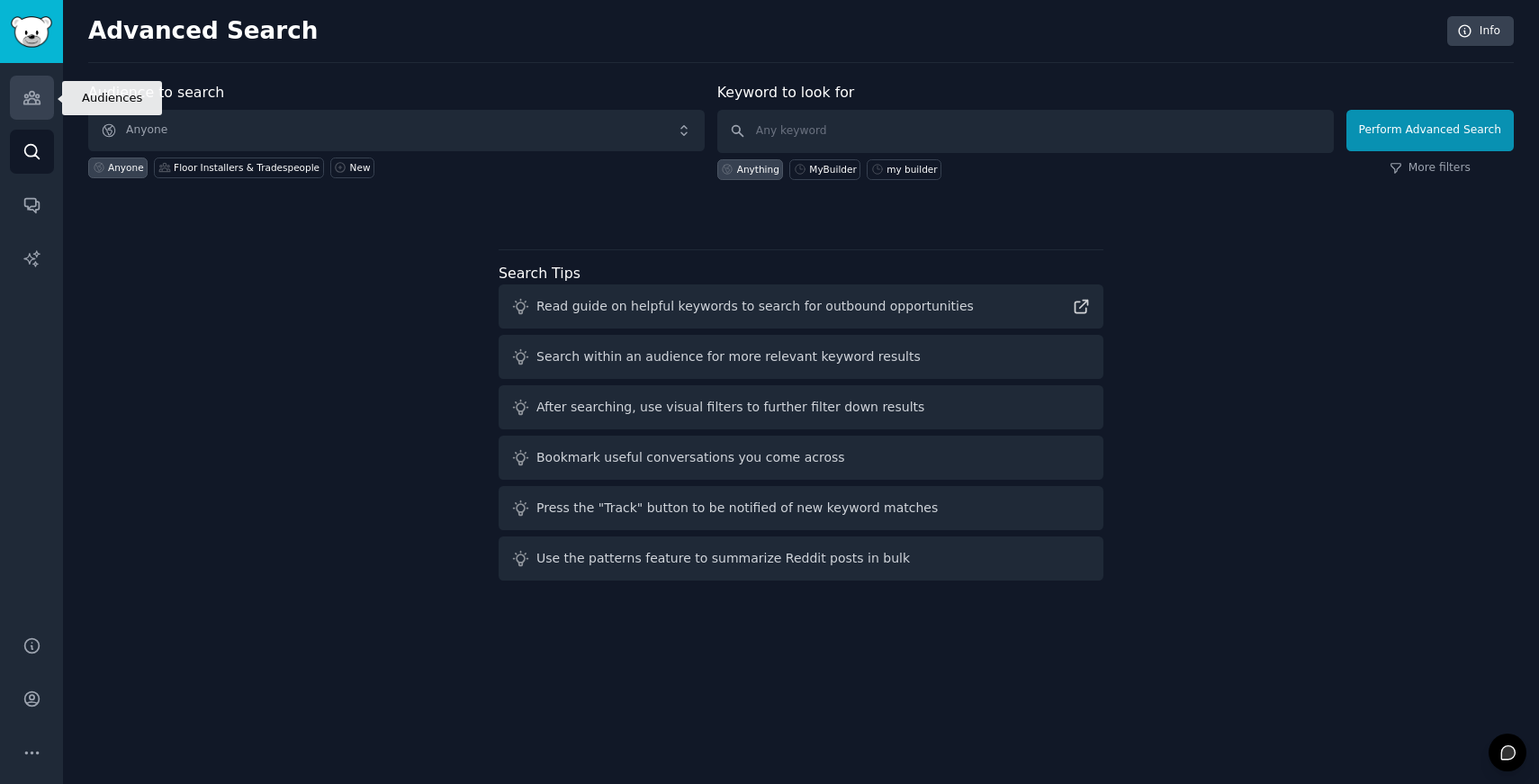
click at [29, 100] on icon "Sidebar" at bounding box center [32, 98] width 19 height 19
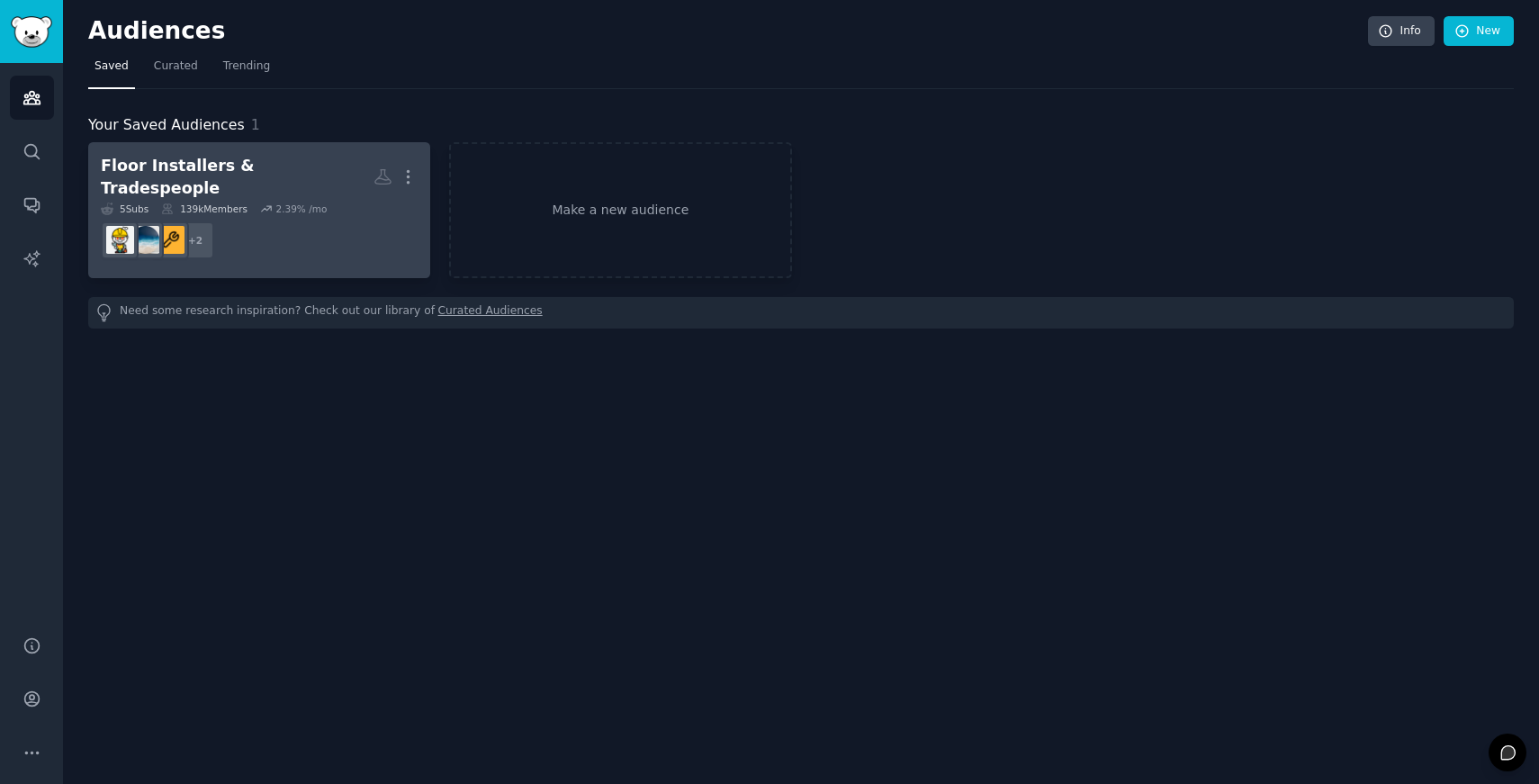
click at [361, 203] on div "5 Sub s 139k Members 2.39 % /mo" at bounding box center [259, 209] width 317 height 13
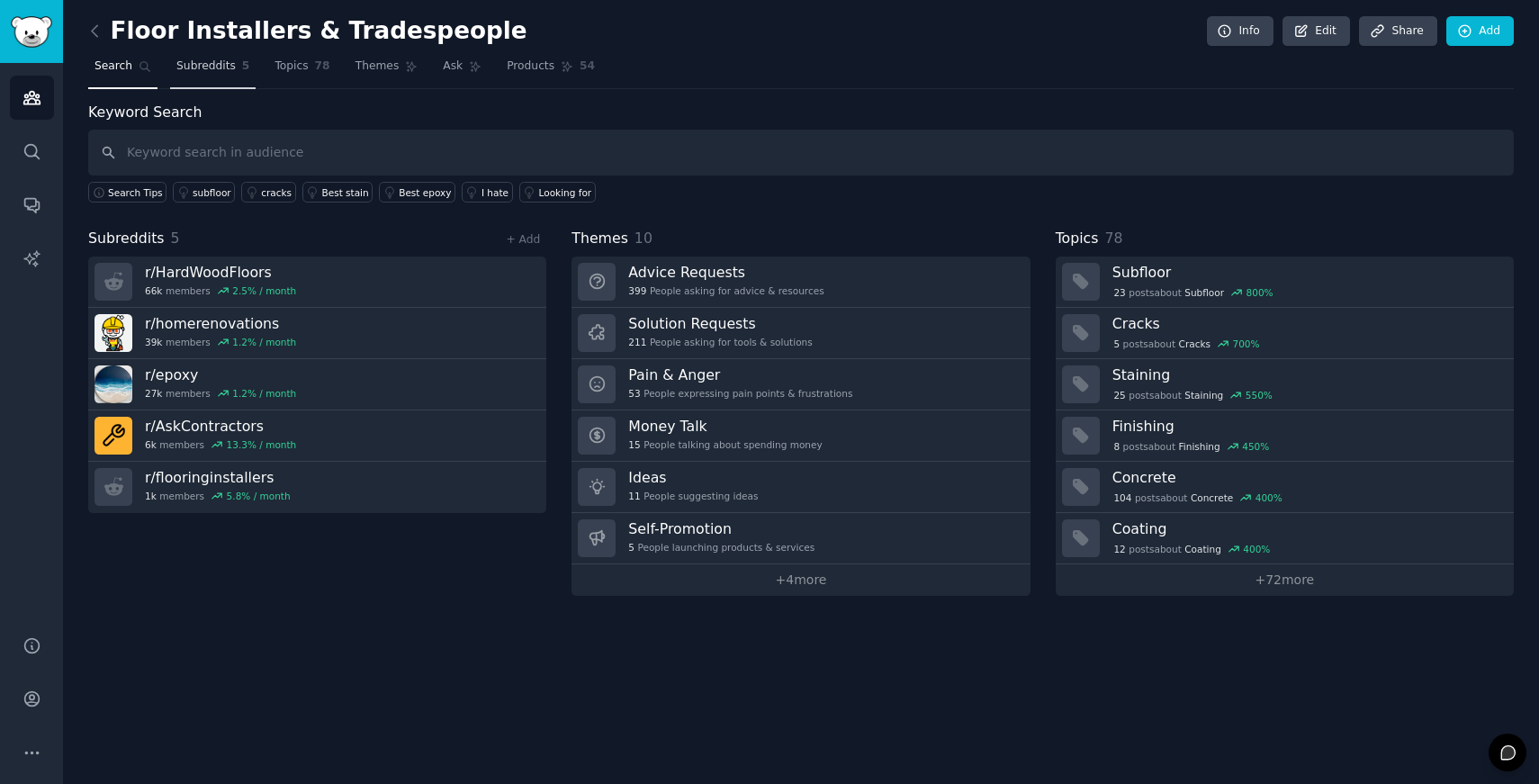
click at [214, 63] on span "Subreddits" at bounding box center [206, 66] width 59 height 16
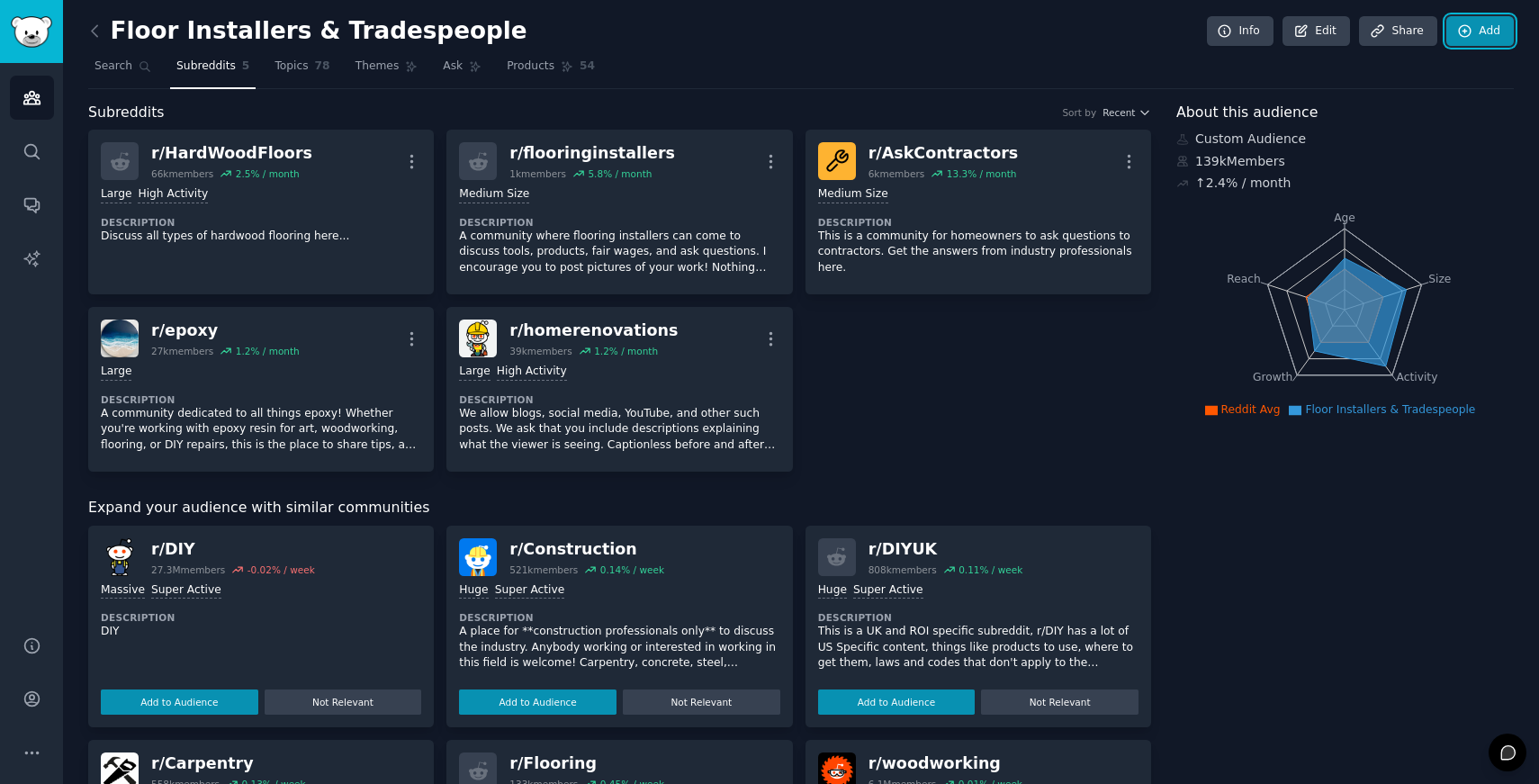
click at [1293, 31] on link "Add" at bounding box center [1480, 31] width 68 height 31
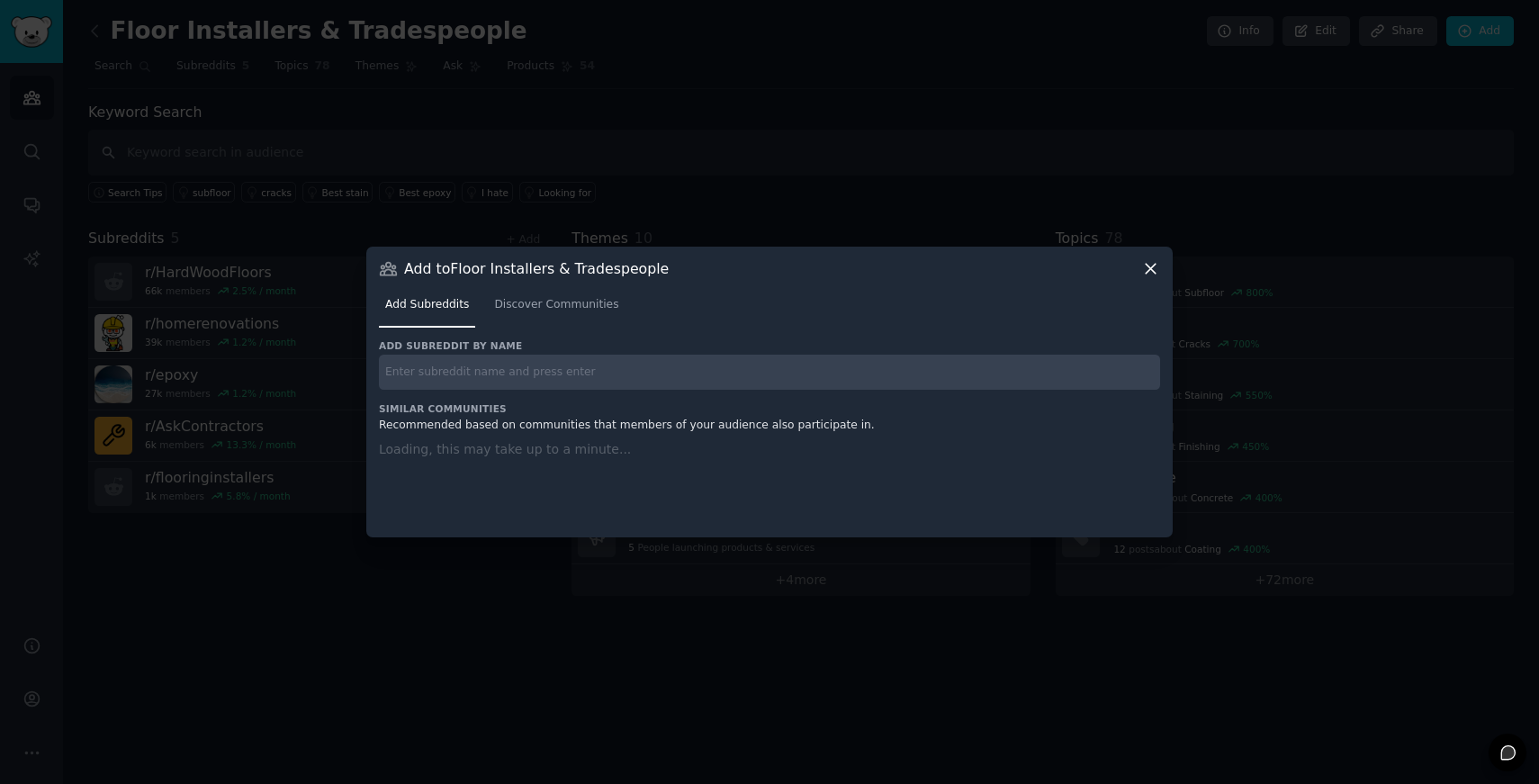
click at [508, 374] on input "text" at bounding box center [770, 372] width 781 height 35
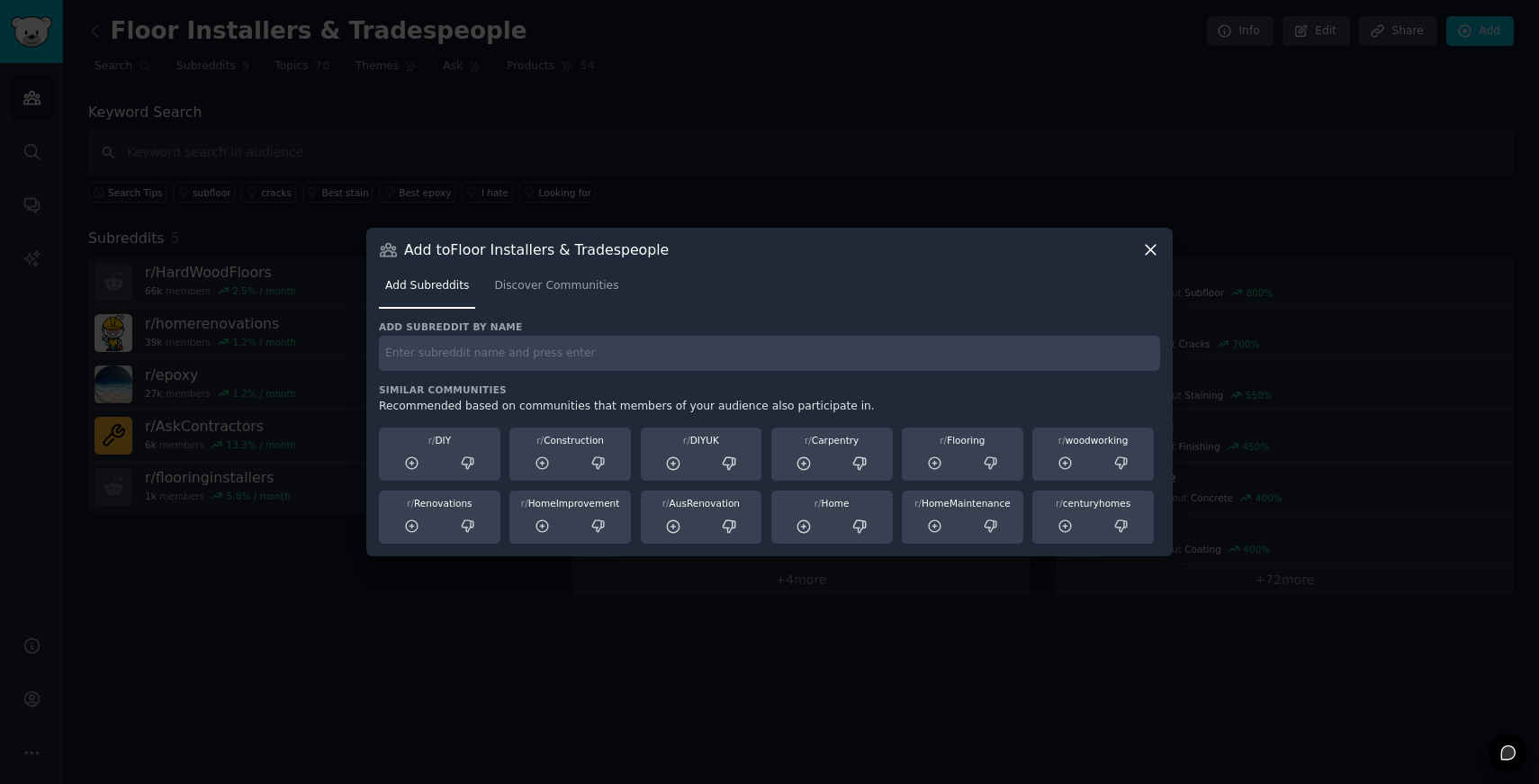
paste input "skilledtrades"
type input "skilledtrades"
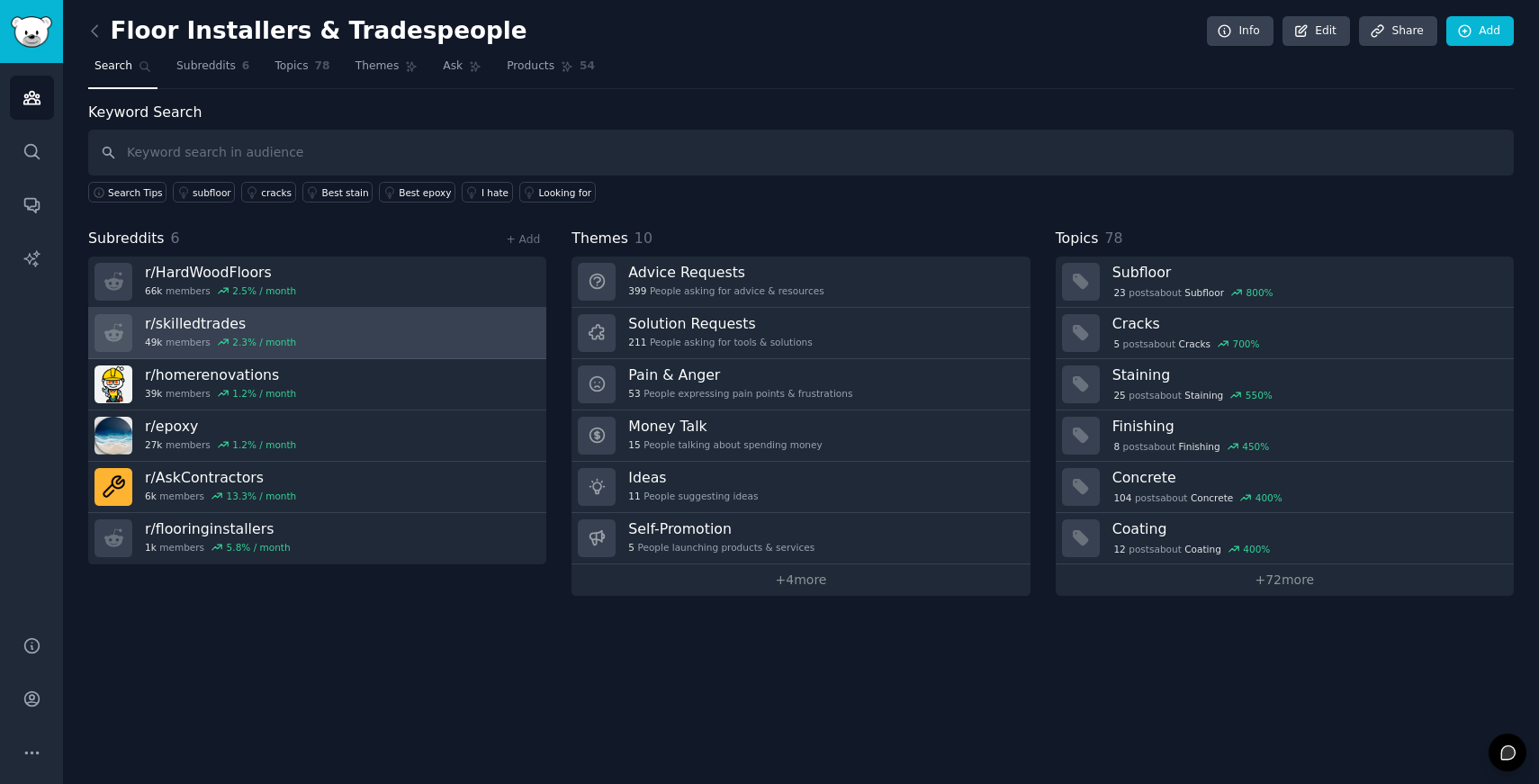
click at [352, 327] on link "r/ skilledtrades 49k members 2.3 % / month" at bounding box center [317, 333] width 458 height 51
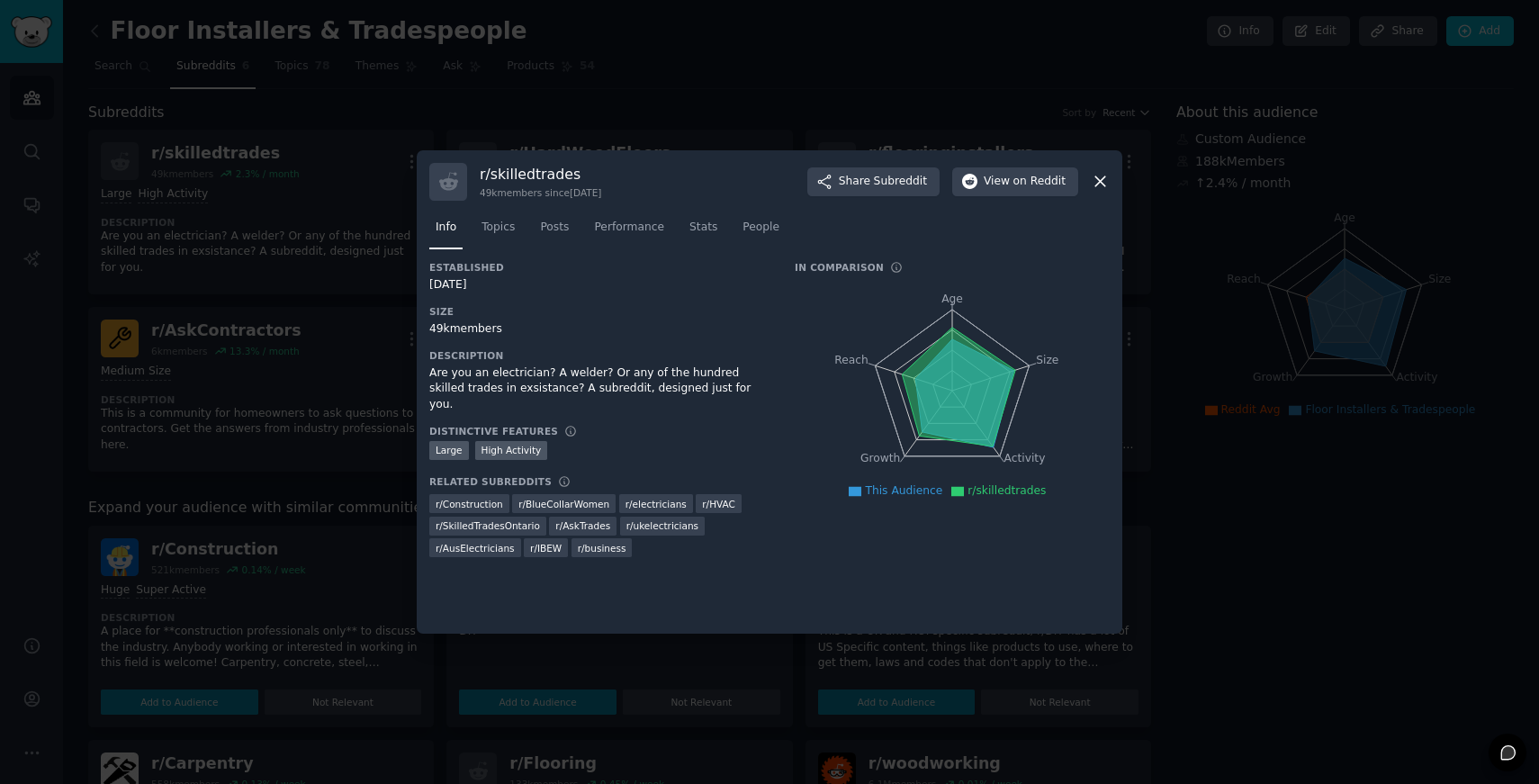
click at [1093, 182] on icon at bounding box center [1100, 180] width 19 height 19
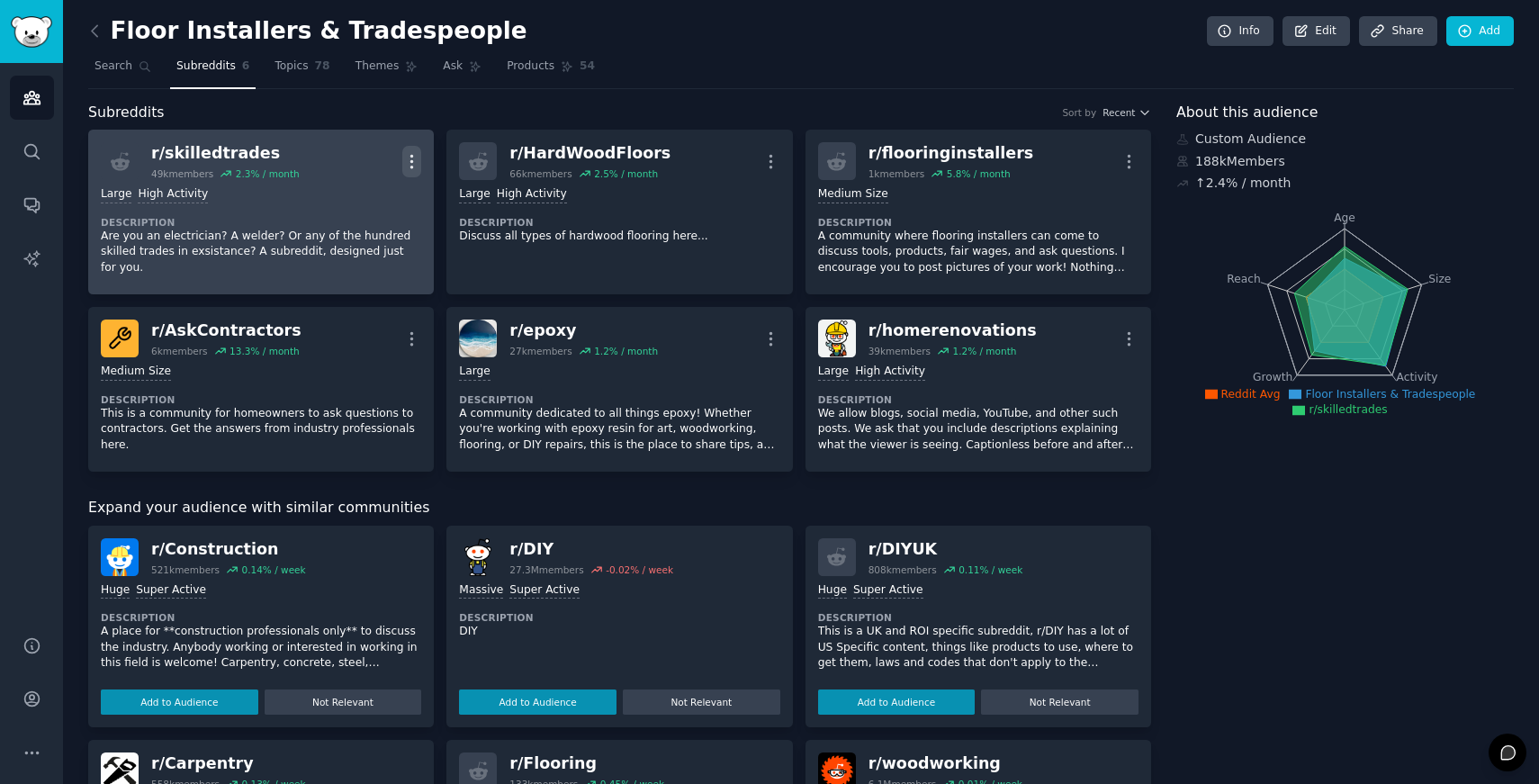
click at [413, 161] on icon "button" at bounding box center [411, 161] width 19 height 19
click at [233, 158] on div "r/ skilledtrades" at bounding box center [225, 153] width 149 height 23
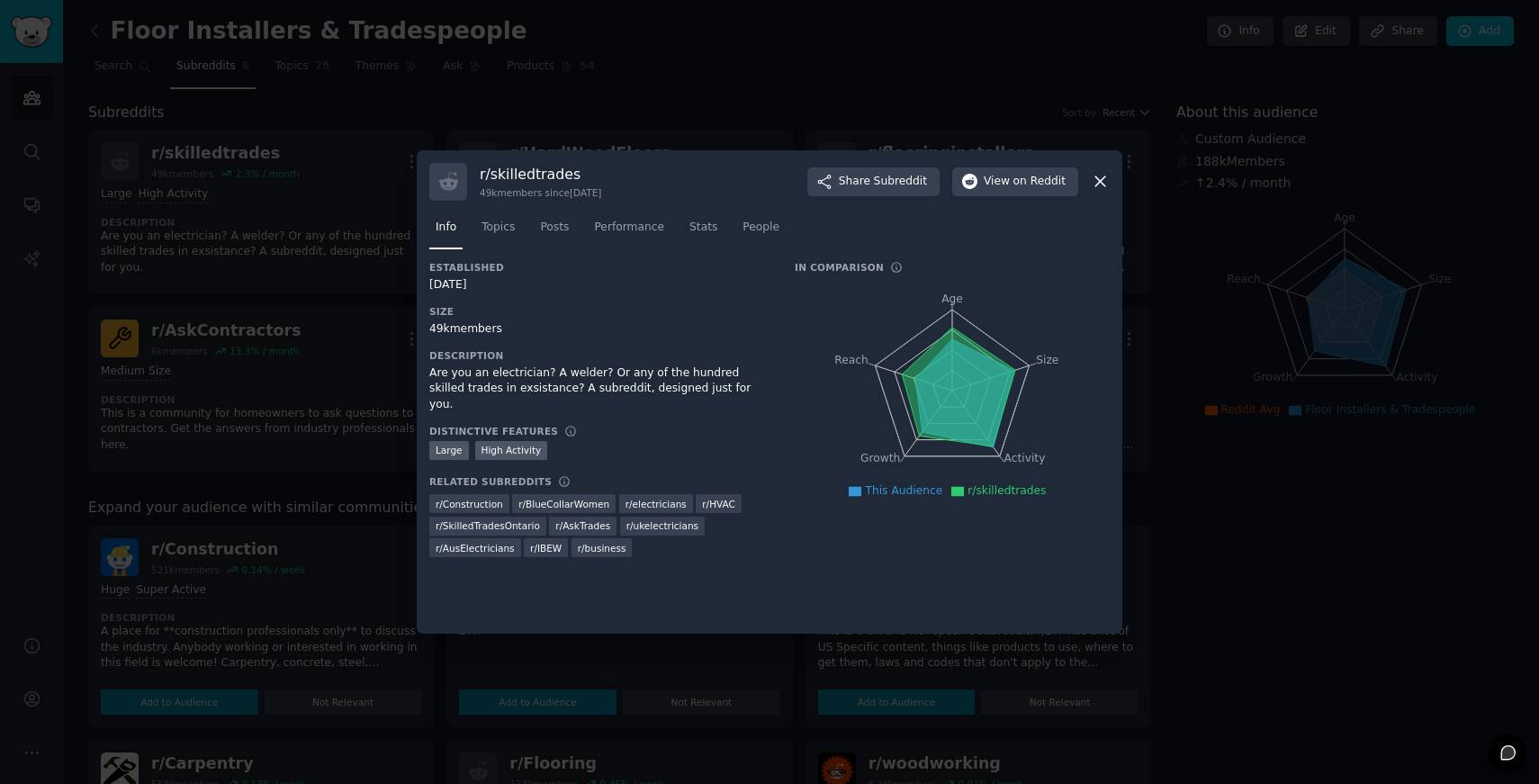
click at [1097, 167] on div "r/ skilledtrades 49k members since 10/08/2012 Share Subreddit View on Reddit" at bounding box center [770, 181] width 681 height 37
click at [1101, 172] on icon at bounding box center [1100, 180] width 19 height 19
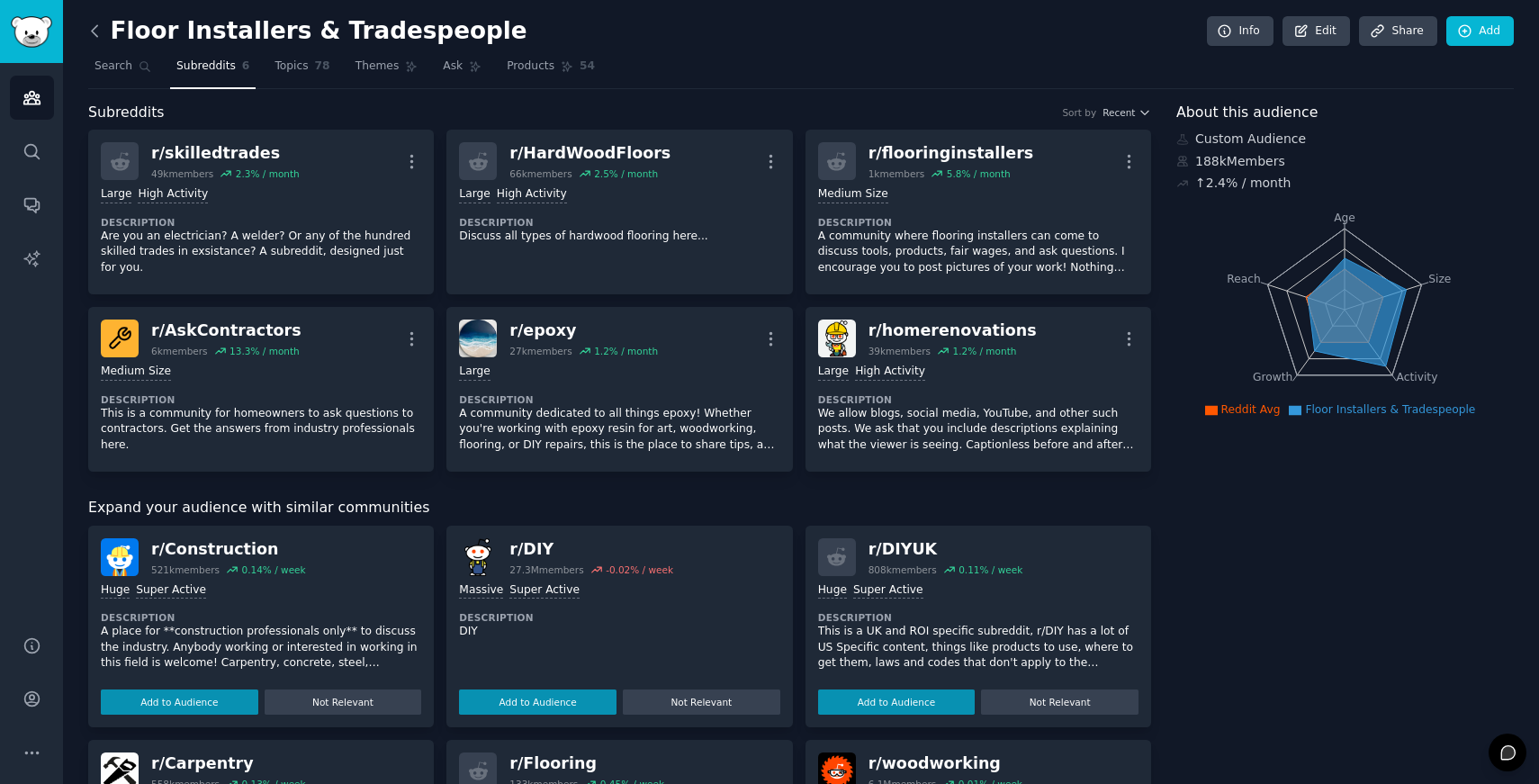
click at [99, 29] on icon at bounding box center [95, 31] width 19 height 19
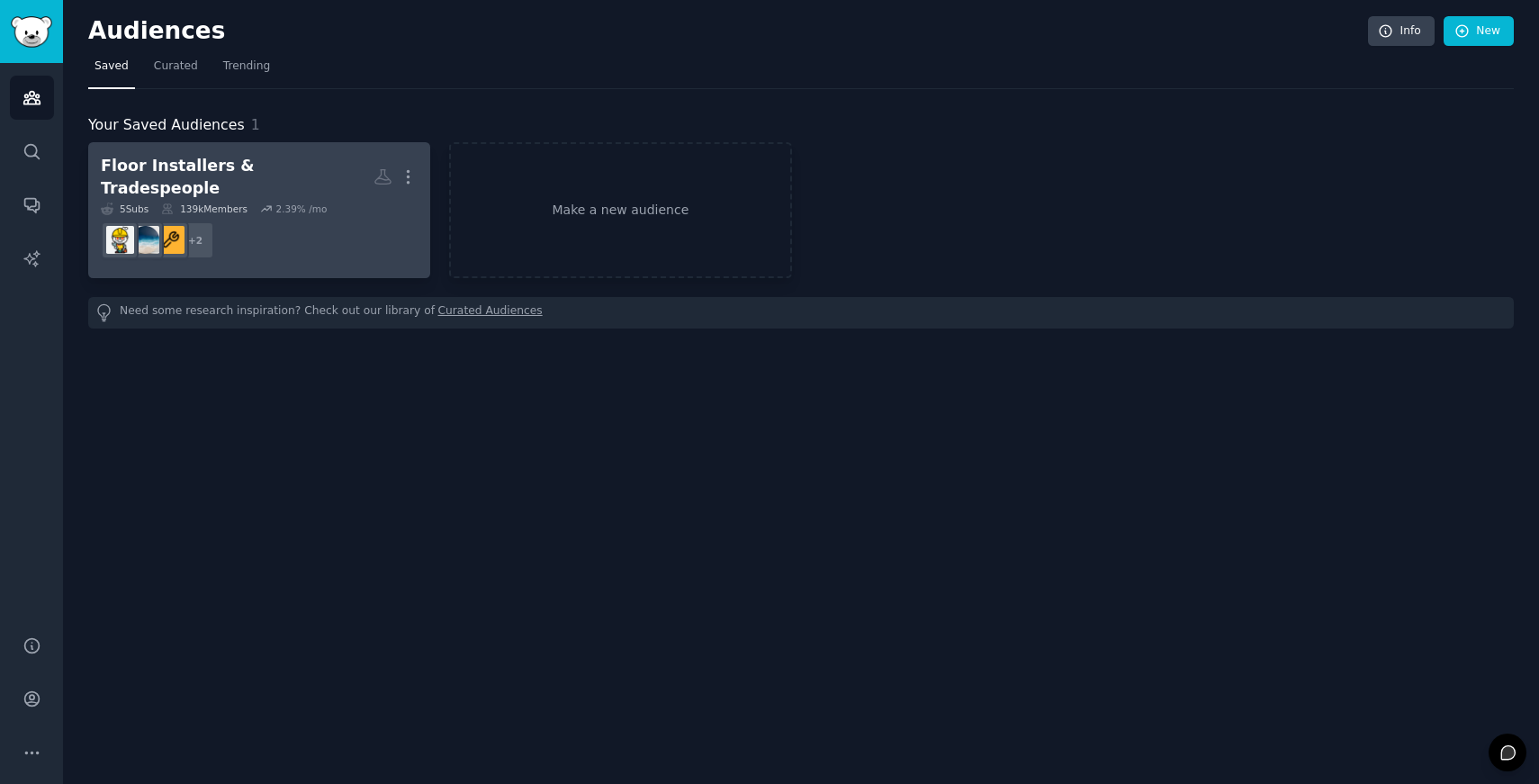
click at [222, 156] on h2 "Floor Installers & Tradespeople More" at bounding box center [259, 176] width 317 height 44
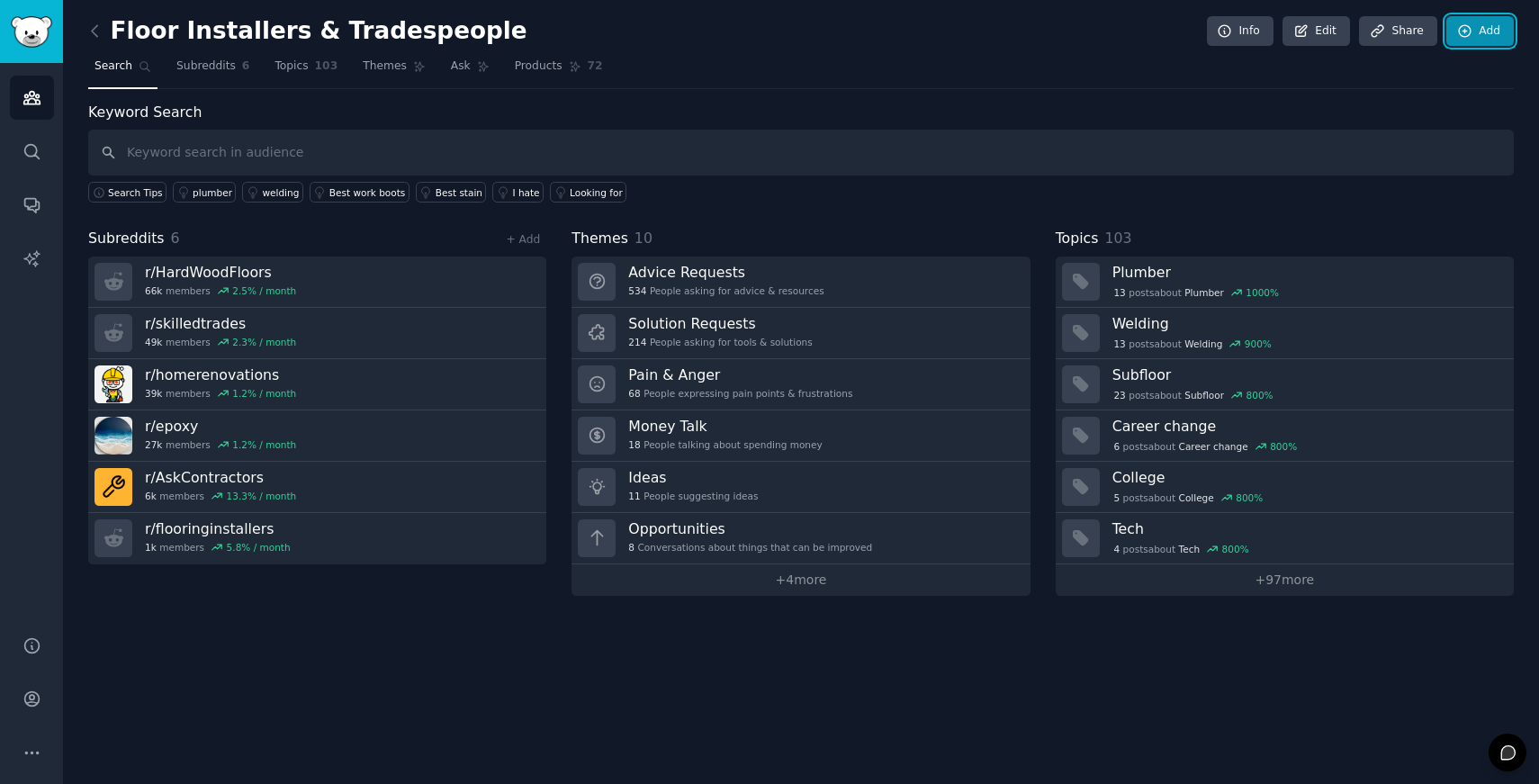
click at [1293, 26] on link "Add" at bounding box center [1480, 31] width 68 height 31
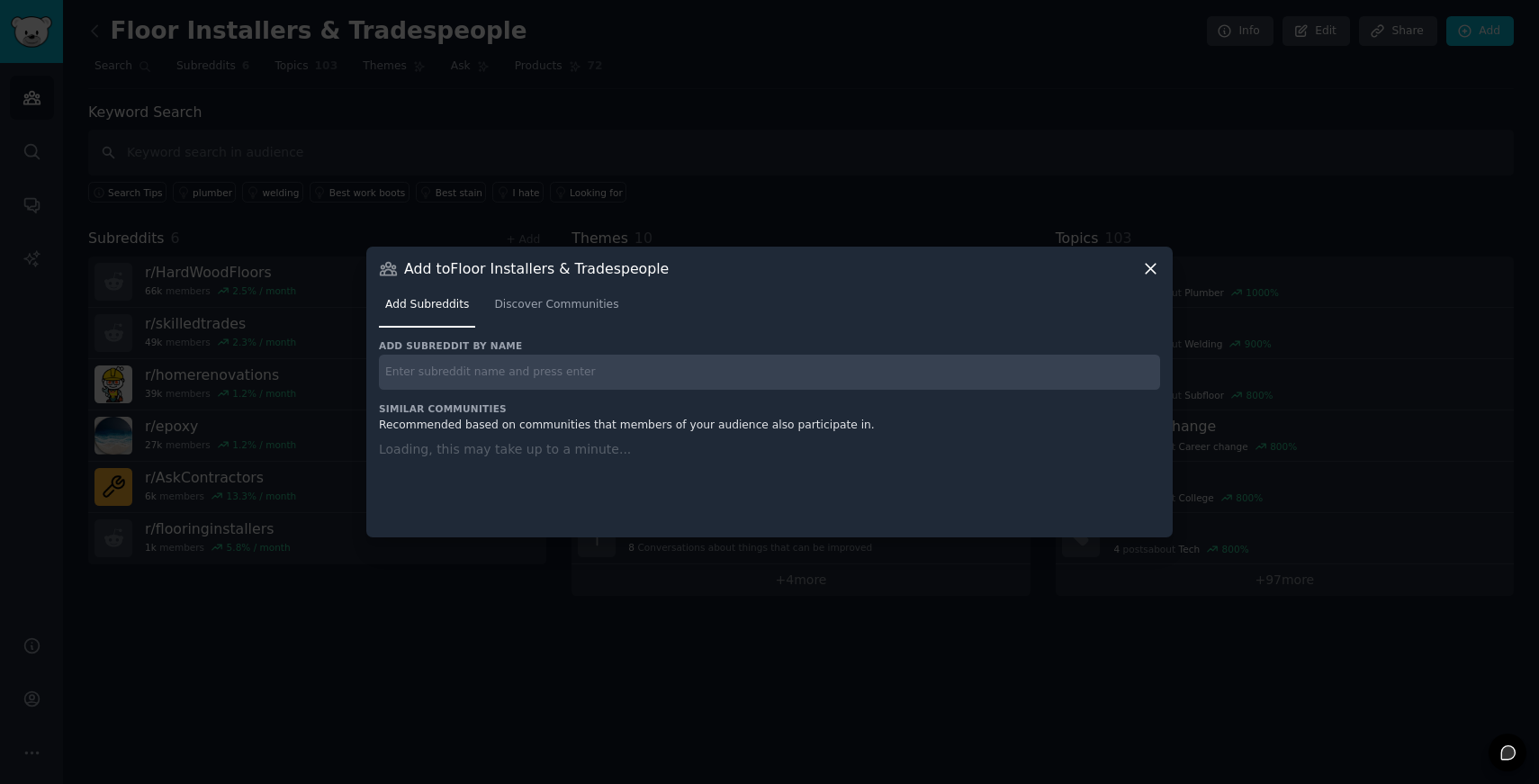
click at [512, 367] on input "text" at bounding box center [770, 372] width 781 height 35
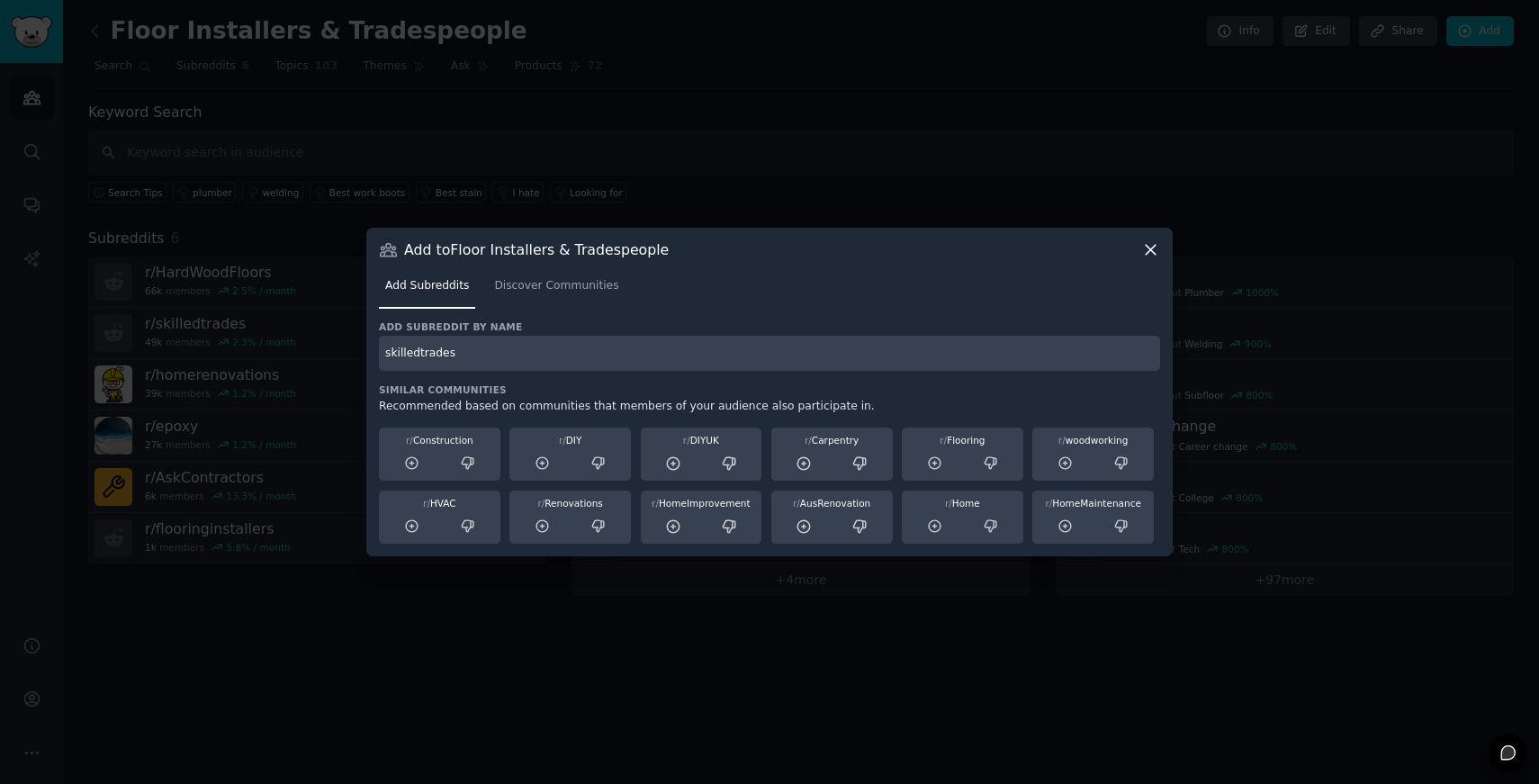
type input "skilledtrades"
